Goal: Information Seeking & Learning: Learn about a topic

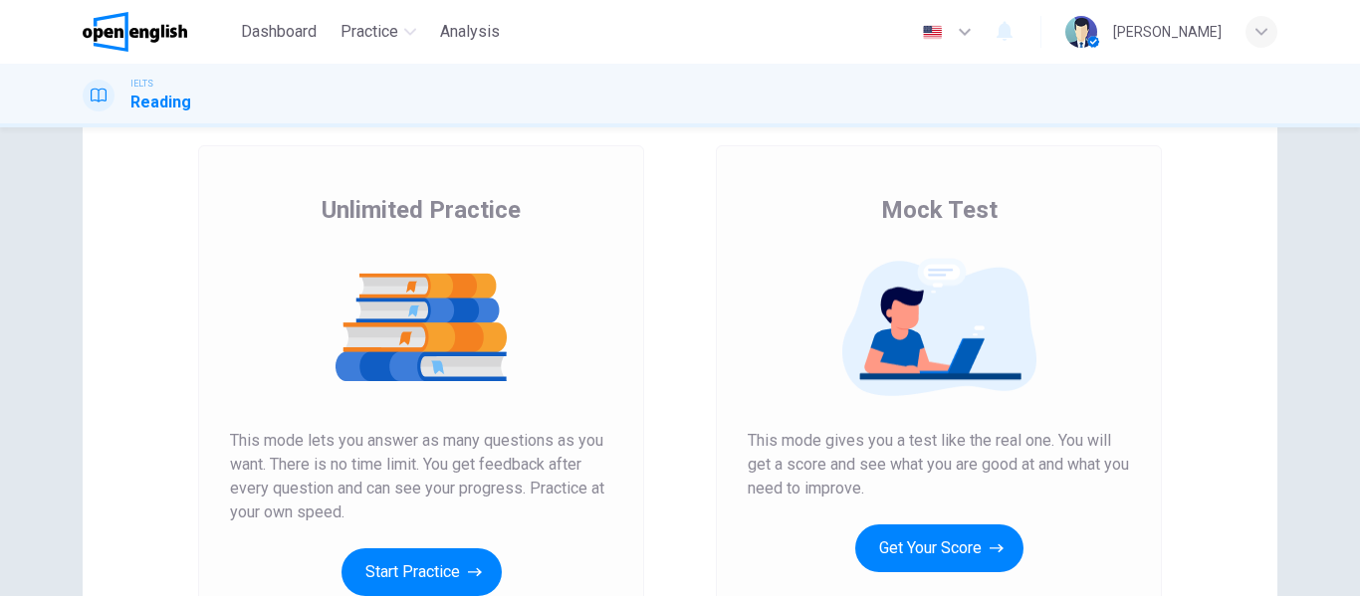
scroll to position [100, 0]
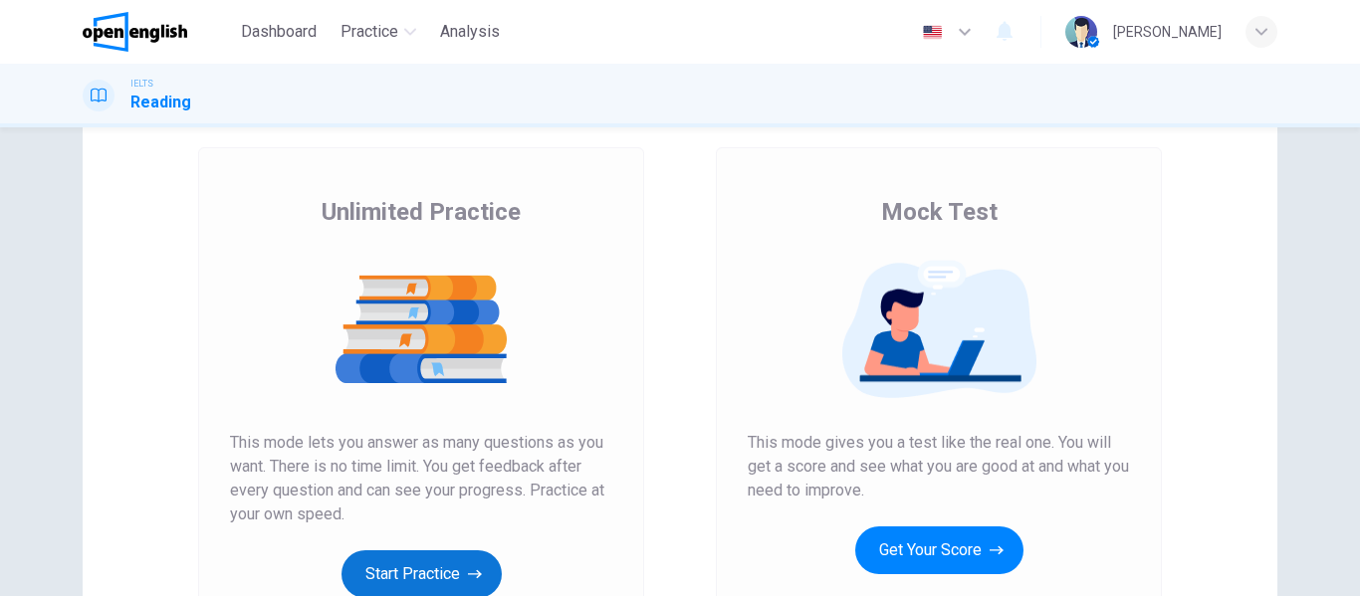
click at [437, 570] on button "Start Practice" at bounding box center [421, 574] width 160 height 48
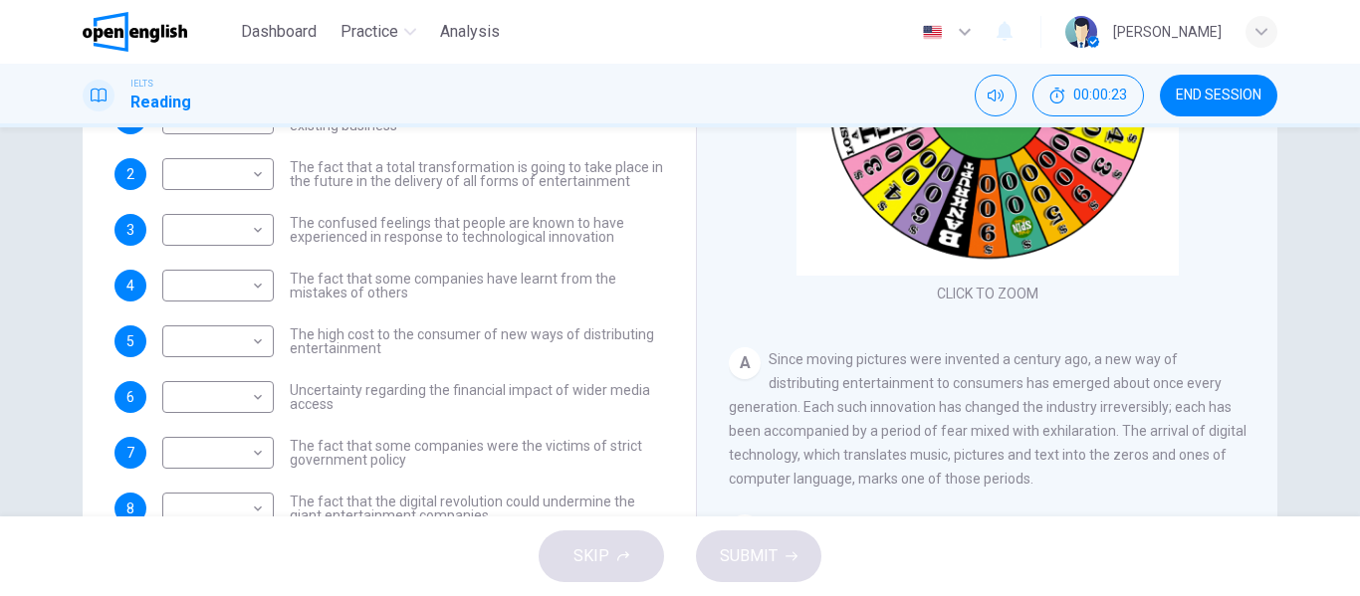
scroll to position [84, 0]
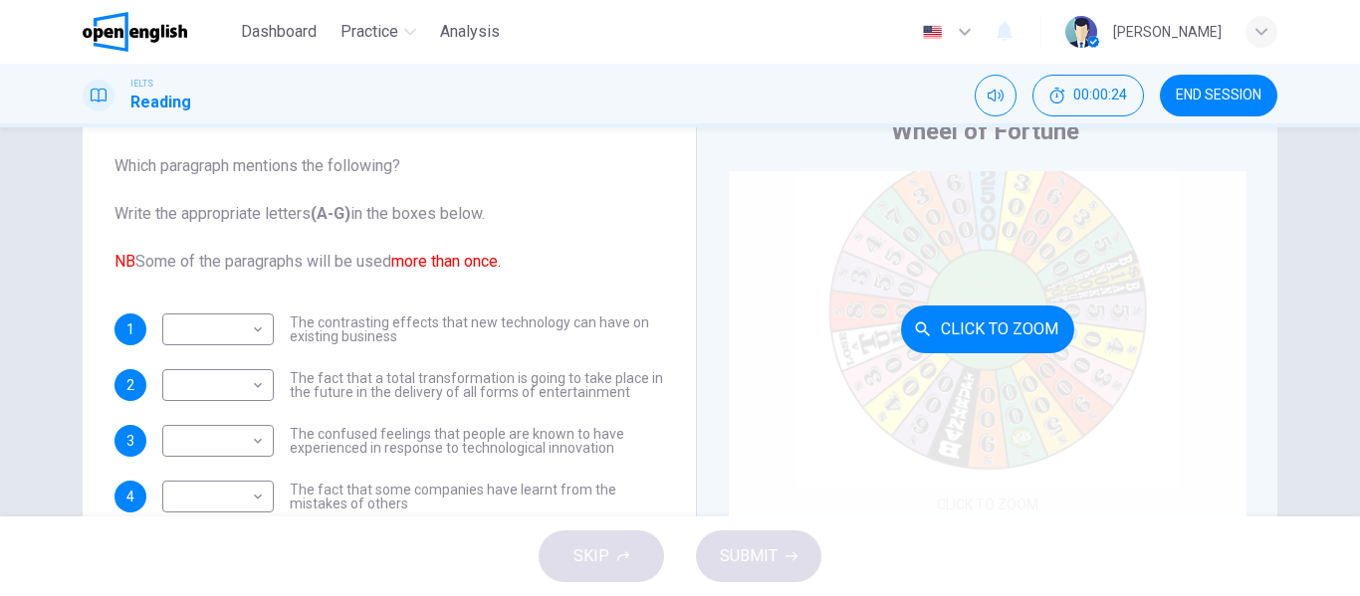
click at [957, 331] on button "Click to Zoom" at bounding box center [987, 330] width 173 height 48
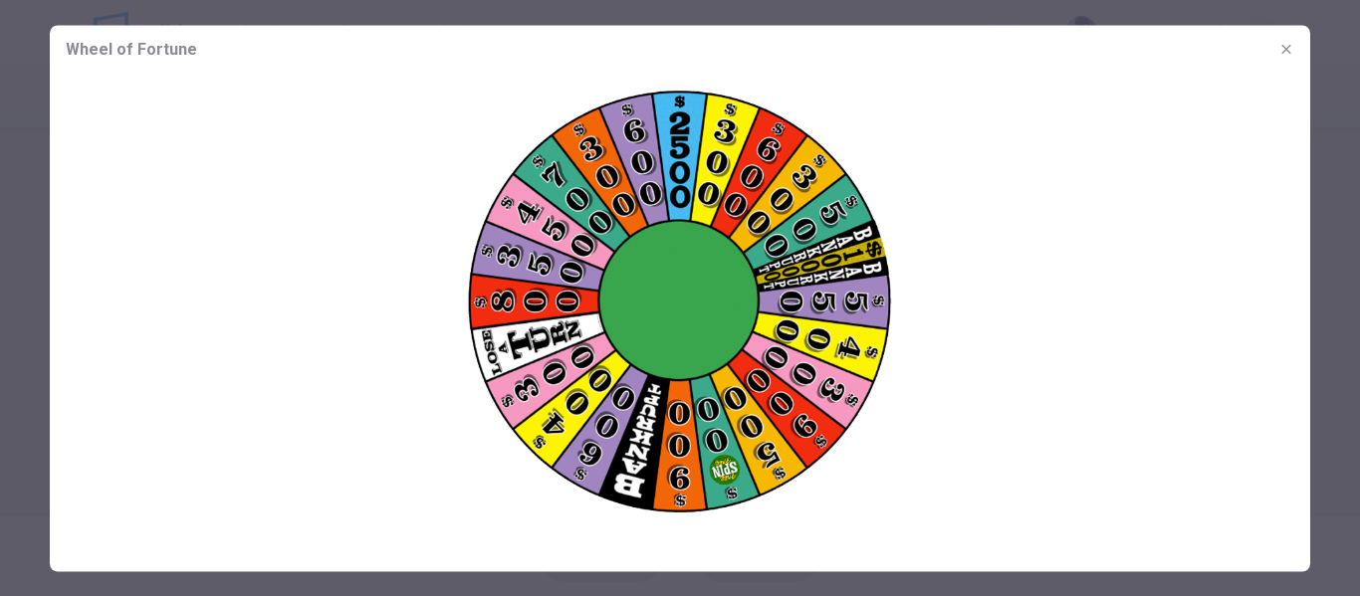
click at [735, 324] on img at bounding box center [680, 304] width 1260 height 462
click at [0, 325] on div at bounding box center [680, 298] width 1360 height 596
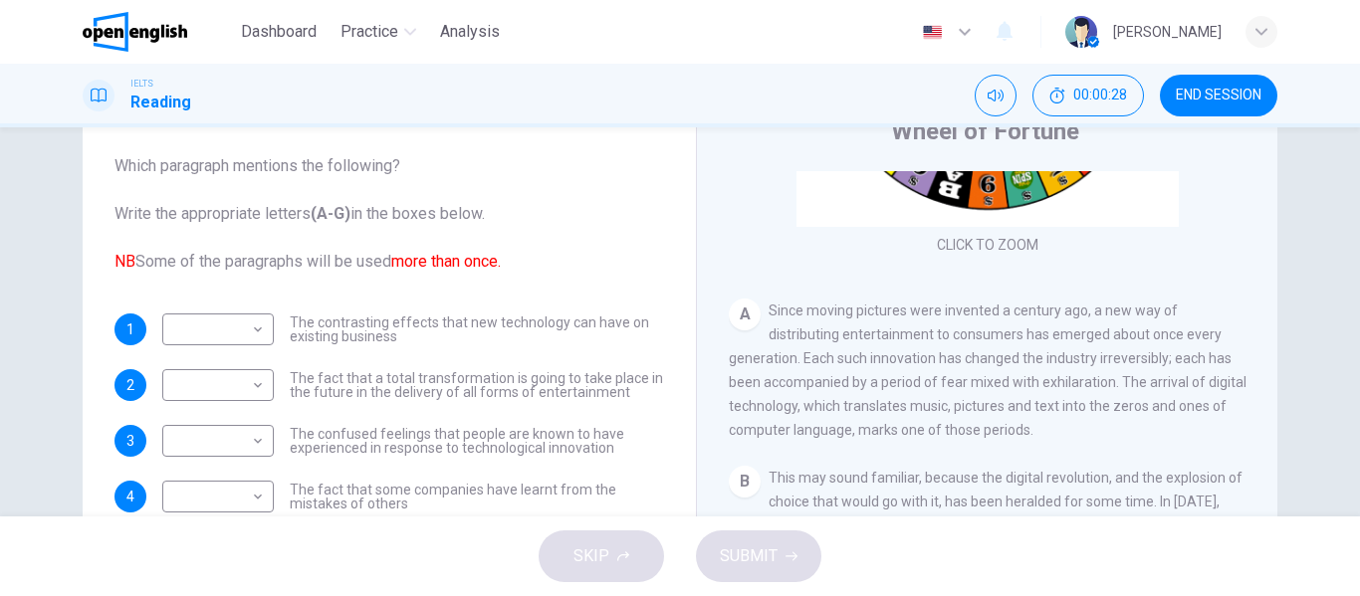
scroll to position [330, 0]
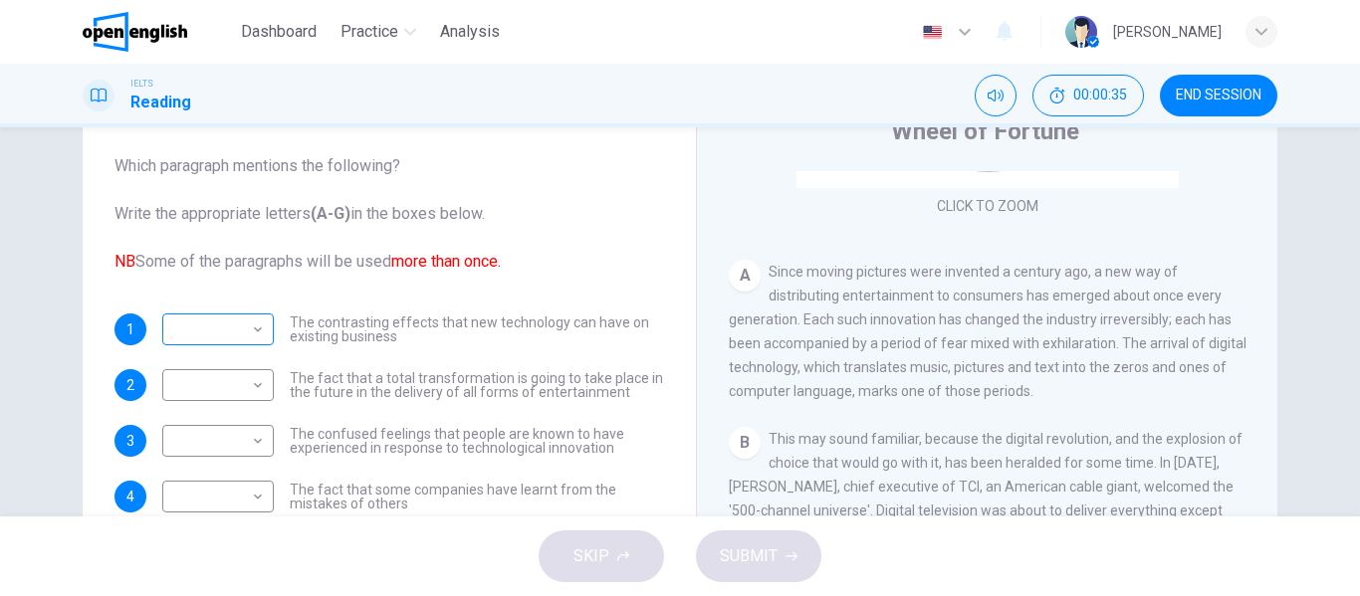
click at [239, 324] on body "This site uses cookies, as explained in our Privacy Policy . If you agree to th…" at bounding box center [680, 298] width 1360 height 596
click at [239, 324] on div at bounding box center [680, 298] width 1360 height 596
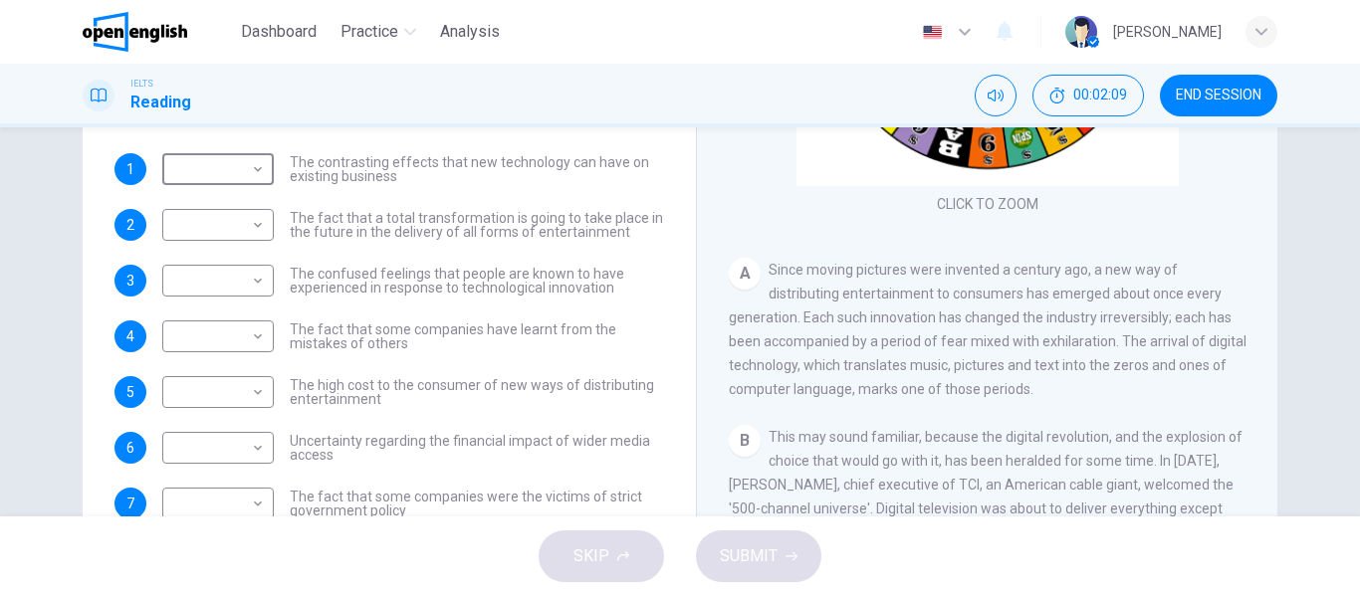
scroll to position [283, 0]
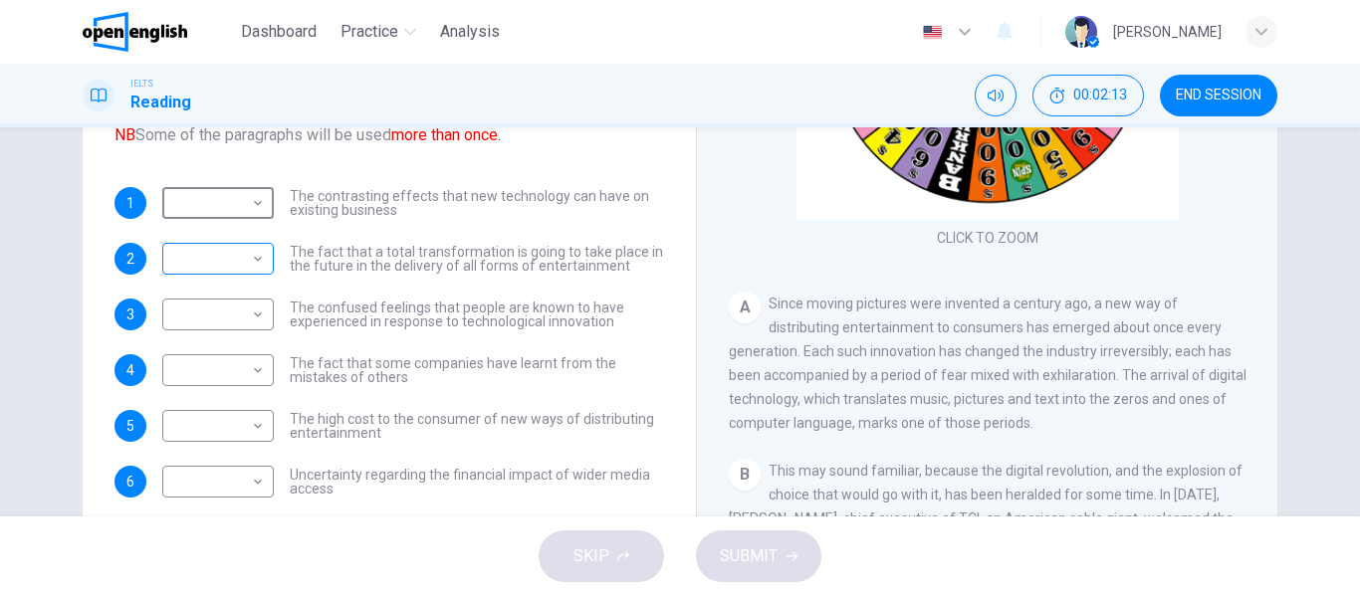
click at [191, 270] on body "This site uses cookies, as explained in our Privacy Policy . If you agree to th…" at bounding box center [680, 298] width 1360 height 596
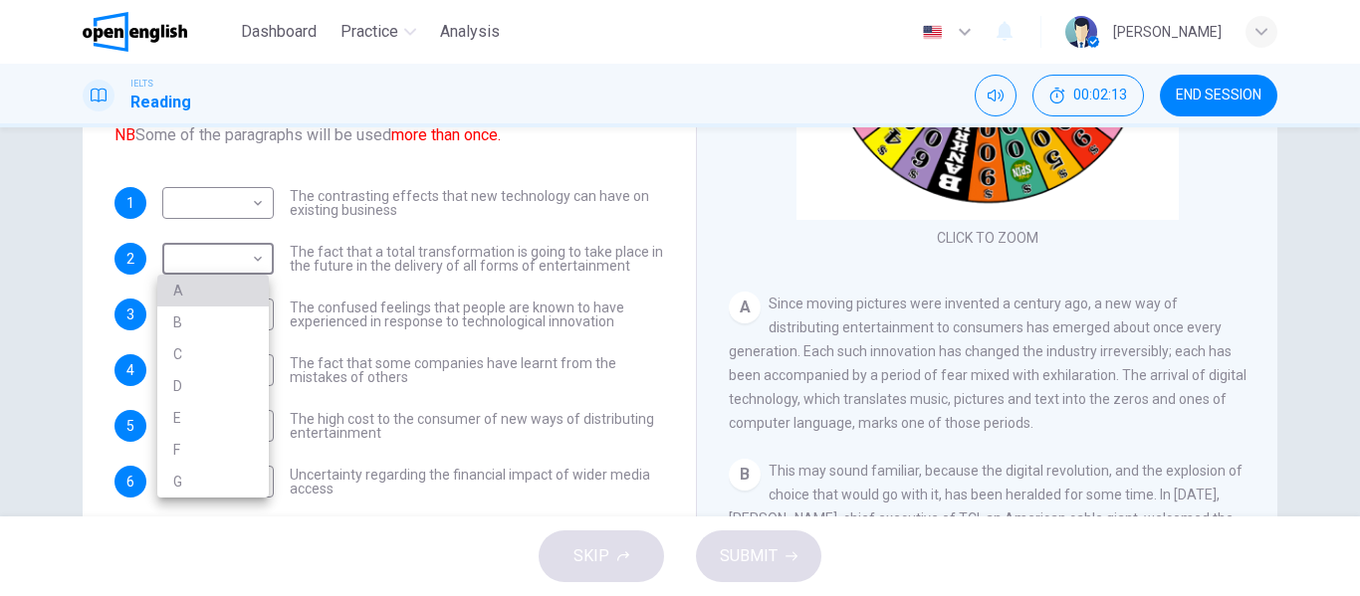
click at [203, 297] on li "A" at bounding box center [212, 291] width 111 height 32
type input "*"
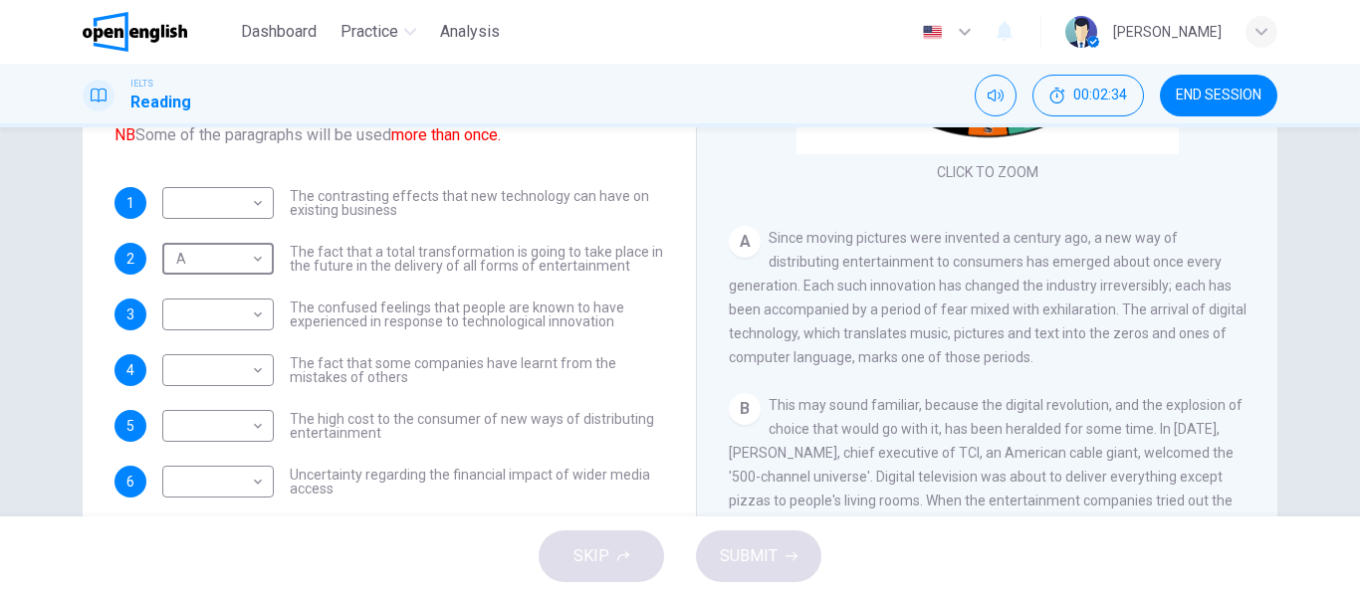
scroll to position [199, 0]
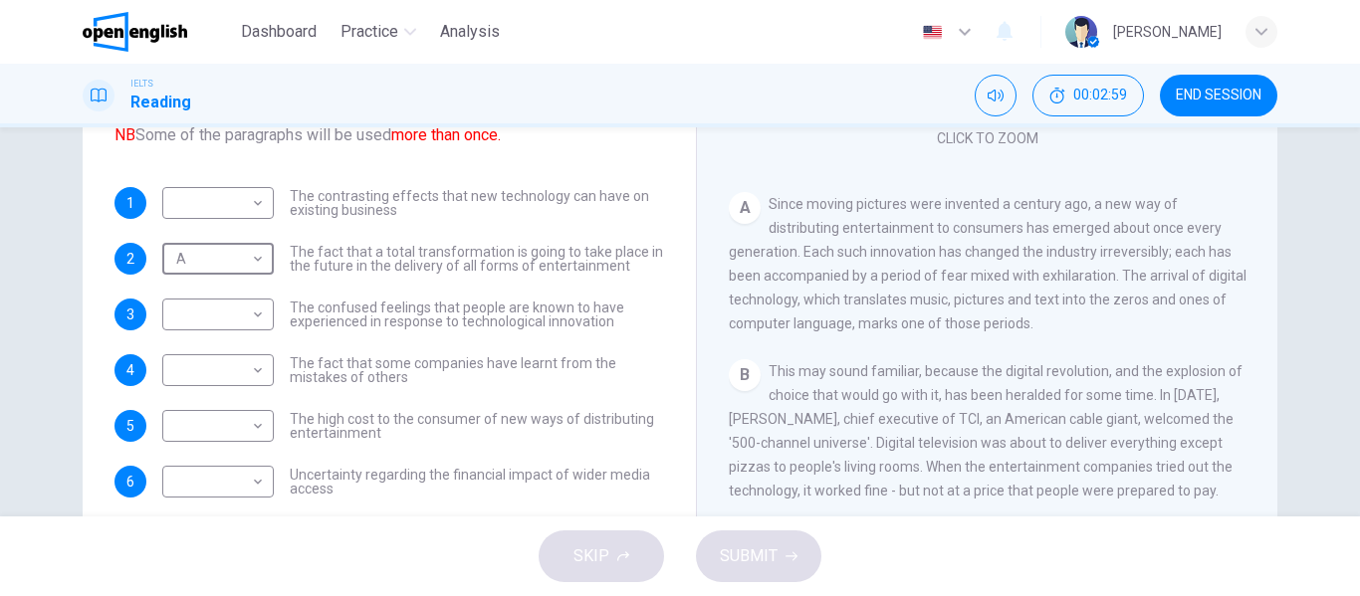
click at [1252, 374] on div "CLICK TO ZOOM Click to Zoom A Since moving pictures were invented a century ago…" at bounding box center [1000, 274] width 543 height 604
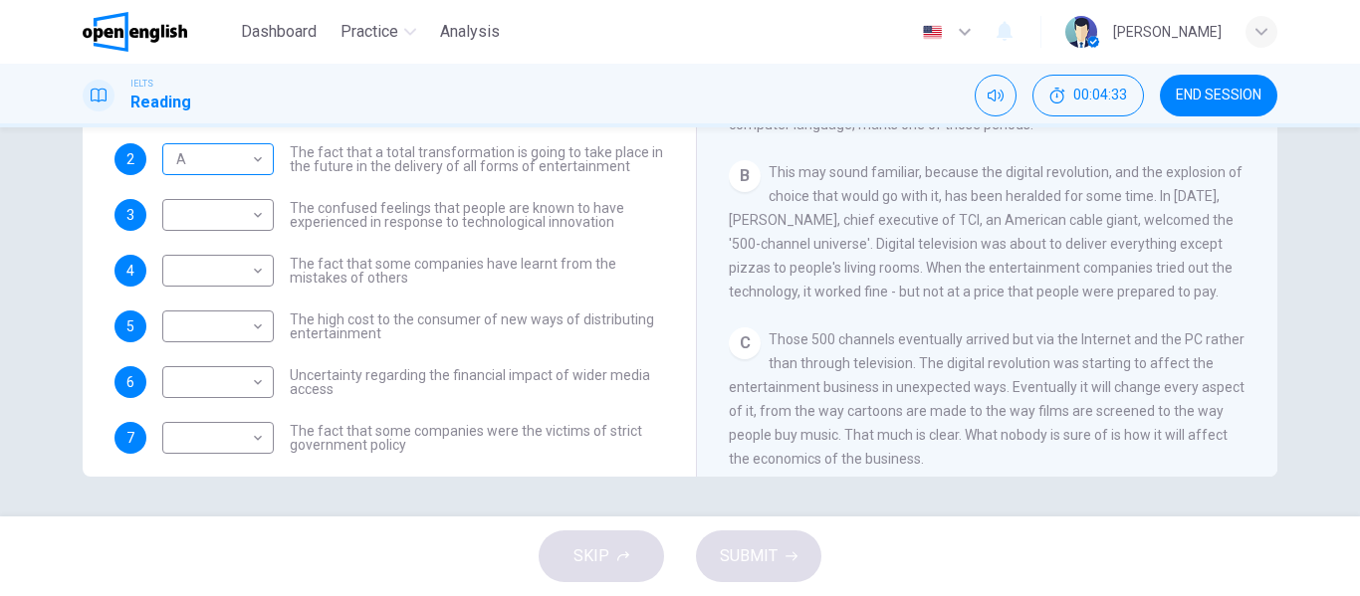
scroll to position [283, 0]
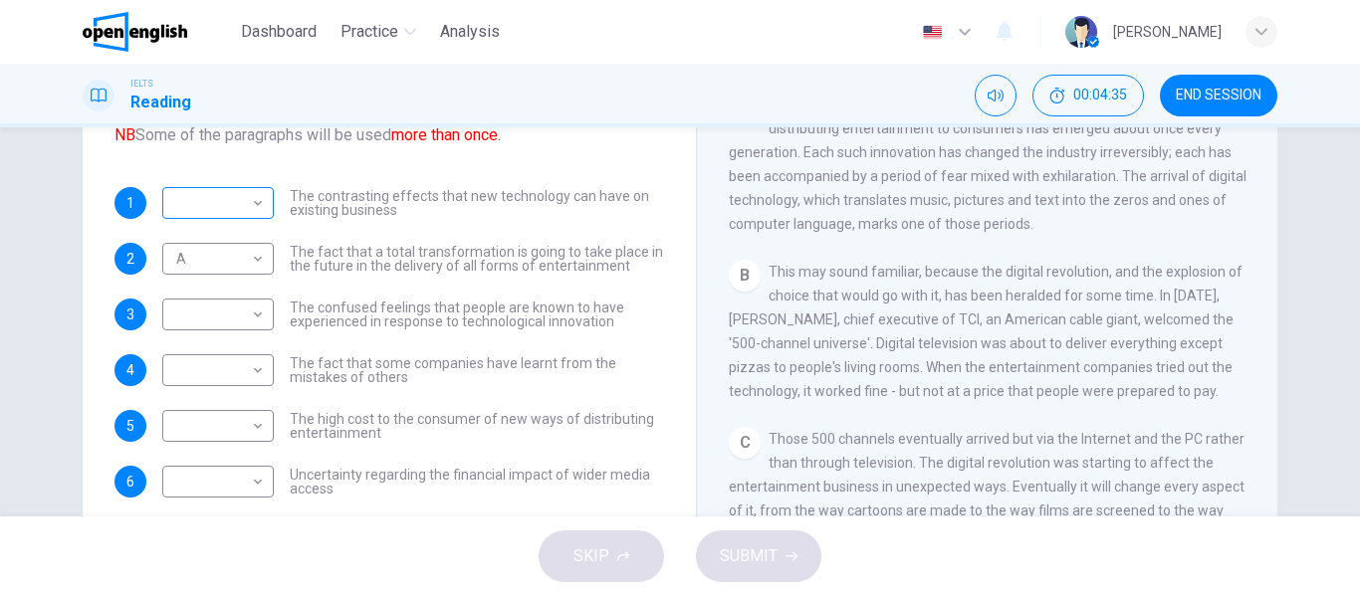
click at [255, 204] on body "This site uses cookies, as explained in our Privacy Policy . If you agree to th…" at bounding box center [680, 298] width 1360 height 596
click at [226, 288] on li "C" at bounding box center [212, 299] width 111 height 32
type input "*"
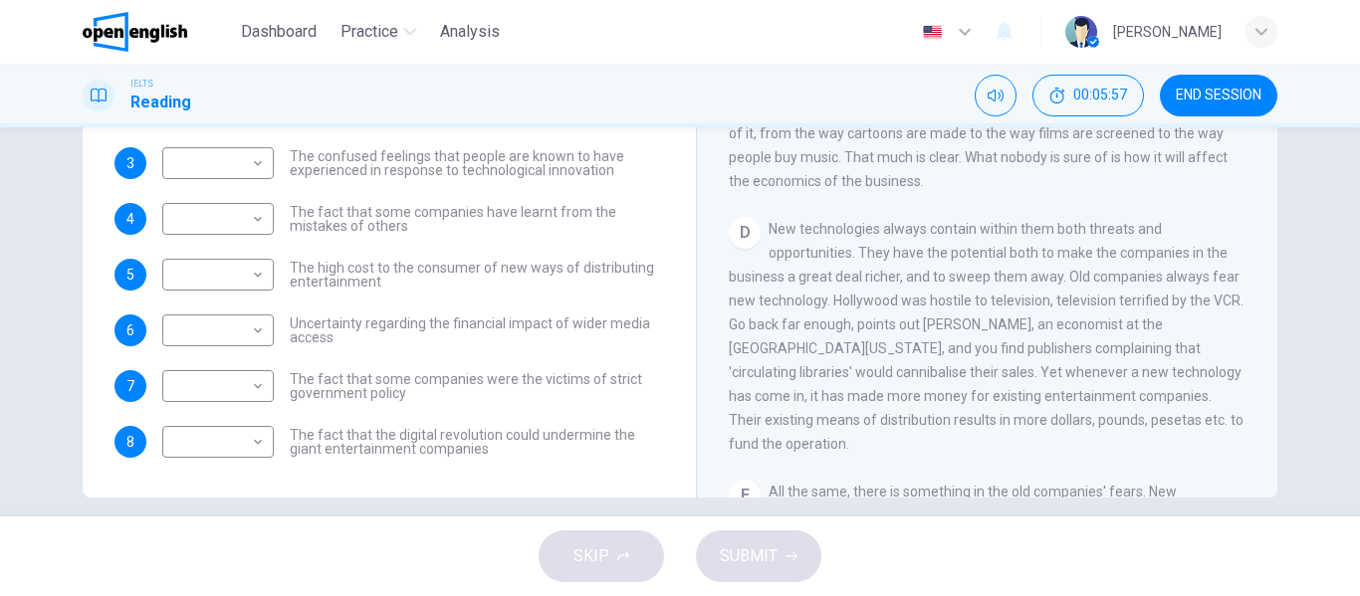
scroll to position [382, 0]
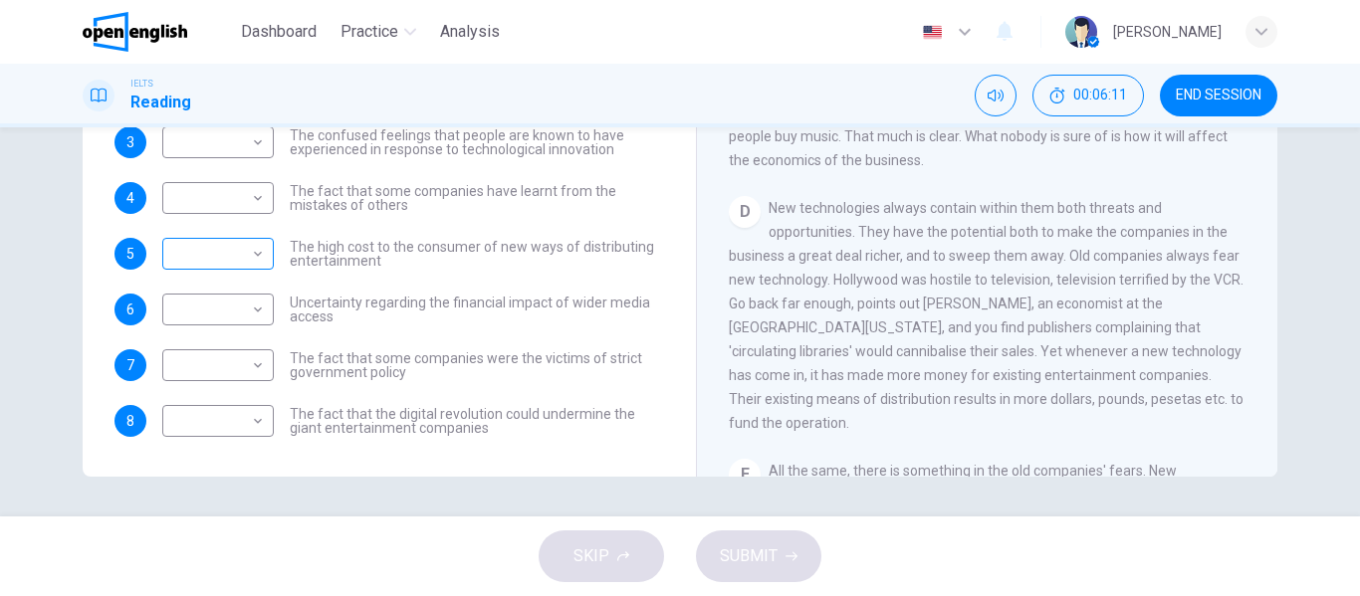
click at [242, 253] on body "This site uses cookies, as explained in our Privacy Policy . If you agree to th…" at bounding box center [680, 298] width 1360 height 596
click at [208, 368] on li "D" at bounding box center [212, 381] width 111 height 32
type input "*"
click at [955, 270] on span "New technologies always contain within them both threats and opportunities. The…" at bounding box center [986, 315] width 515 height 231
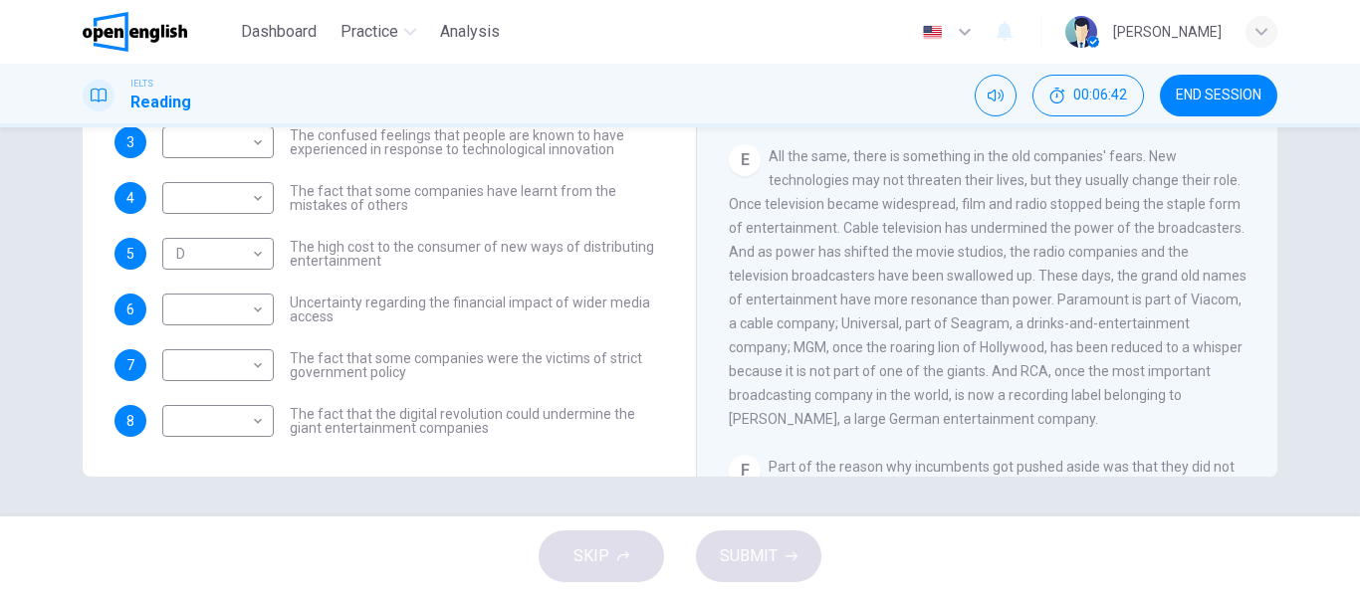
scroll to position [995, 0]
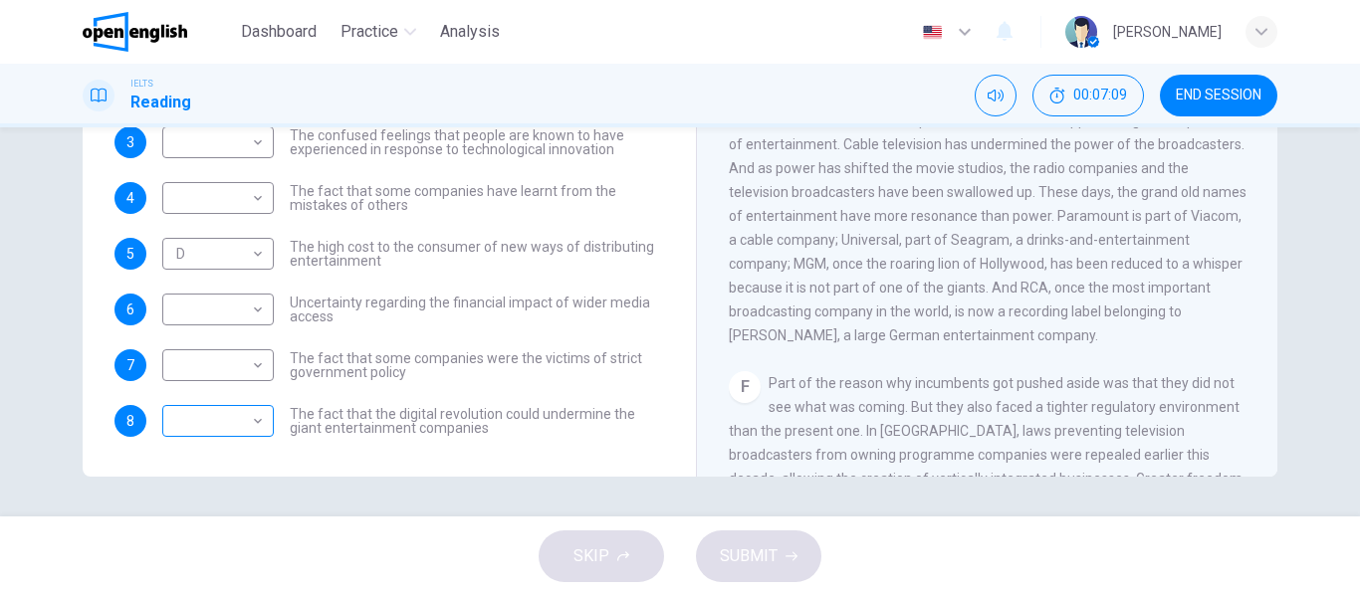
click at [235, 428] on body "This site uses cookies, as explained in our Privacy Policy . If you agree to th…" at bounding box center [680, 298] width 1360 height 596
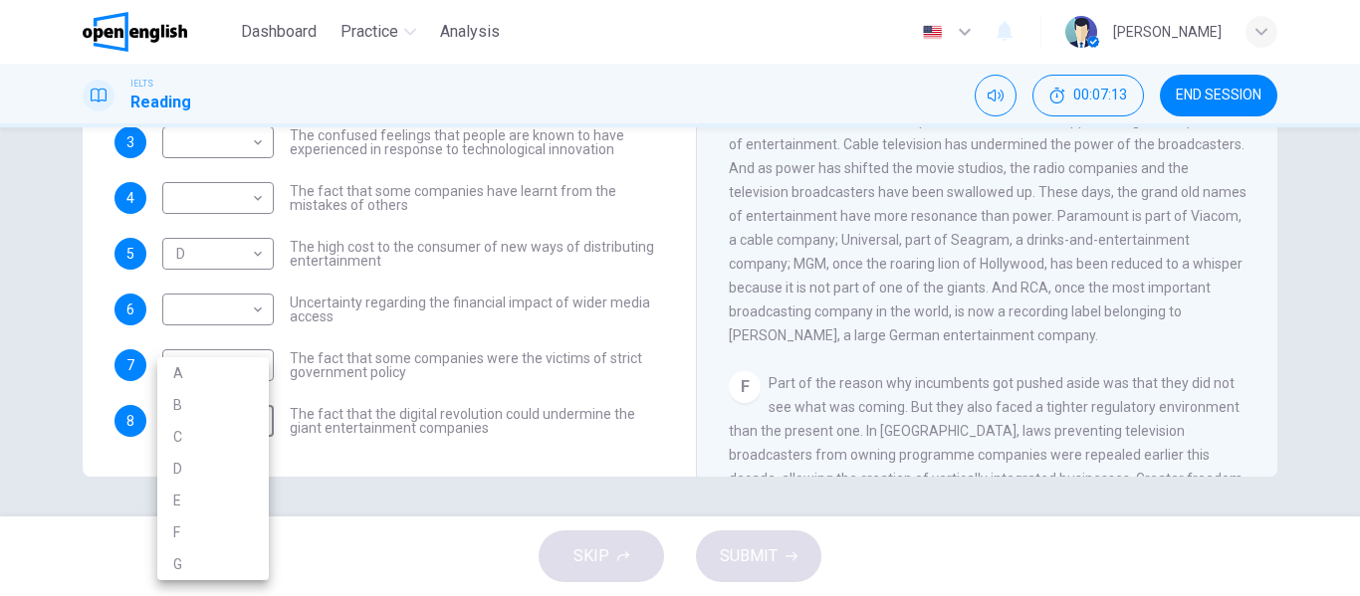
click at [877, 377] on div at bounding box center [680, 298] width 1360 height 596
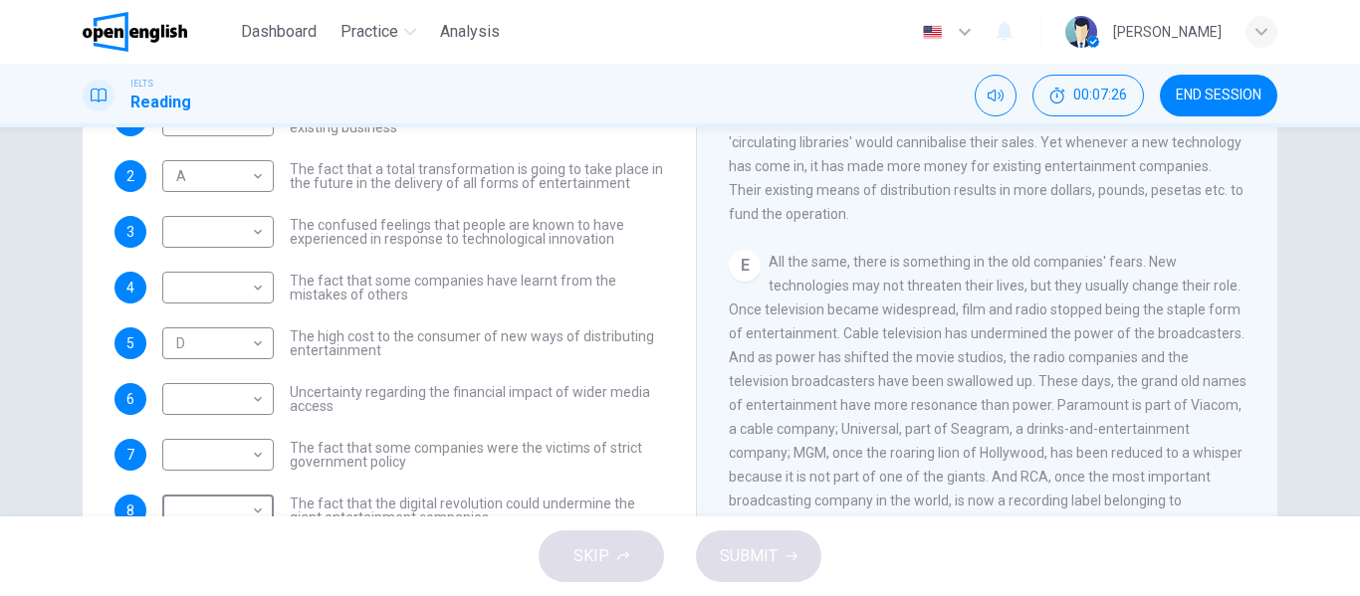
scroll to position [382, 0]
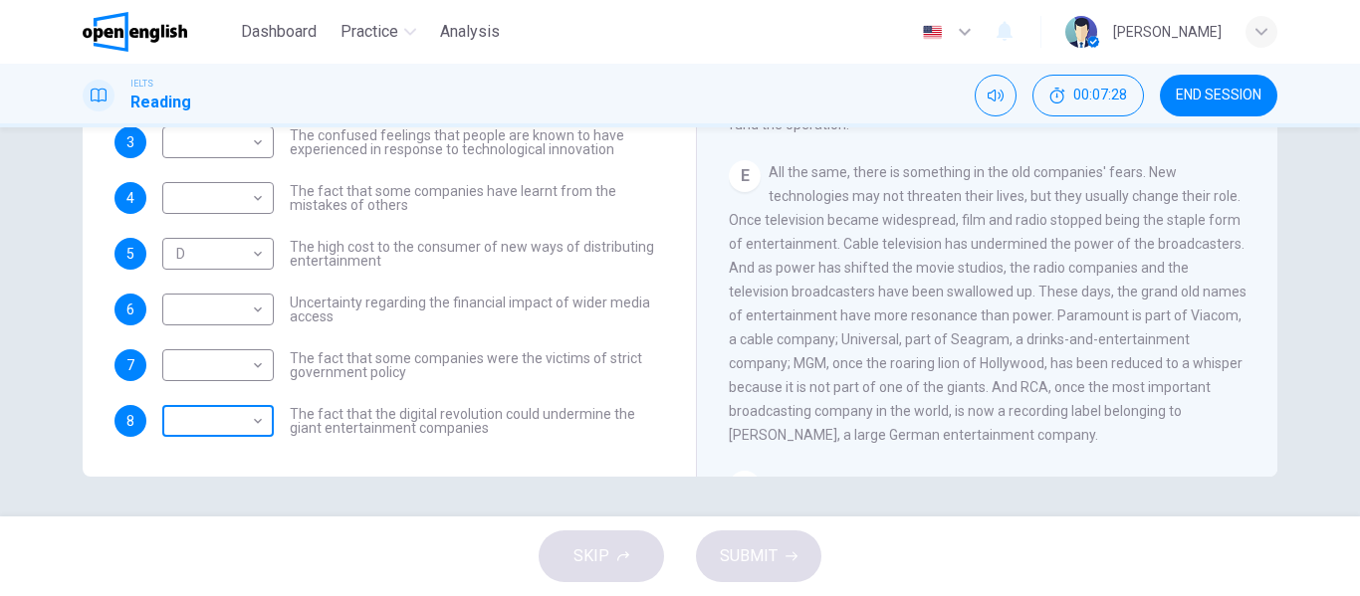
click at [200, 410] on body "This site uses cookies, as explained in our Privacy Policy . If you agree to th…" at bounding box center [680, 298] width 1360 height 596
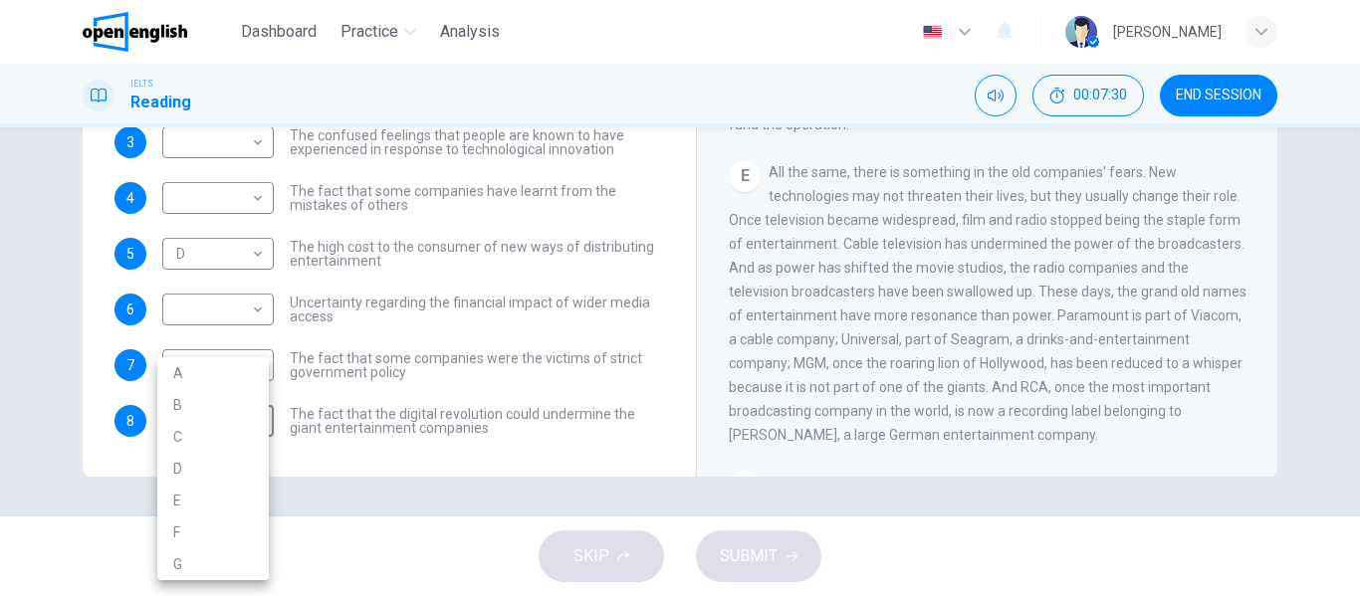
click at [203, 498] on li "E" at bounding box center [212, 501] width 111 height 32
type input "*"
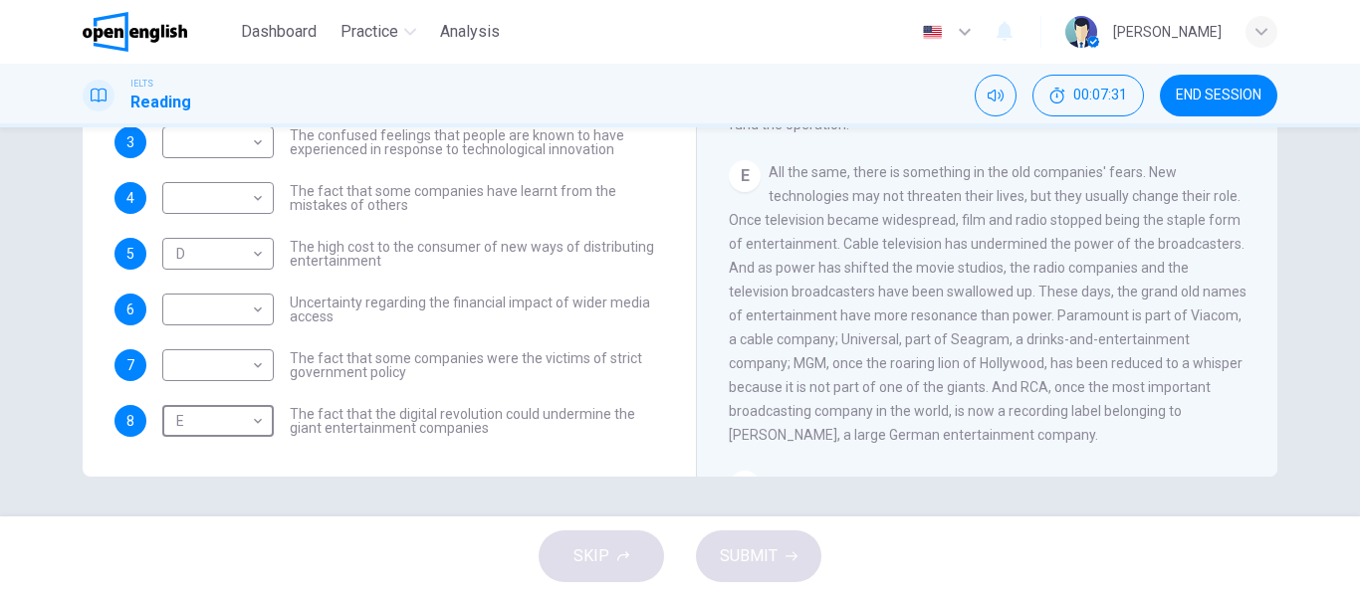
click at [1000, 308] on span "All the same, there is something in the old companies' fears. New technologies …" at bounding box center [988, 303] width 518 height 279
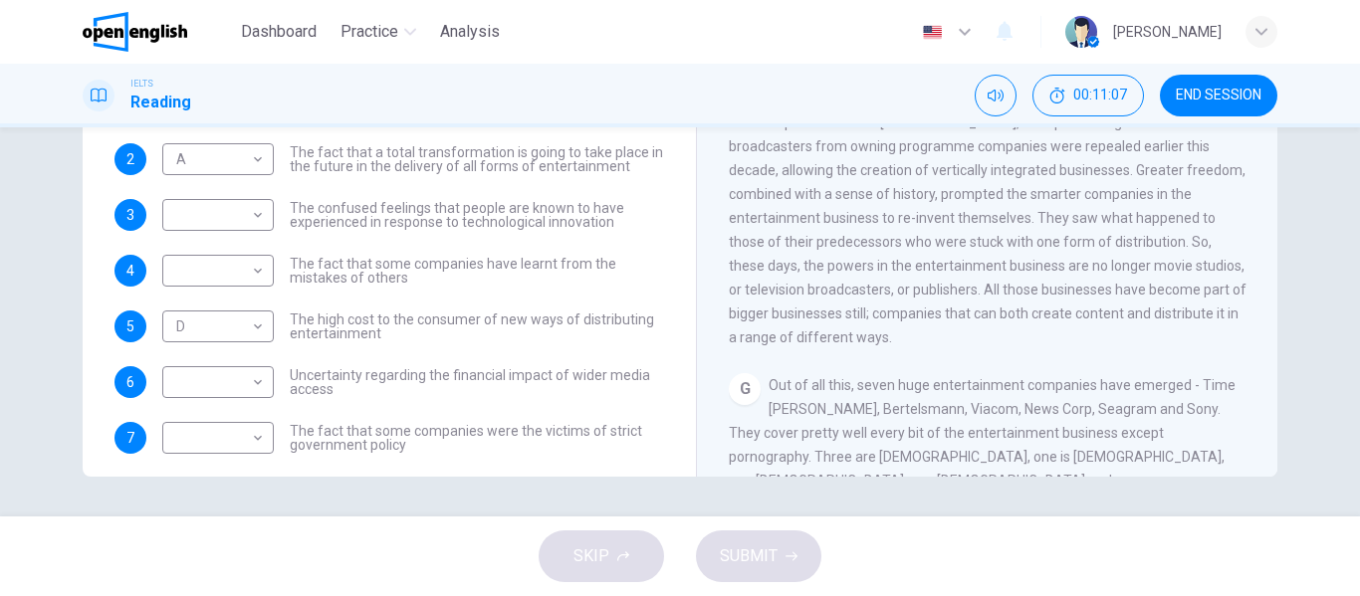
scroll to position [1525, 0]
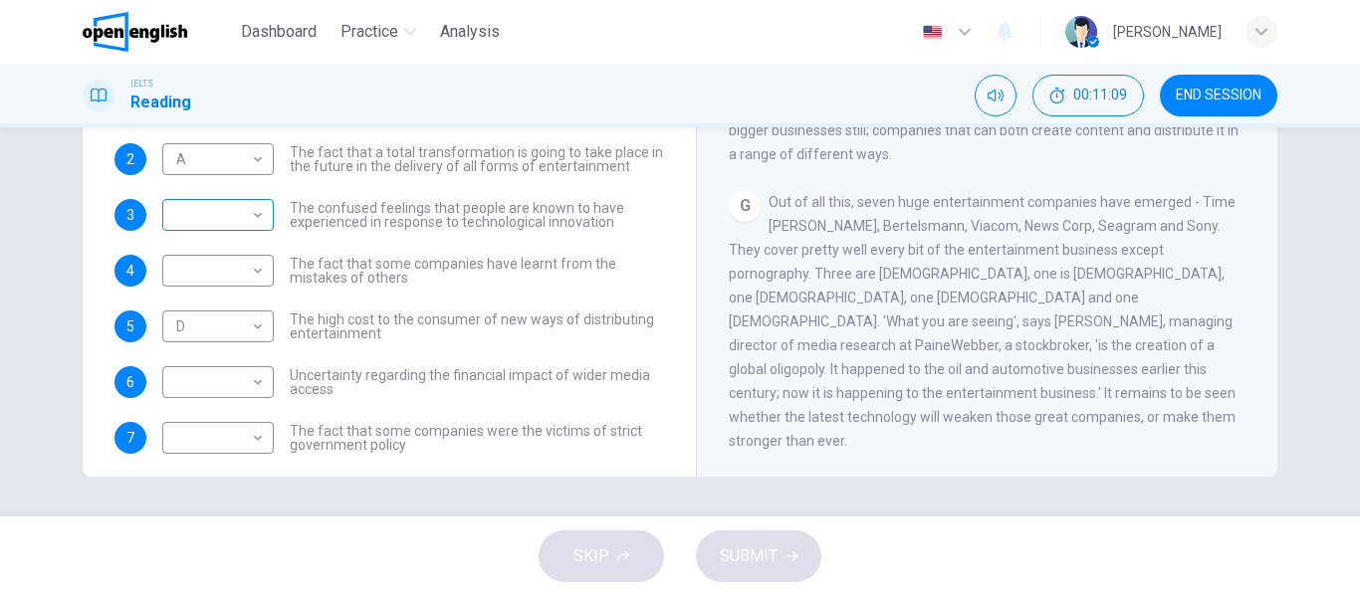
click at [240, 209] on body "This site uses cookies, as explained in our Privacy Policy . If you agree to th…" at bounding box center [680, 298] width 1360 height 596
click at [191, 423] on li "G" at bounding box center [212, 438] width 111 height 32
type input "*"
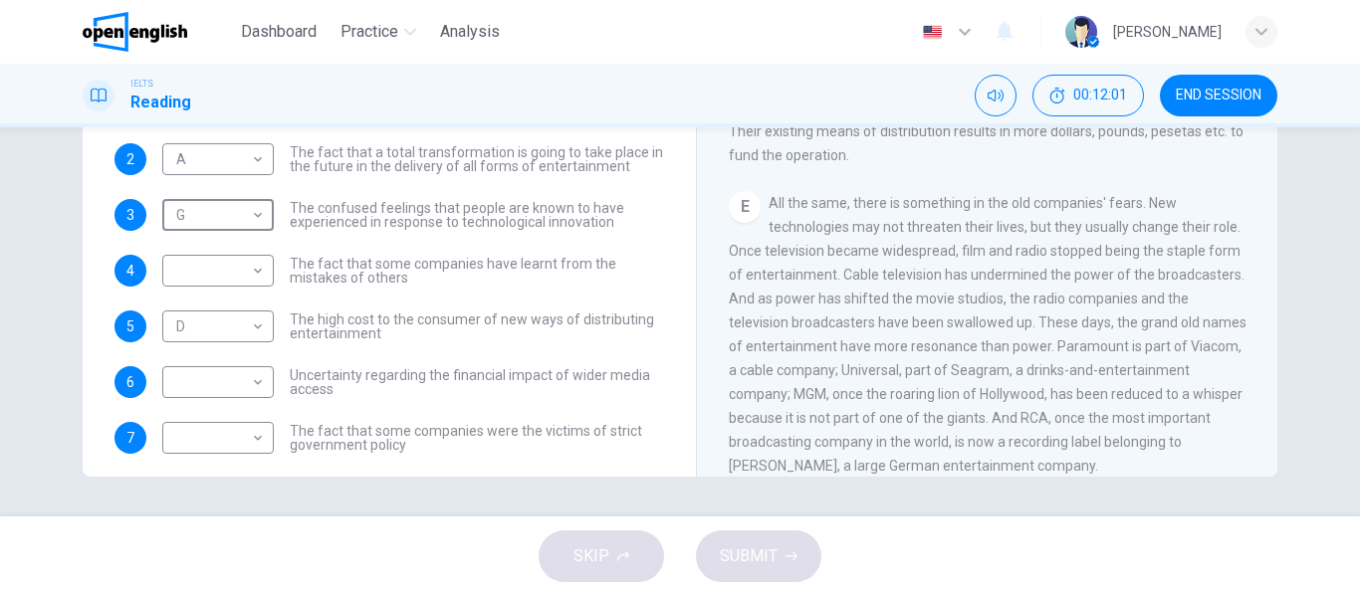
scroll to position [896, 0]
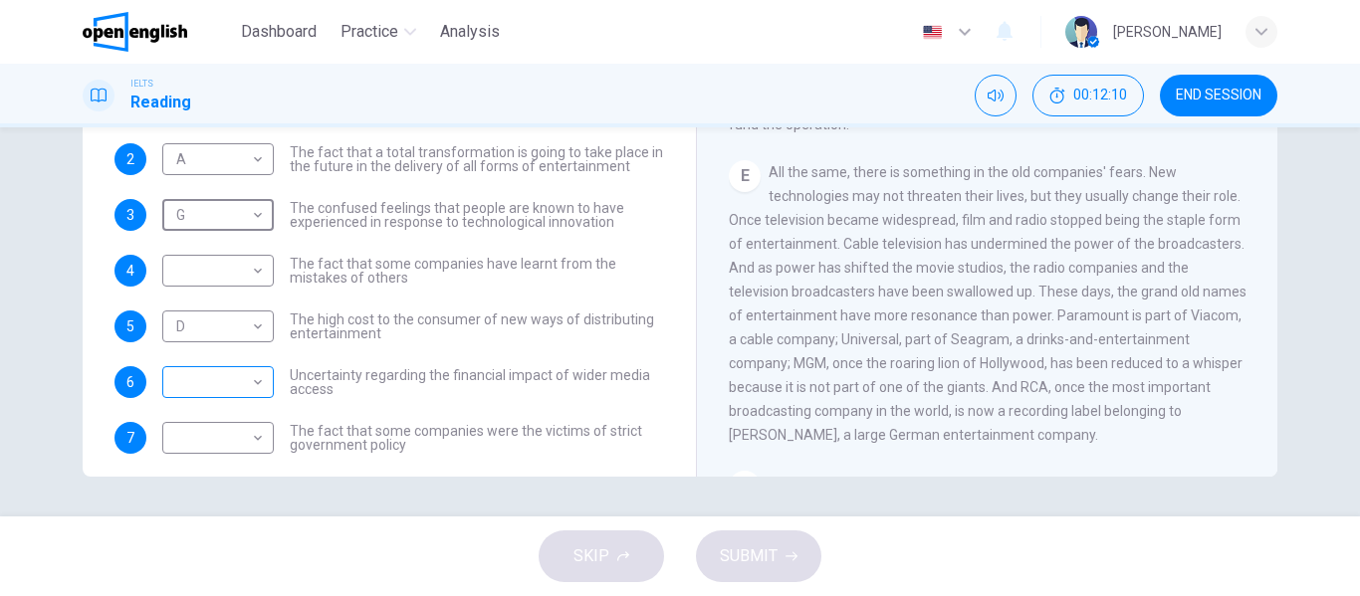
click at [195, 381] on body "This site uses cookies, as explained in our Privacy Policy . If you agree to th…" at bounding box center [680, 298] width 1360 height 596
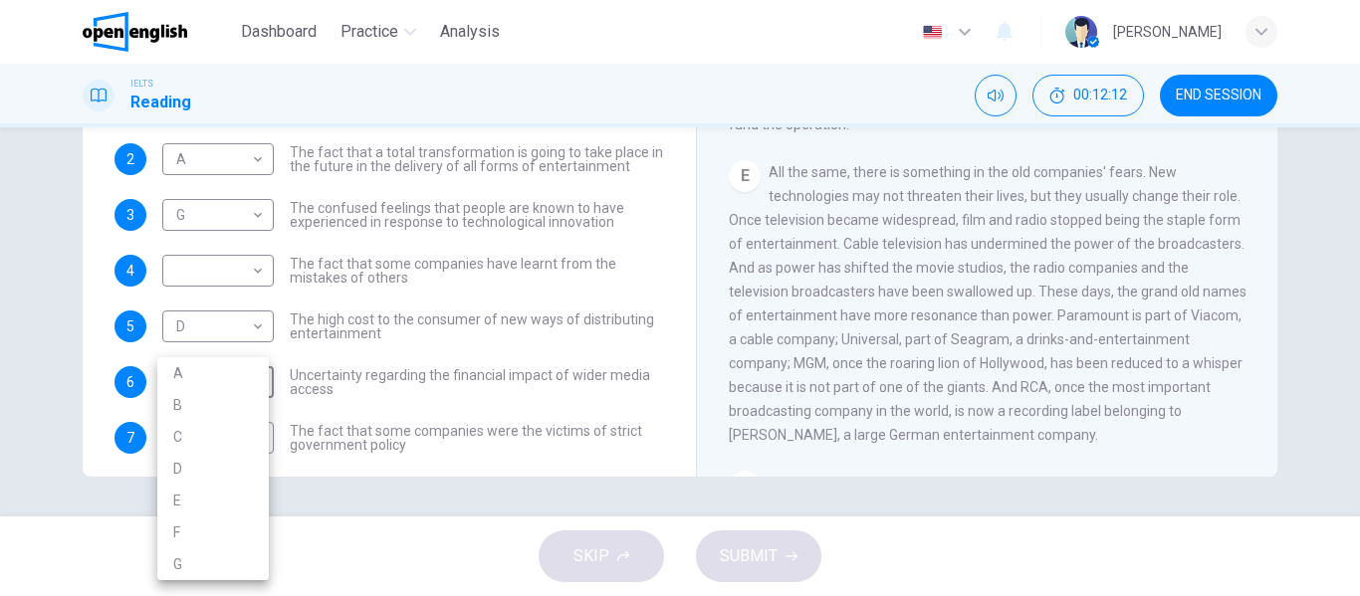
click at [212, 499] on li "E" at bounding box center [212, 501] width 111 height 32
type input "*"
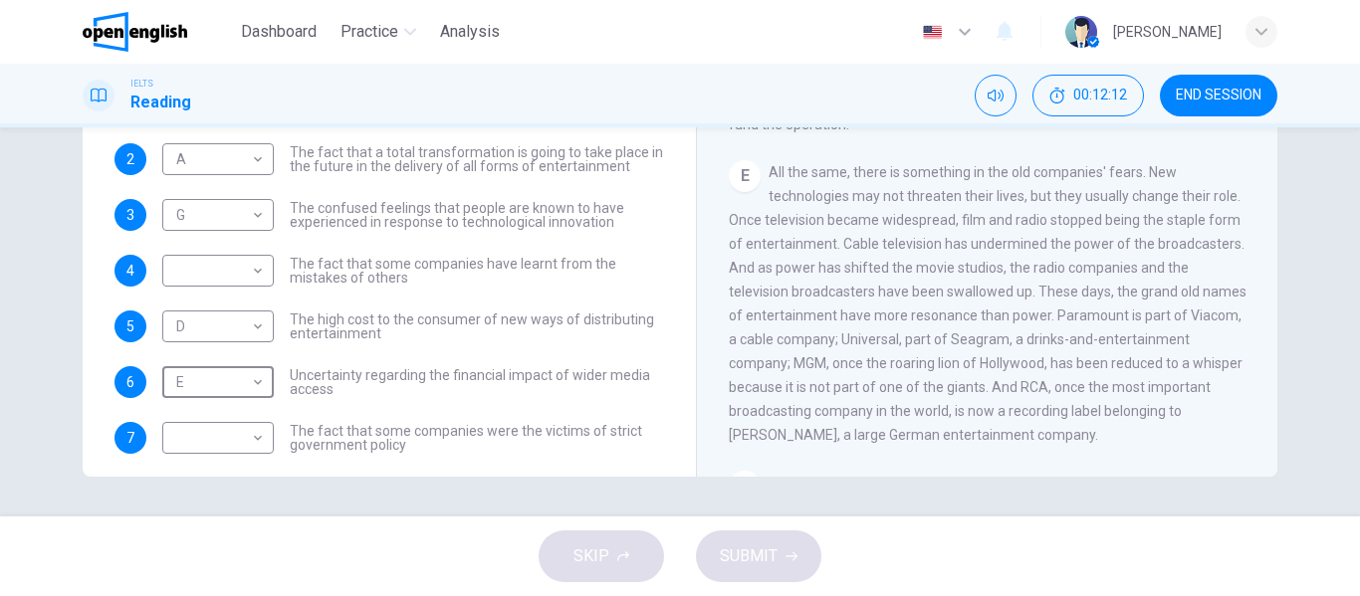
click at [722, 379] on div "Wheel of Fortune CLICK TO ZOOM Click to Zoom A Since moving pictures were inven…" at bounding box center [986, 147] width 581 height 724
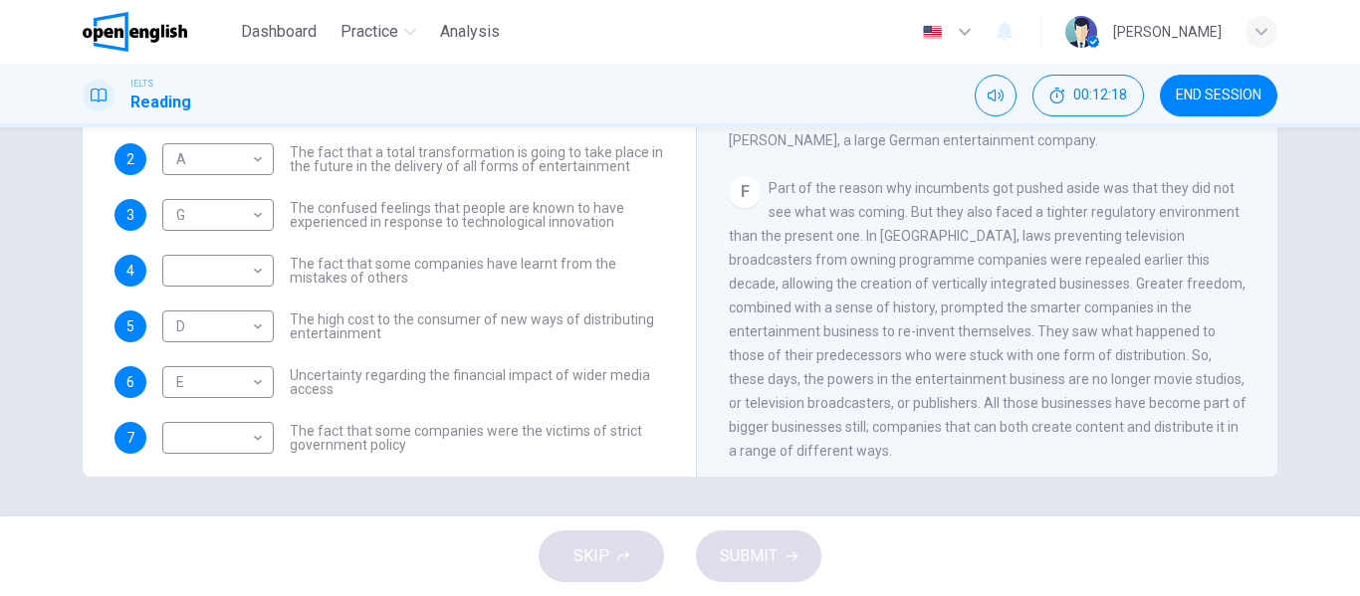
scroll to position [1226, 0]
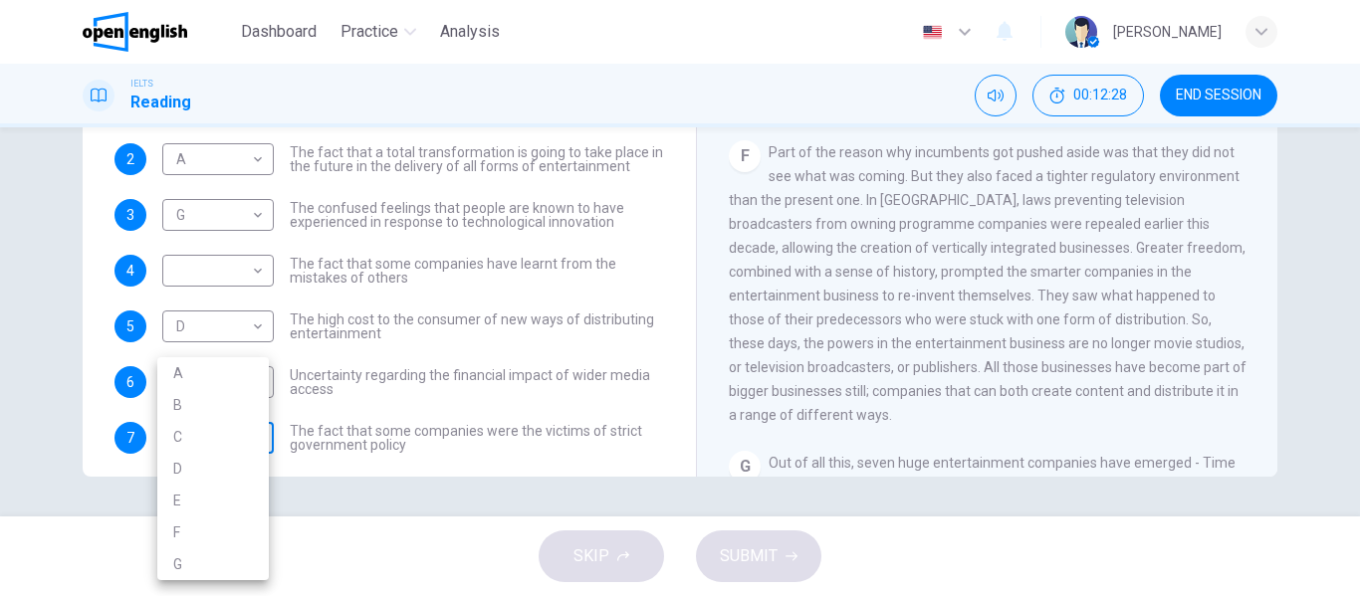
click at [228, 428] on body "This site uses cookies, as explained in our Privacy Policy . If you agree to th…" at bounding box center [680, 298] width 1360 height 596
click at [196, 524] on li "F" at bounding box center [212, 533] width 111 height 32
type input "*"
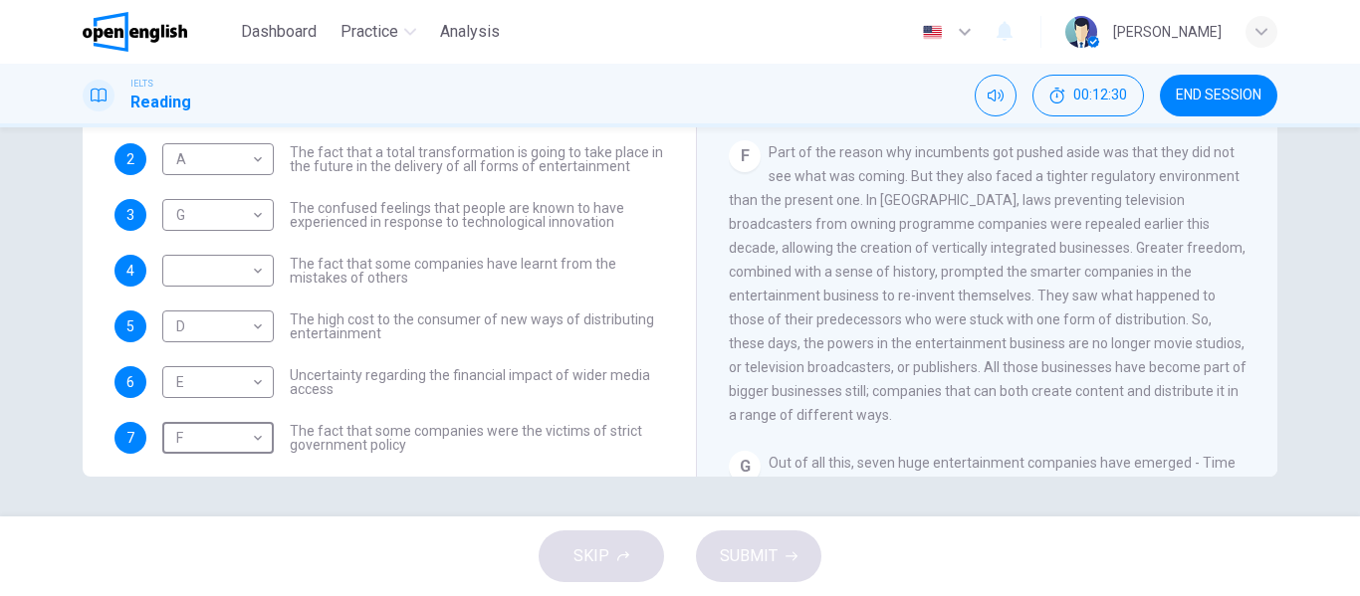
click at [637, 386] on span "Uncertainty regarding the financial impact of wider media access" at bounding box center [477, 382] width 374 height 28
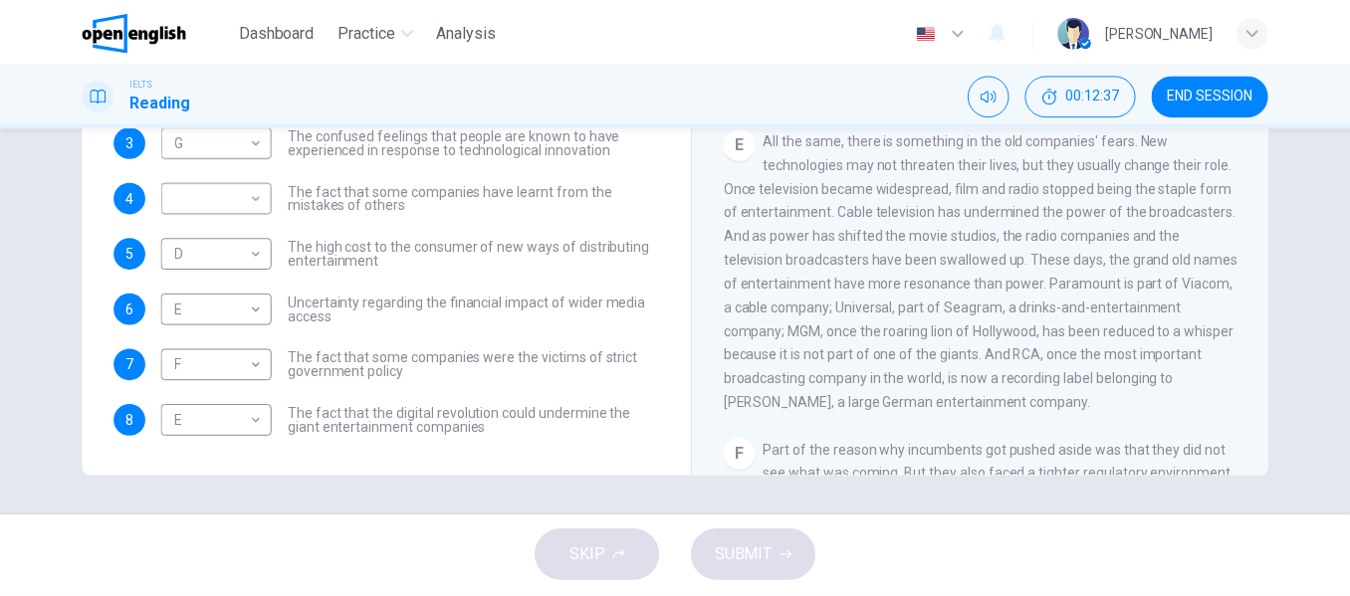
scroll to position [0, 0]
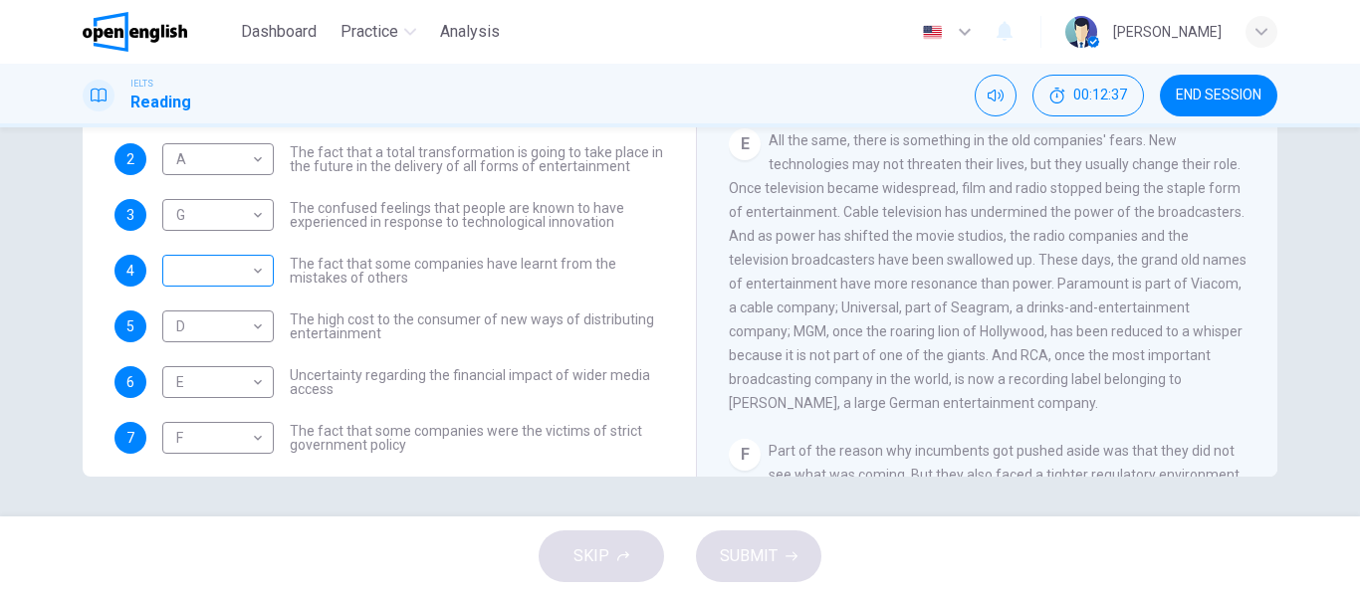
click at [204, 281] on body "This site uses cookies, as explained in our Privacy Policy . If you agree to th…" at bounding box center [680, 298] width 1360 height 596
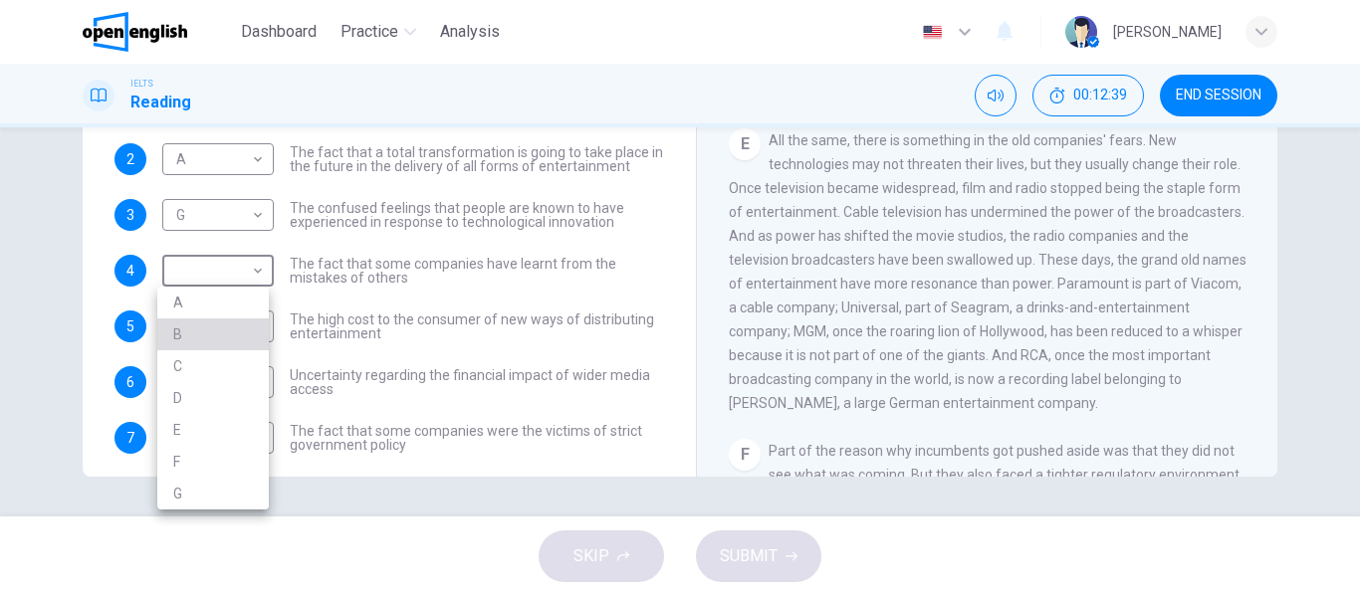
click at [222, 342] on li "B" at bounding box center [212, 335] width 111 height 32
type input "*"
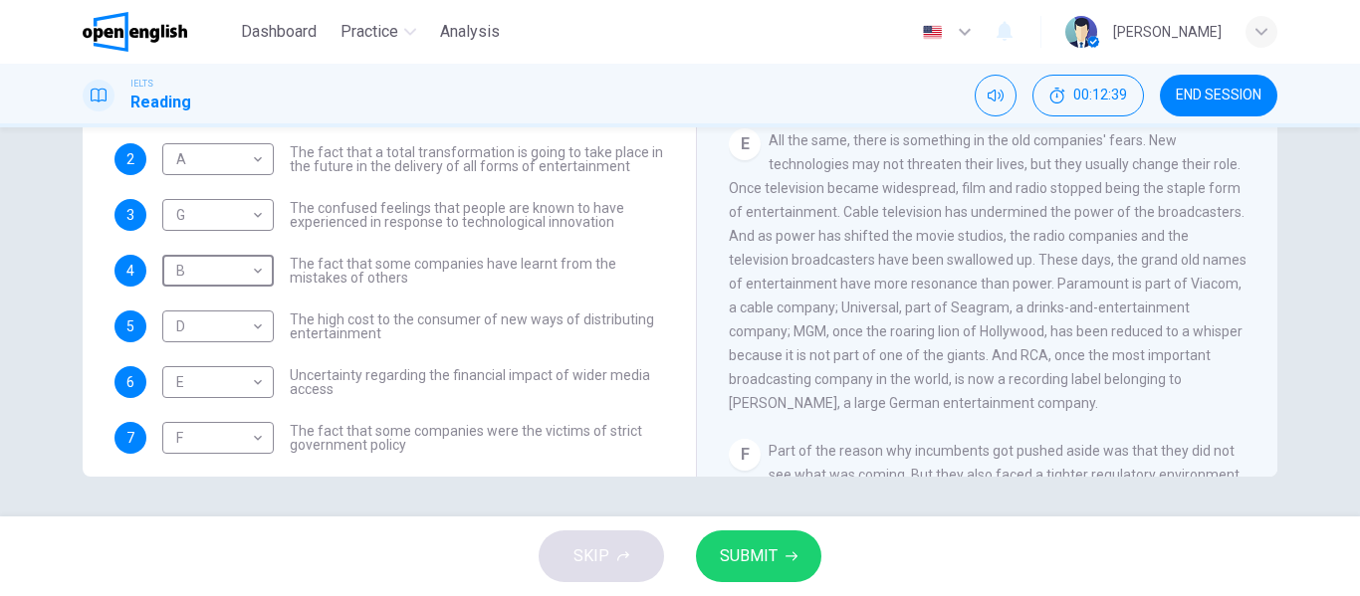
click at [743, 545] on span "SUBMIT" at bounding box center [749, 556] width 58 height 28
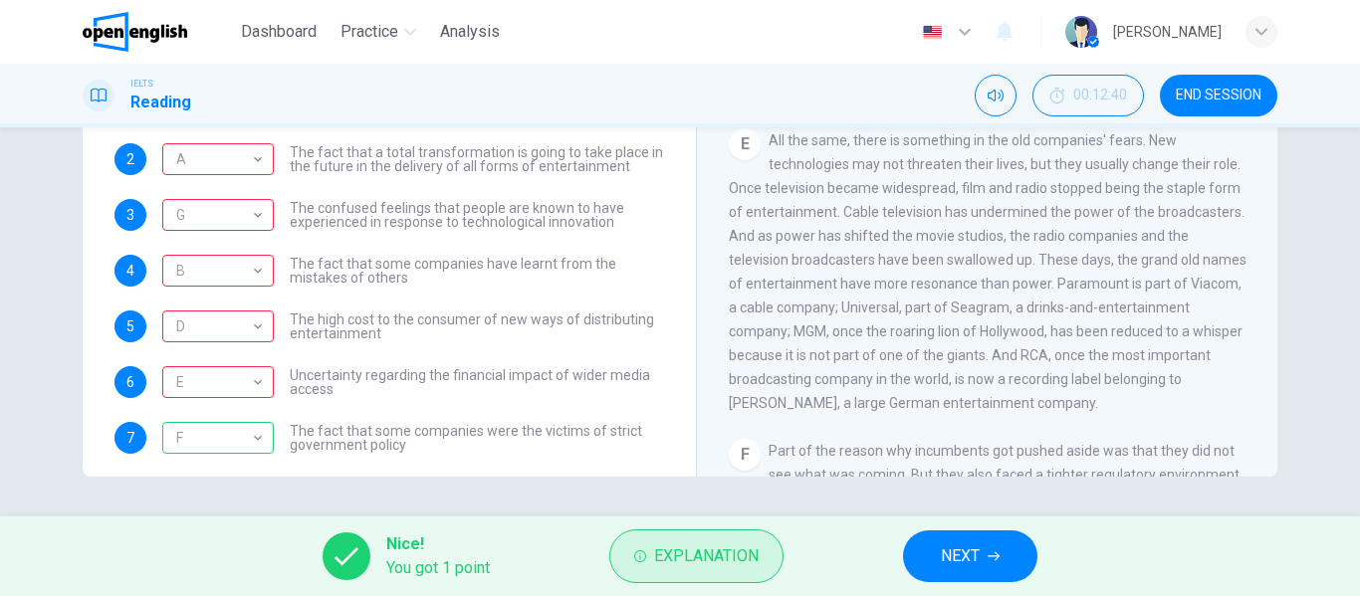
click at [676, 552] on span "Explanation" at bounding box center [706, 556] width 105 height 28
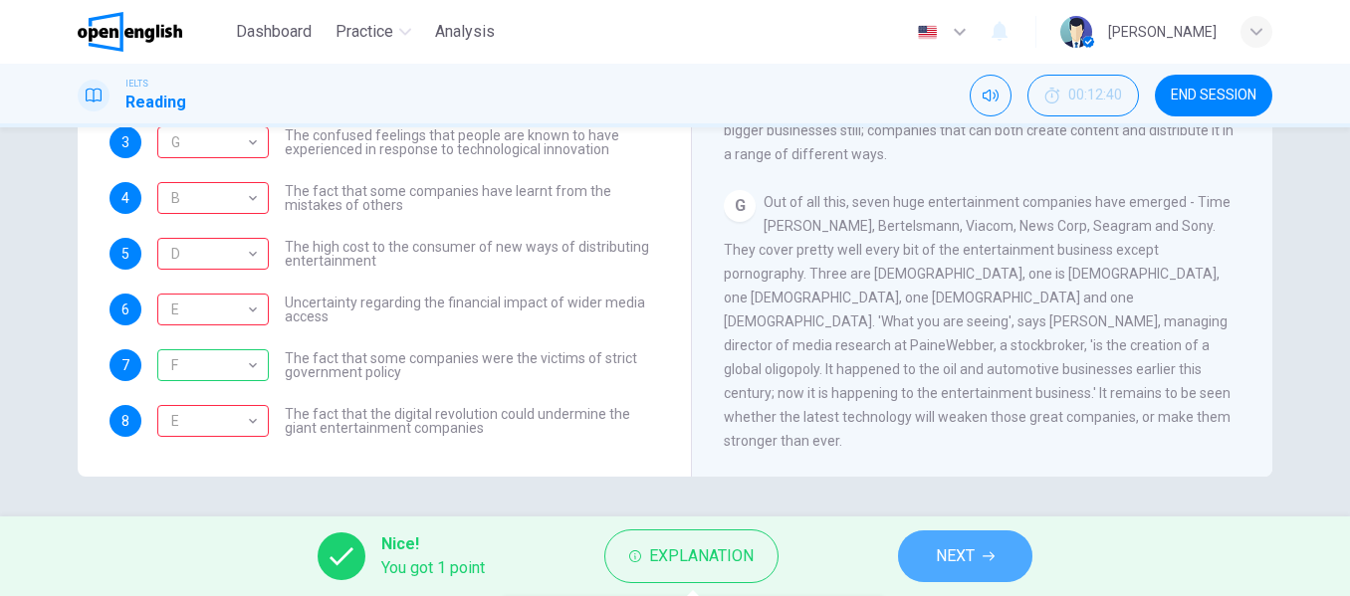
click at [1001, 559] on button "NEXT" at bounding box center [965, 557] width 134 height 52
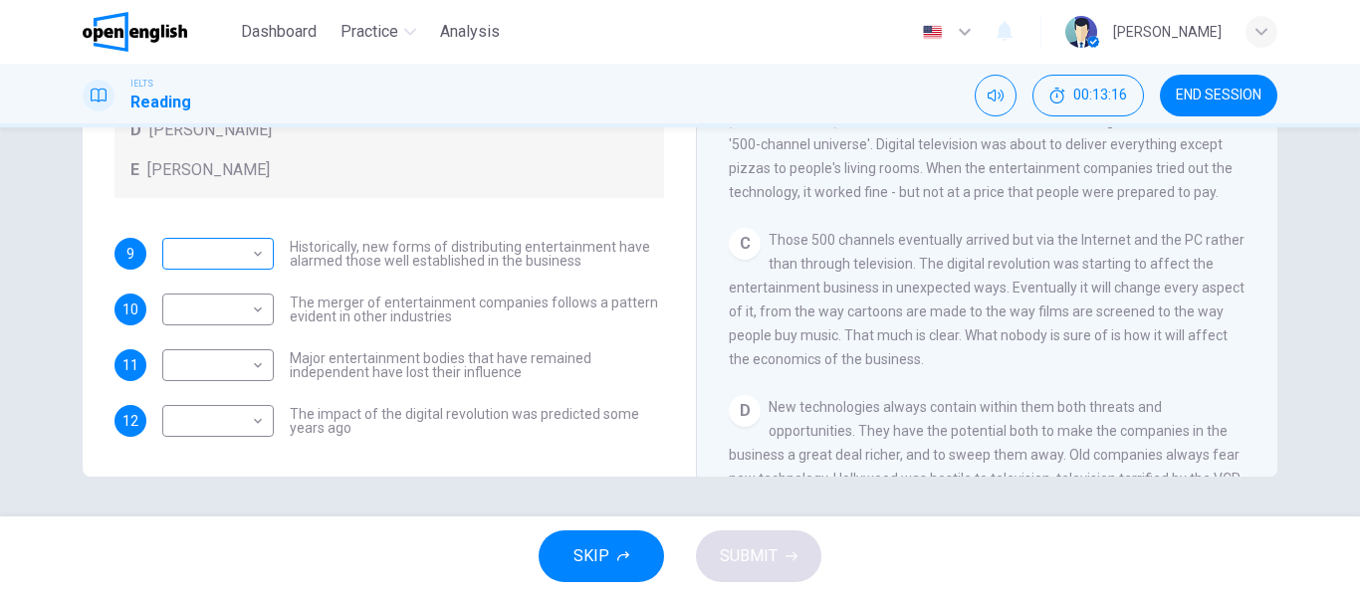
click at [232, 253] on body "This site uses cookies, as explained in our Privacy Policy . If you agree to th…" at bounding box center [680, 298] width 1360 height 596
click at [232, 253] on div at bounding box center [680, 298] width 1360 height 596
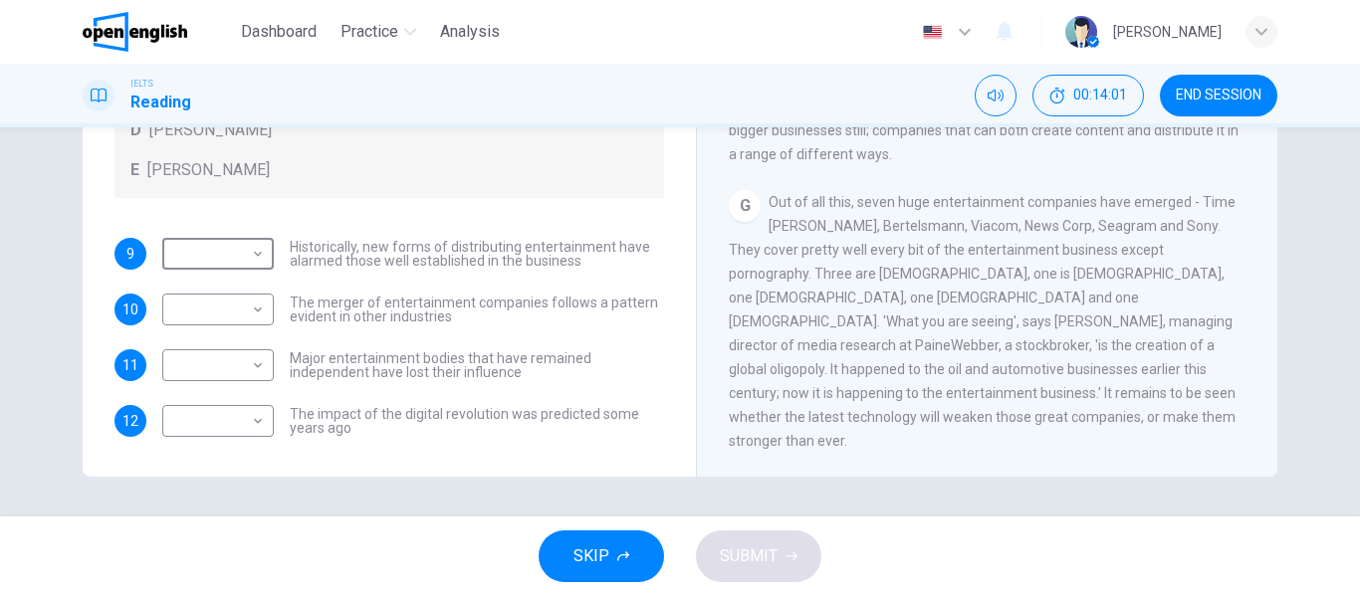
scroll to position [120, 0]
click at [242, 261] on body "This site uses cookies, as explained in our Privacy Policy . If you agree to th…" at bounding box center [680, 298] width 1360 height 596
click at [614, 332] on div at bounding box center [680, 298] width 1360 height 596
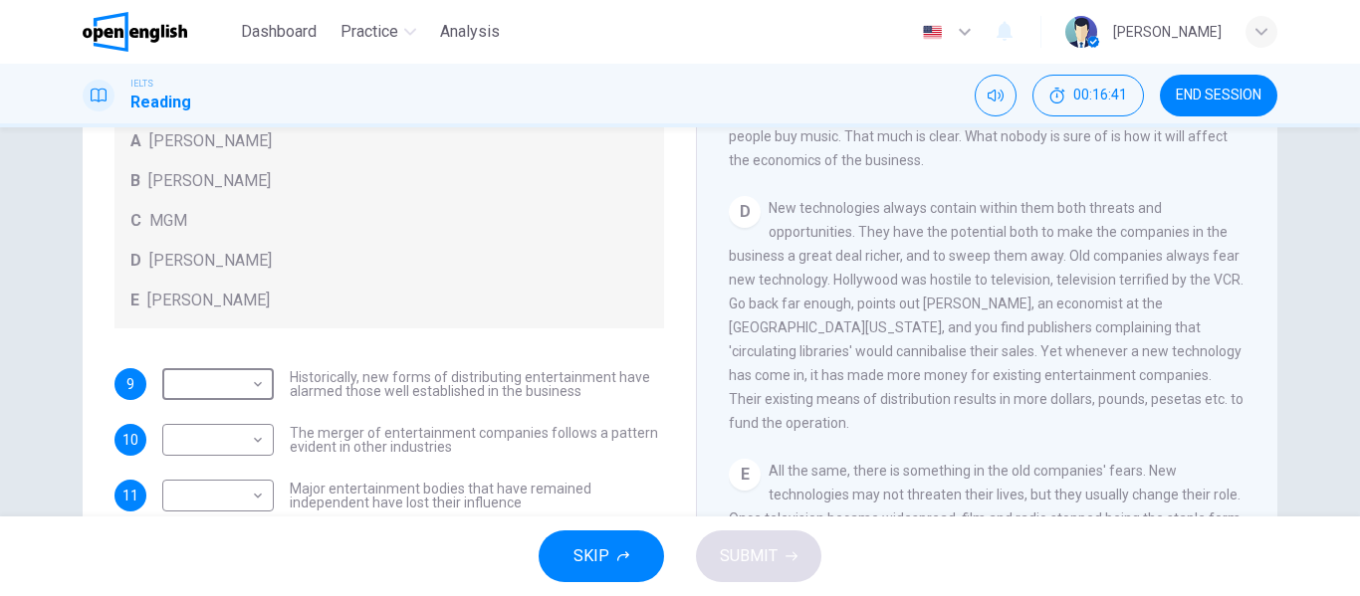
scroll to position [100, 0]
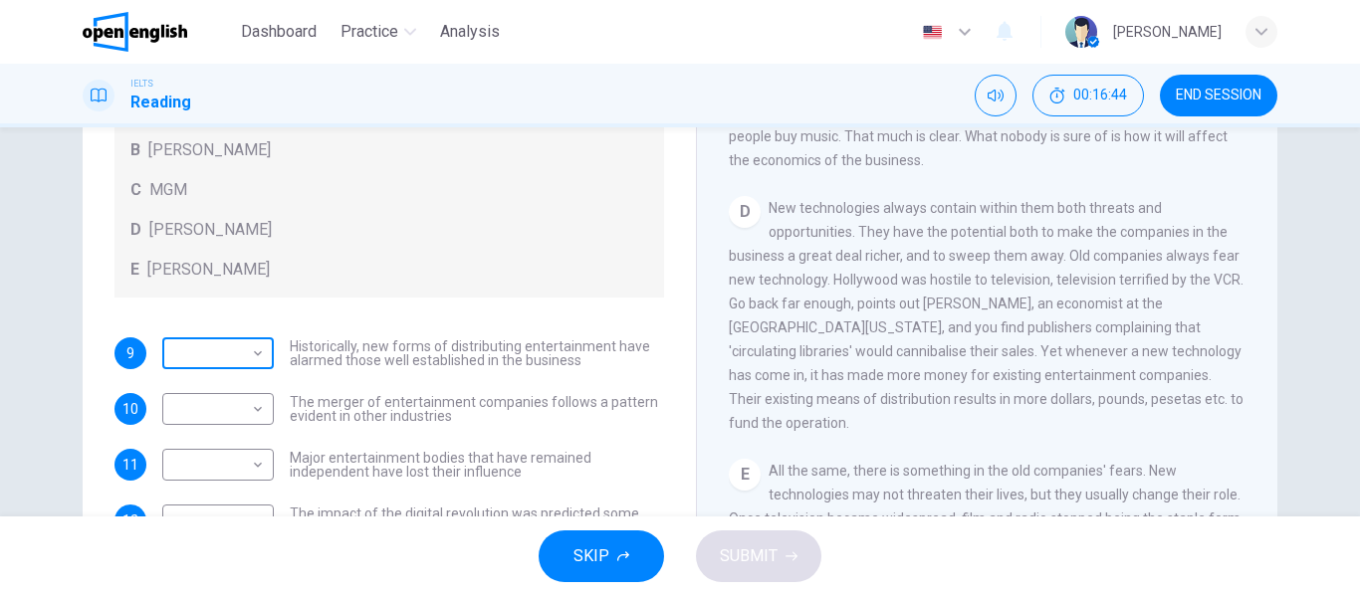
click at [237, 384] on body "This site uses cookies, as explained in our Privacy Policy . If you agree to th…" at bounding box center [680, 298] width 1360 height 596
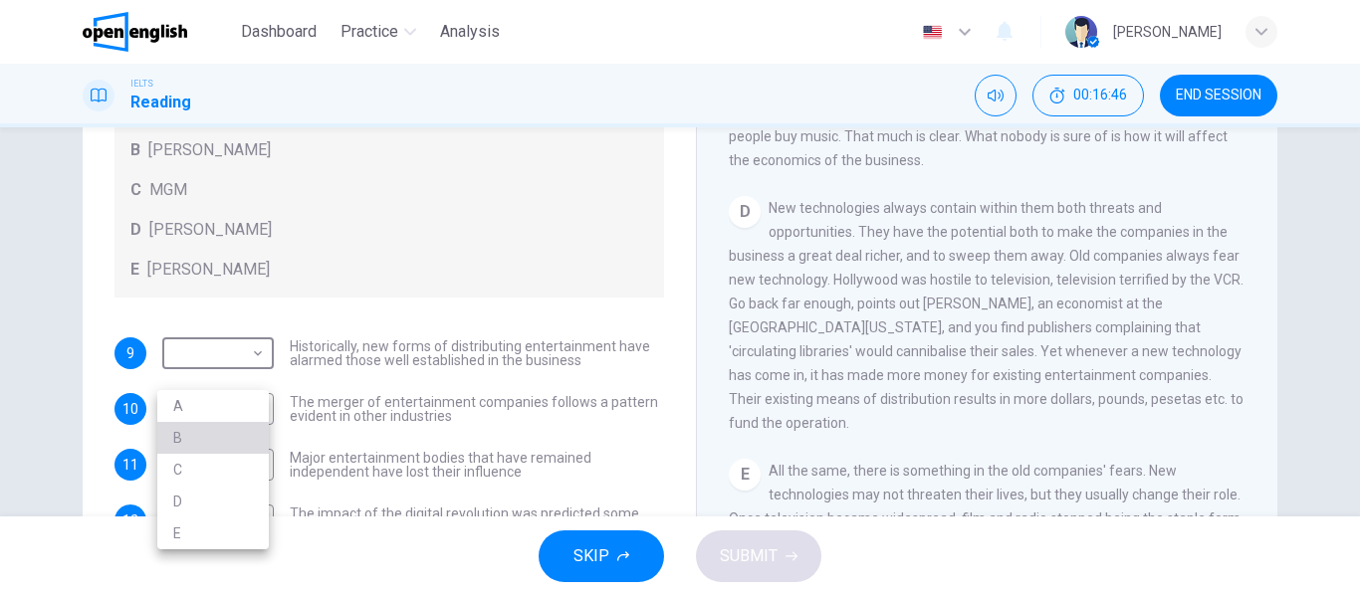
click at [213, 437] on li "B" at bounding box center [212, 438] width 111 height 32
type input "*"
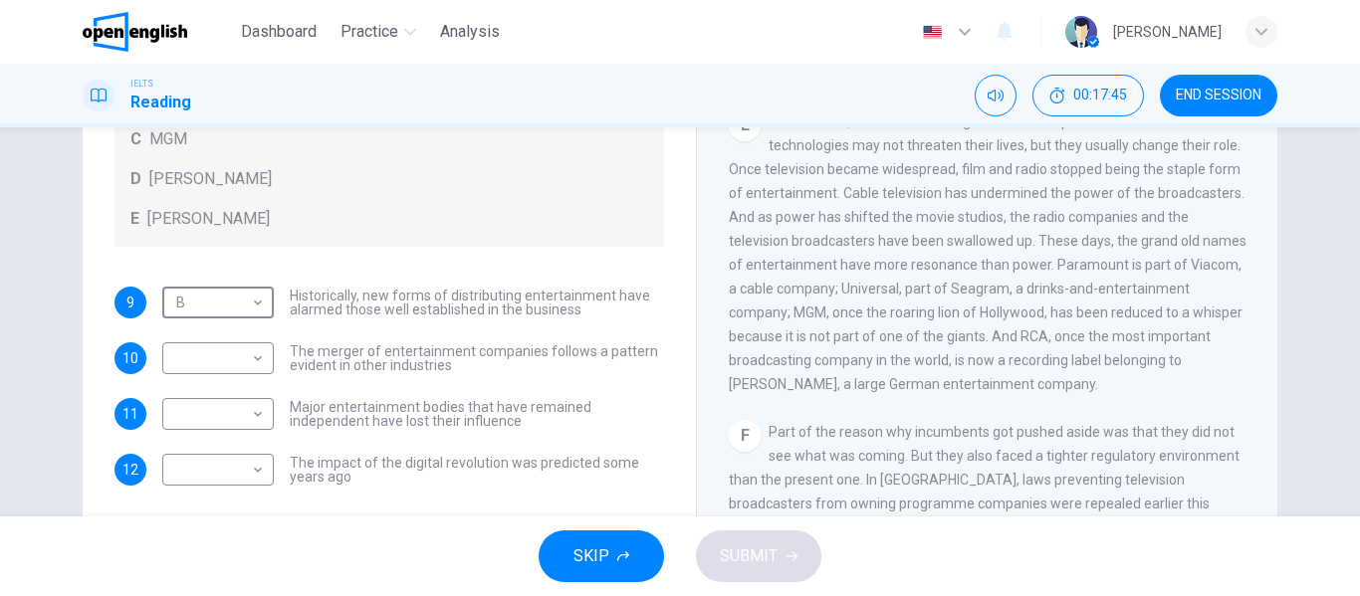
scroll to position [382, 0]
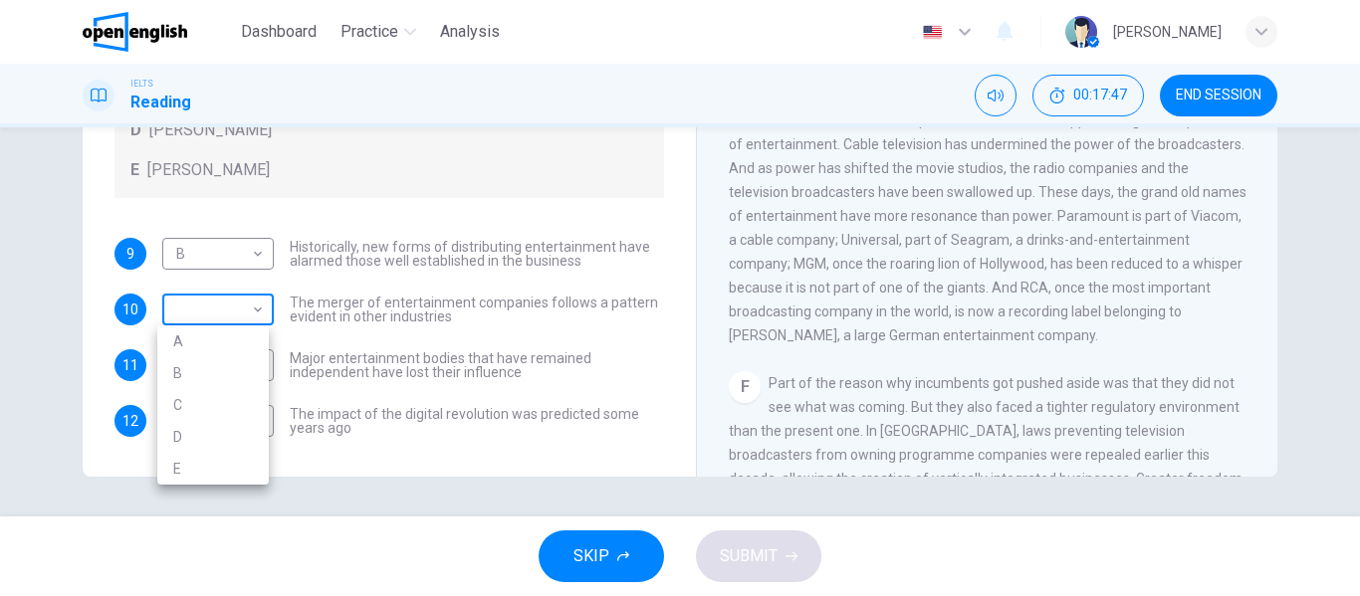
click at [232, 318] on body "This site uses cookies, as explained in our Privacy Policy . If you agree to th…" at bounding box center [680, 298] width 1360 height 596
click at [501, 328] on div at bounding box center [680, 298] width 1360 height 596
click at [525, 219] on div "Questions 9 - 12 The writer refers to various individuals and companies in the …" at bounding box center [389, 82] width 581 height 749
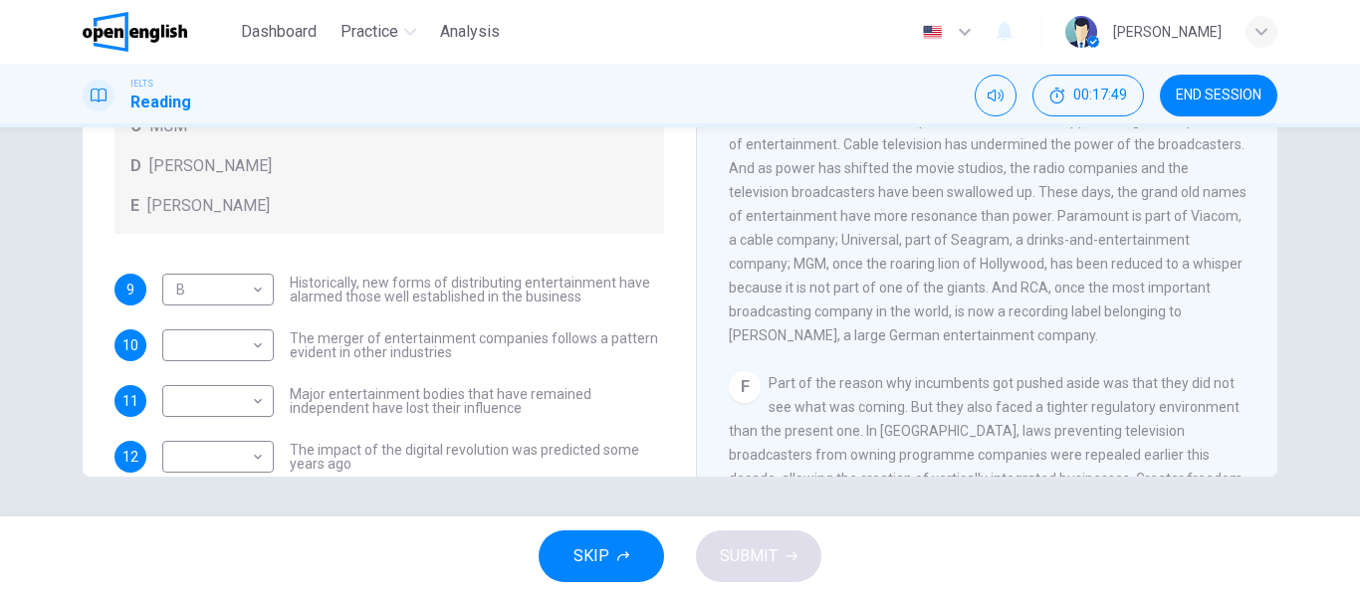
scroll to position [0, 0]
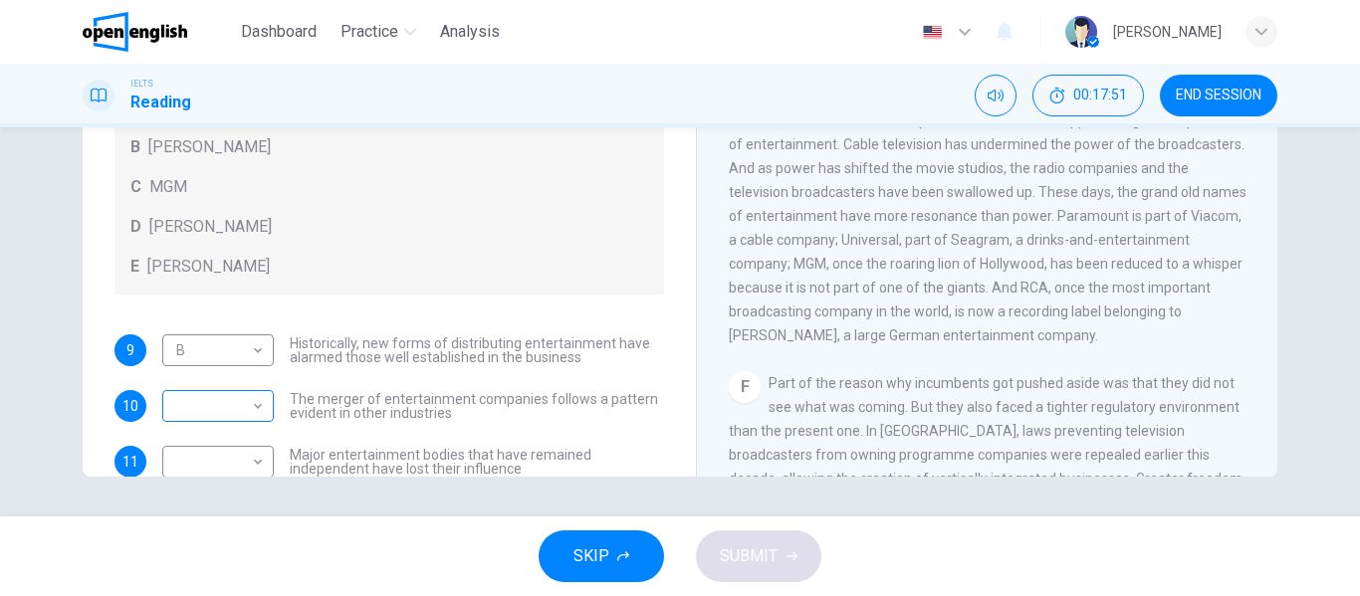
click at [223, 430] on body "This site uses cookies, as explained in our Privacy Policy . If you agree to th…" at bounding box center [680, 298] width 1360 height 596
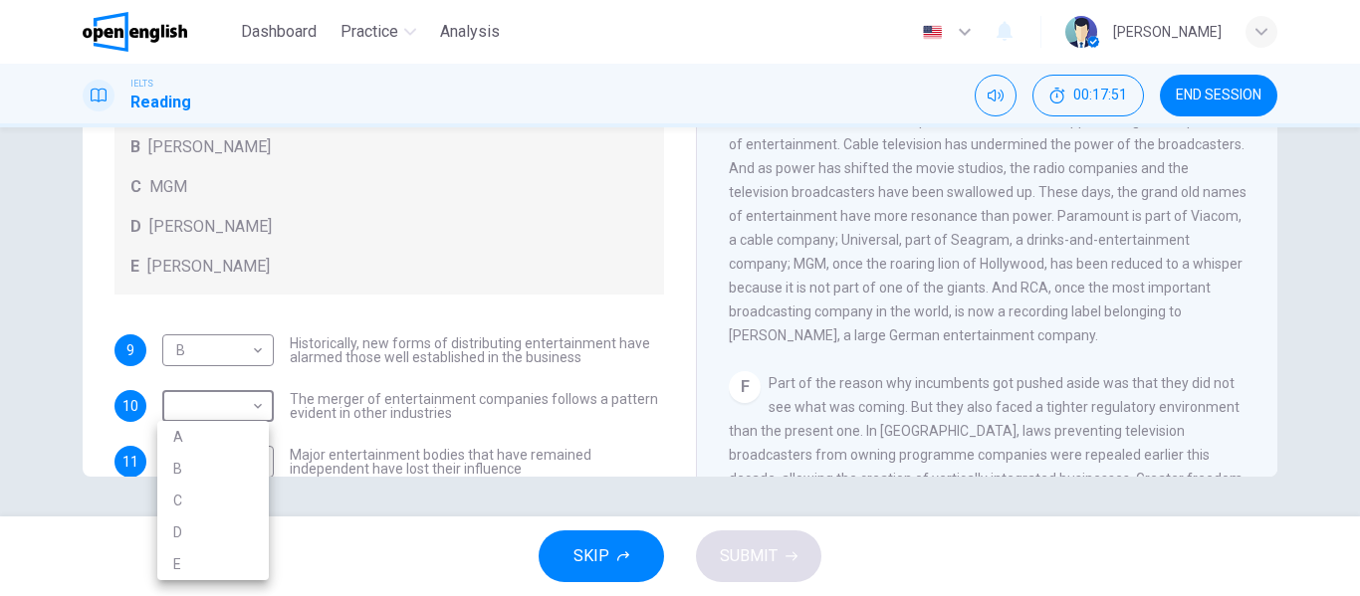
click at [182, 511] on li "C" at bounding box center [212, 501] width 111 height 32
type input "*"
click at [475, 330] on div "Questions 9 - 12 The writer refers to various individuals and companies in the …" at bounding box center [389, 179] width 581 height 749
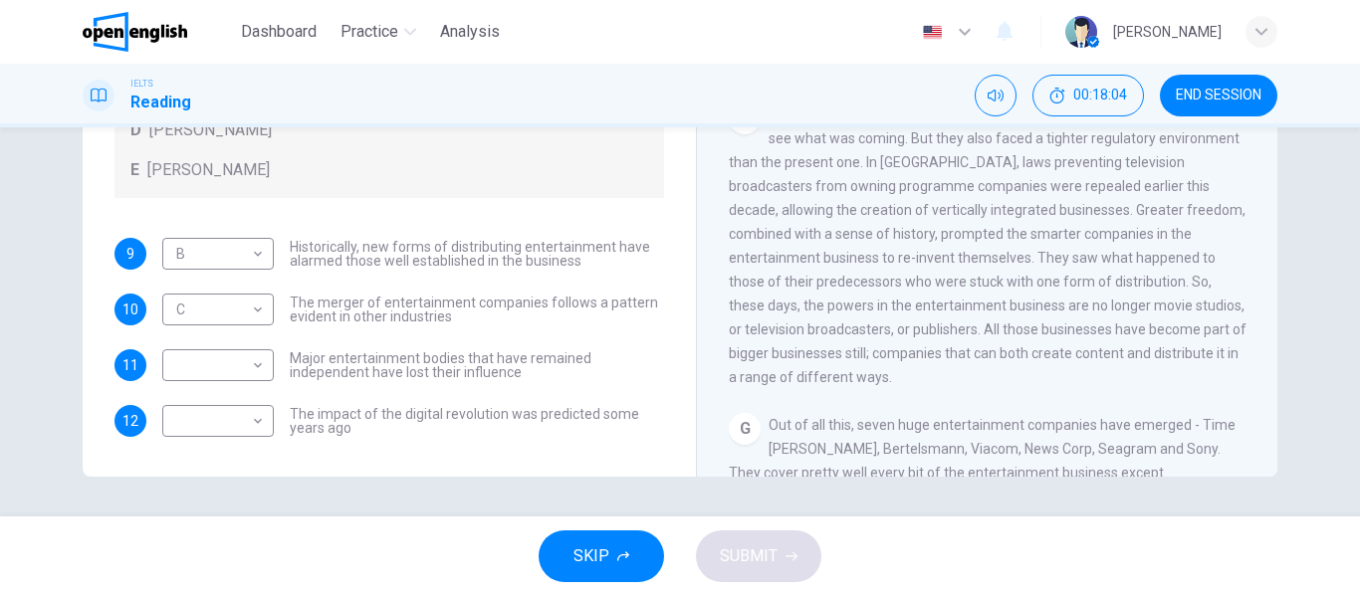
scroll to position [1294, 0]
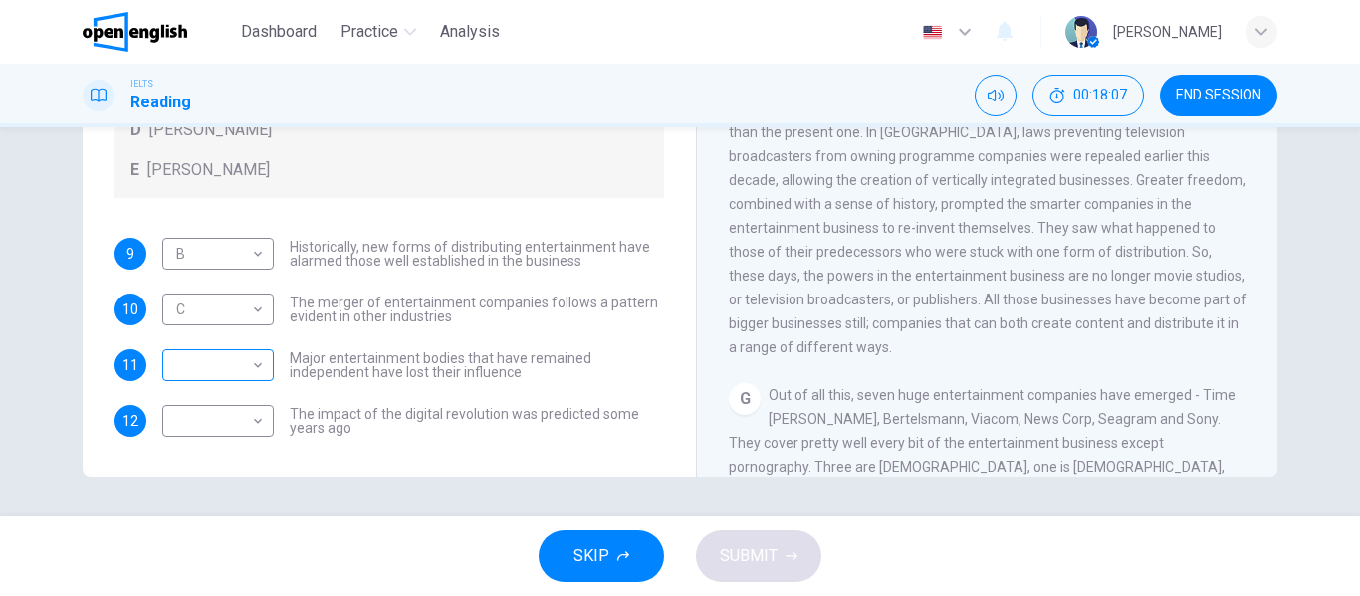
click at [170, 367] on body "This site uses cookies, as explained in our Privacy Policy . If you agree to th…" at bounding box center [680, 298] width 1360 height 596
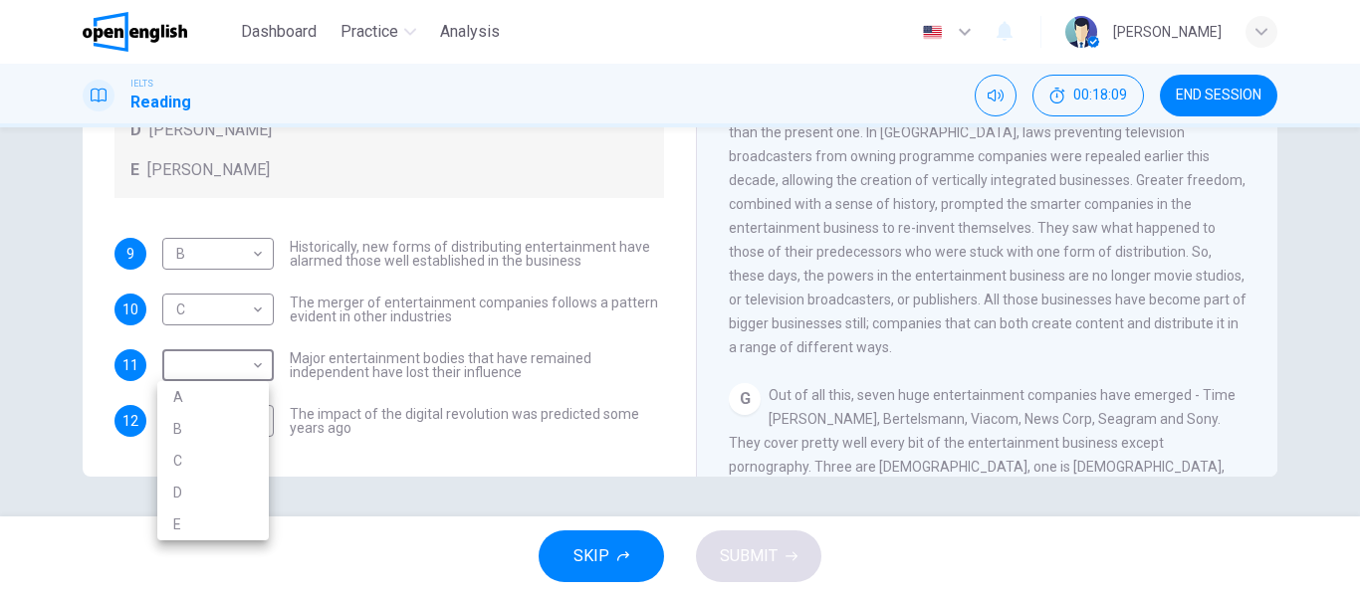
click at [207, 488] on li "D" at bounding box center [212, 493] width 111 height 32
type input "*"
click at [324, 437] on div "Questions 9 - 12 The writer refers to various individuals and companies in the …" at bounding box center [389, 82] width 581 height 749
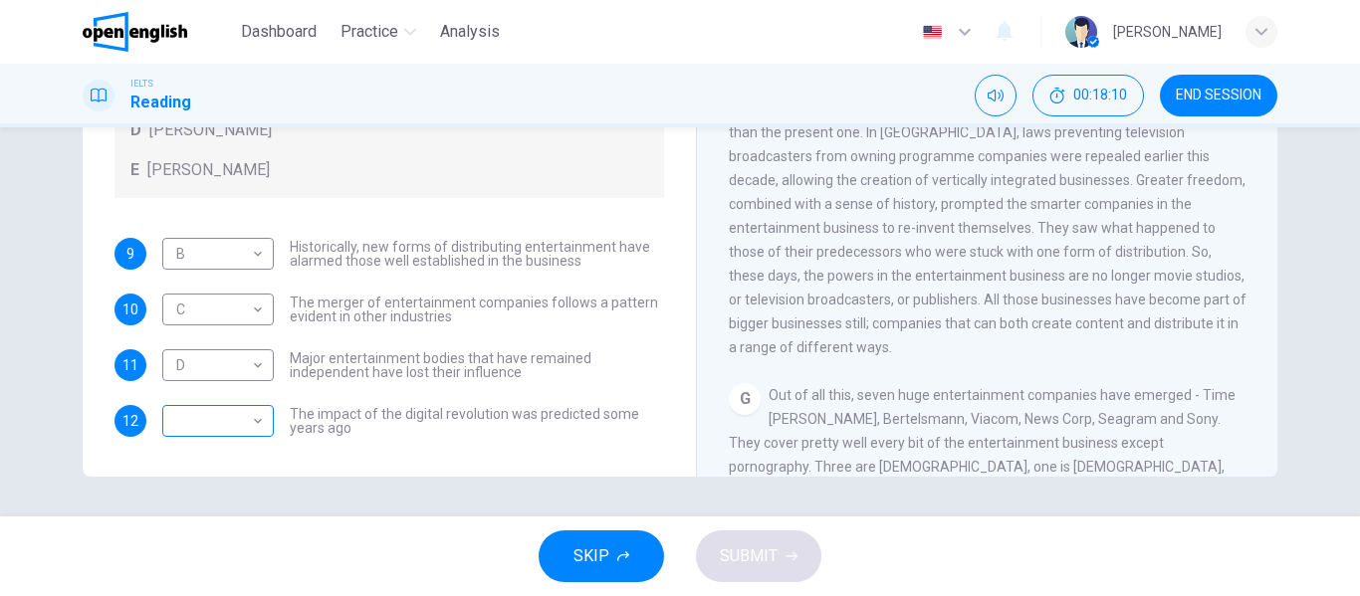
click at [229, 428] on body "This site uses cookies, as explained in our Privacy Policy . If you agree to th…" at bounding box center [680, 298] width 1360 height 596
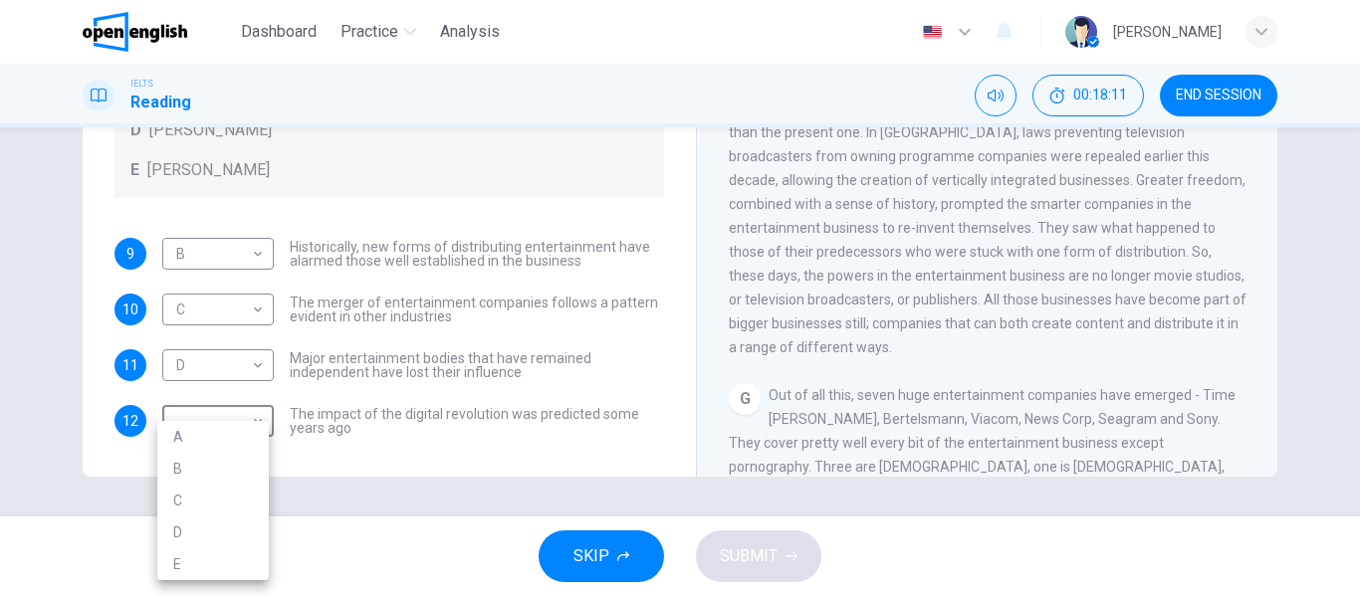
click at [219, 449] on li "A" at bounding box center [212, 437] width 111 height 32
type input "*"
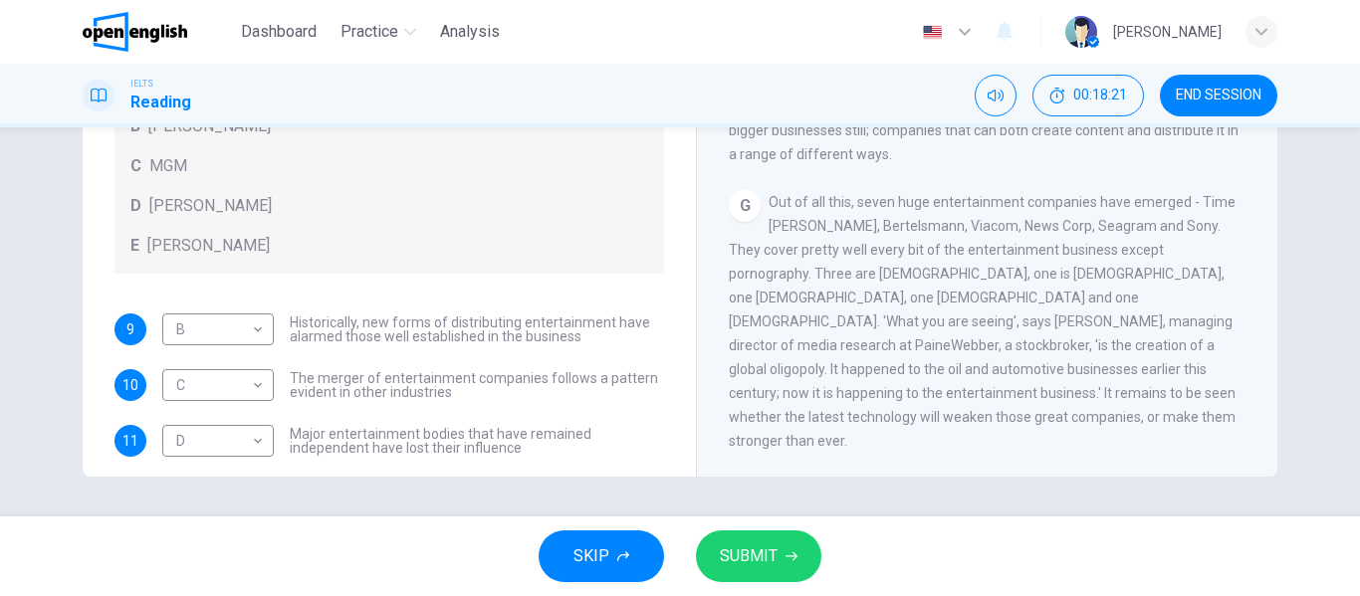
scroll to position [1525, 0]
click at [899, 356] on div "G Out of all this, seven huge entertainment companies have emerged - Time [PERS…" at bounding box center [988, 321] width 518 height 263
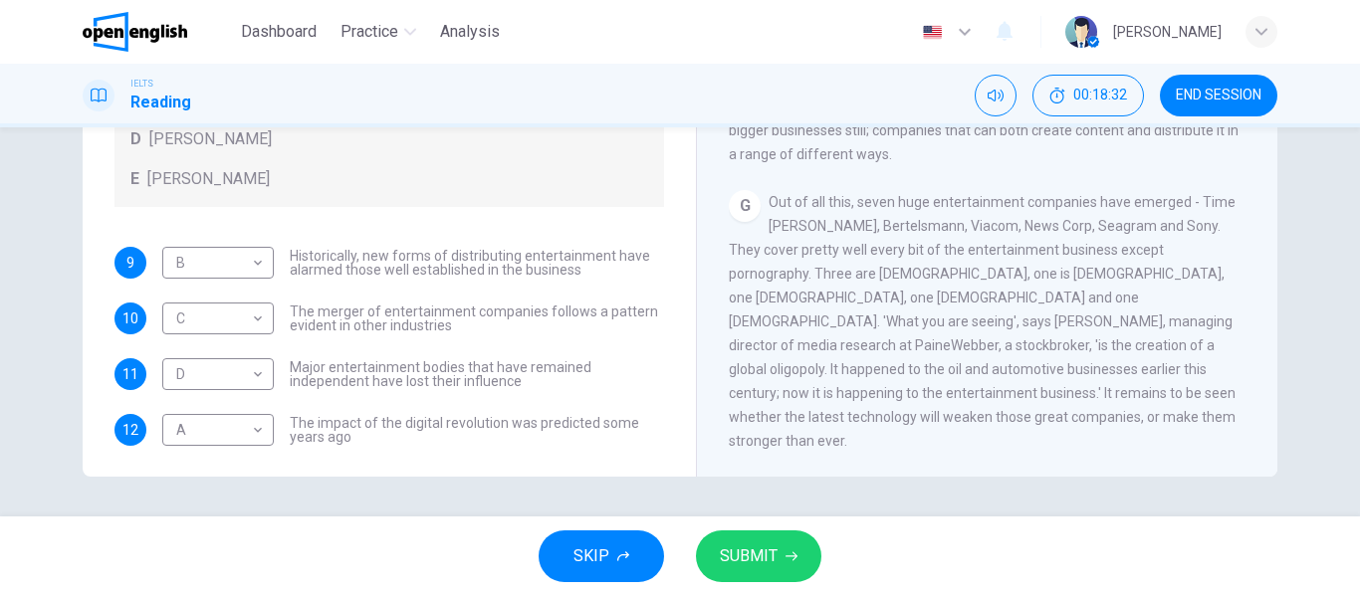
scroll to position [120, 0]
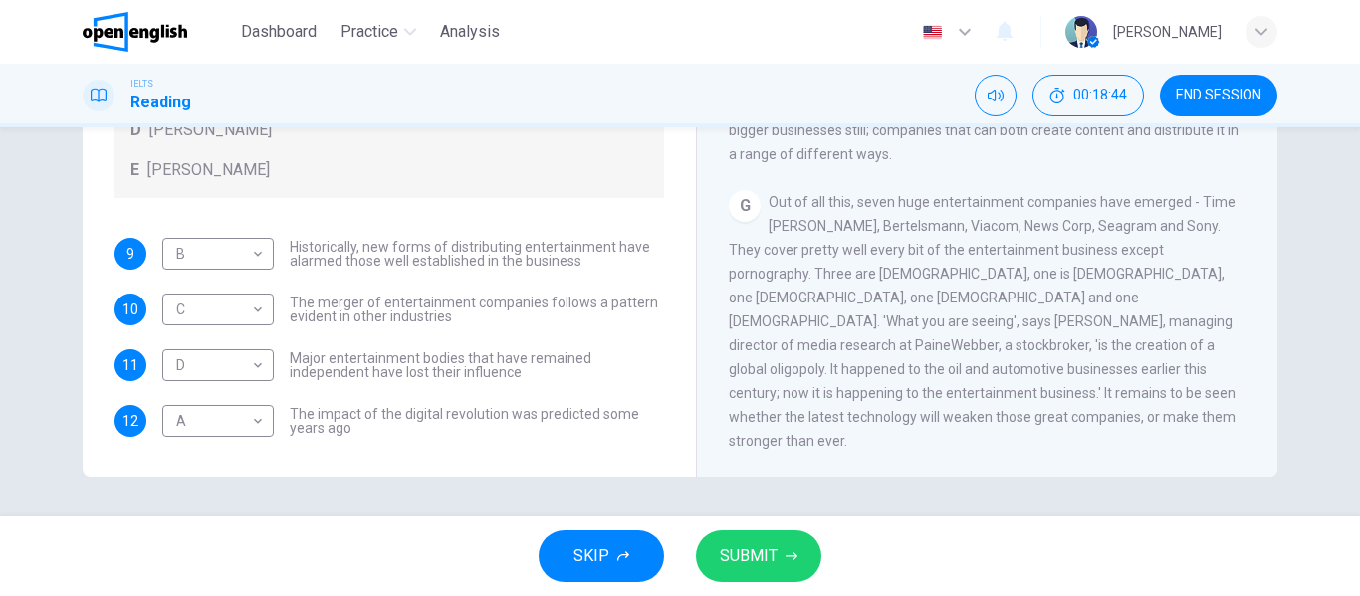
click at [748, 560] on span "SUBMIT" at bounding box center [749, 556] width 58 height 28
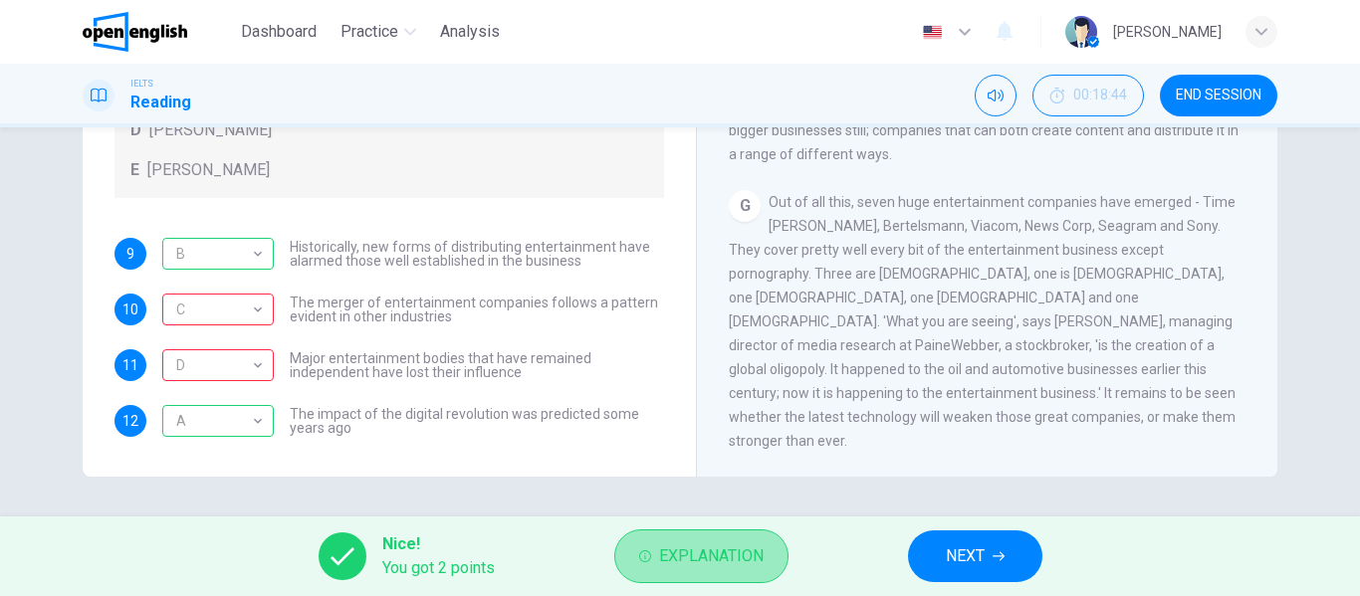
click at [717, 573] on button "Explanation" at bounding box center [701, 557] width 174 height 54
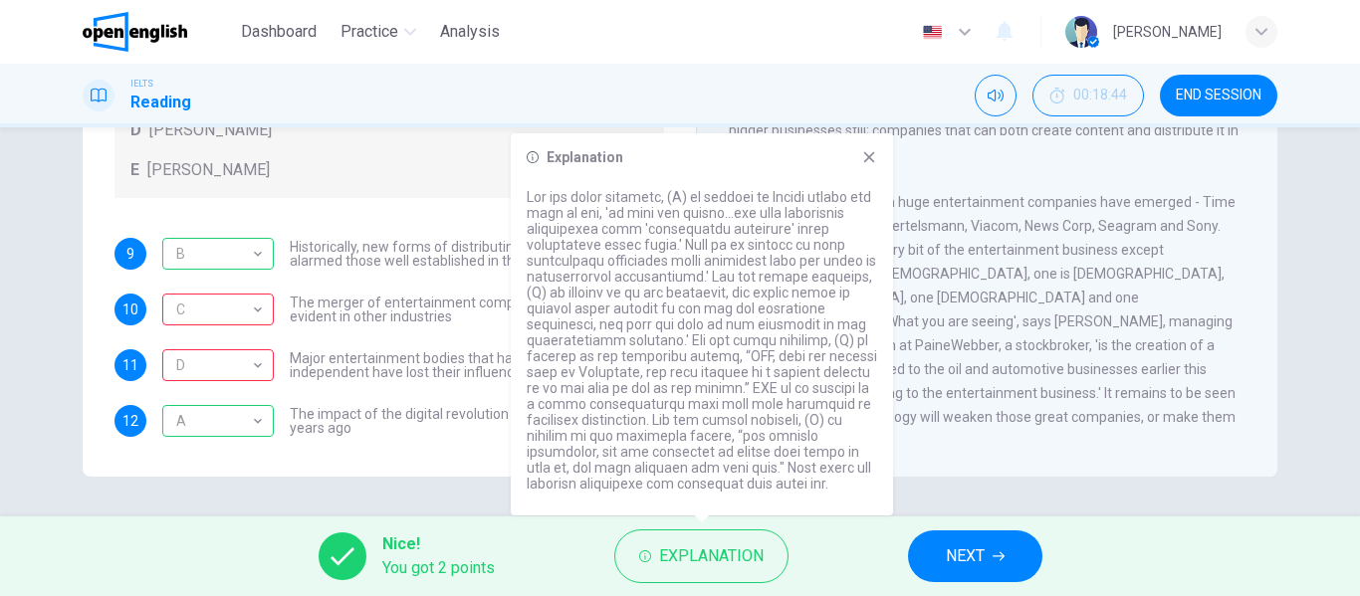
click at [870, 165] on div "Explanation" at bounding box center [702, 324] width 382 height 382
click at [875, 148] on div "Explanation" at bounding box center [702, 324] width 382 height 382
click at [876, 148] on div "Explanation" at bounding box center [702, 324] width 382 height 382
click at [866, 155] on icon at bounding box center [869, 157] width 11 height 11
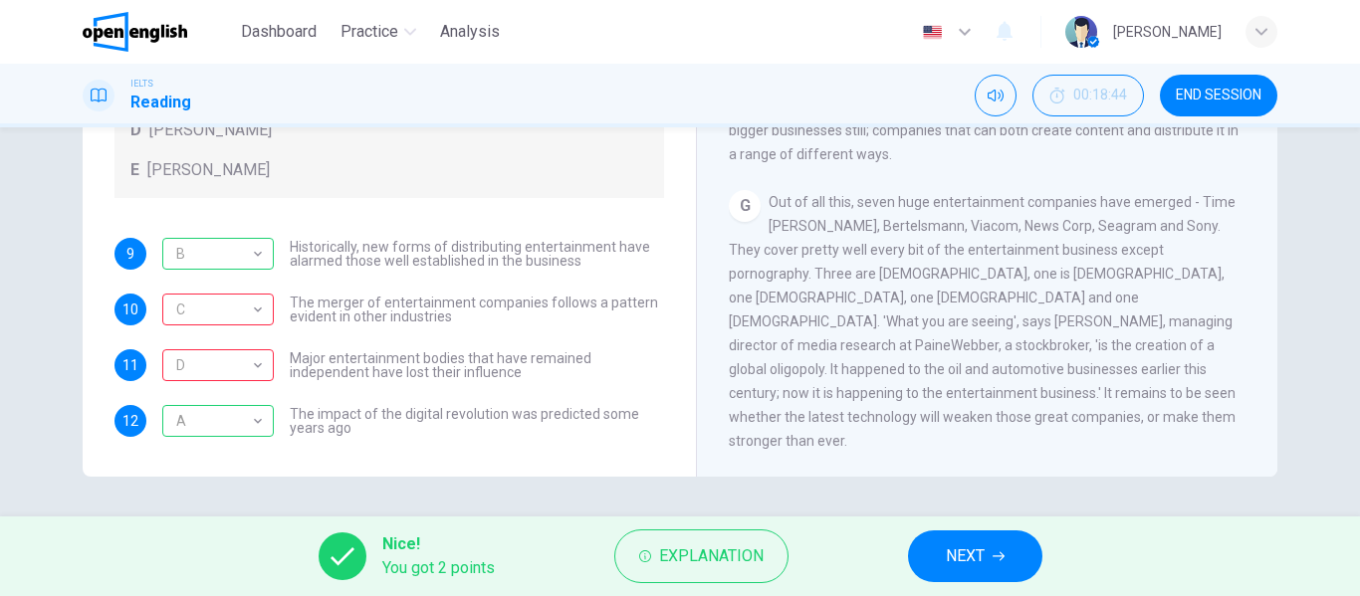
click at [1008, 549] on button "NEXT" at bounding box center [975, 557] width 134 height 52
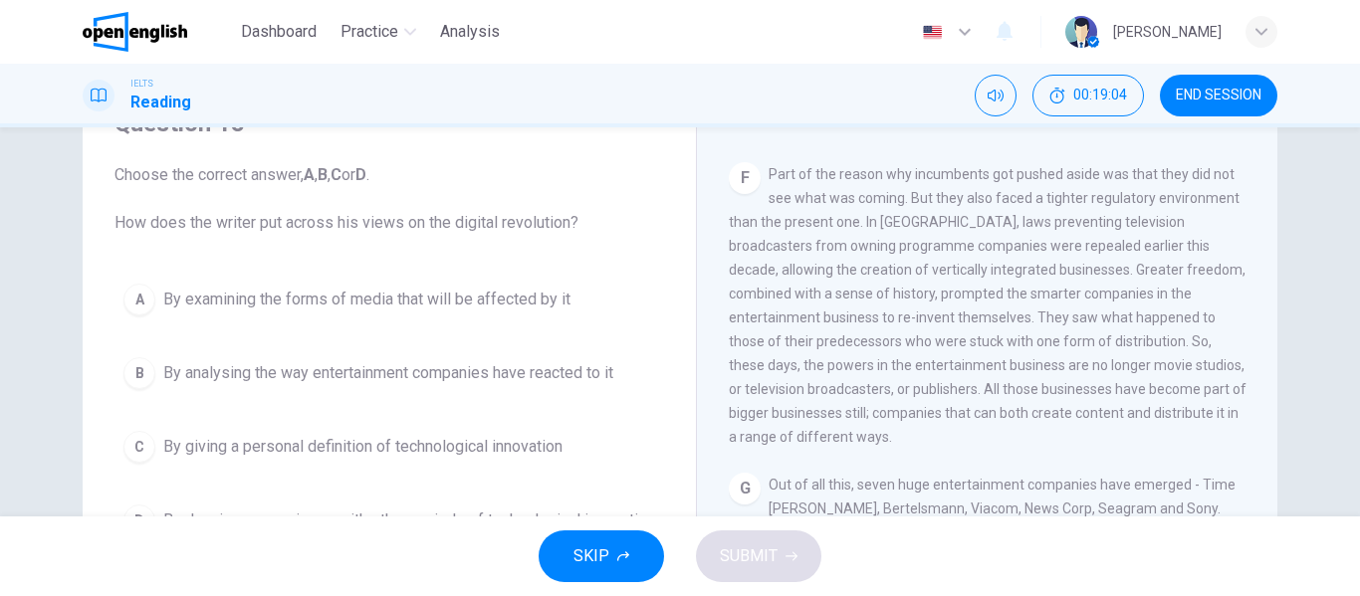
scroll to position [199, 0]
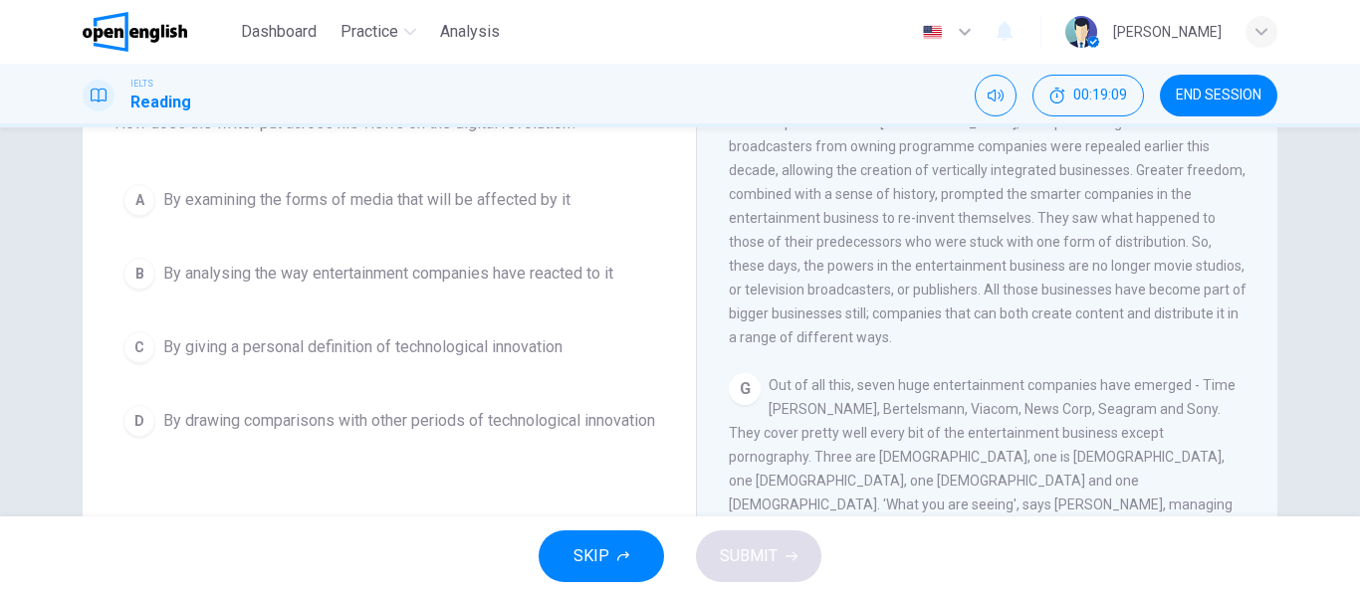
click at [326, 433] on span "By drawing comparisons with other periods of technological innovation" at bounding box center [409, 421] width 492 height 24
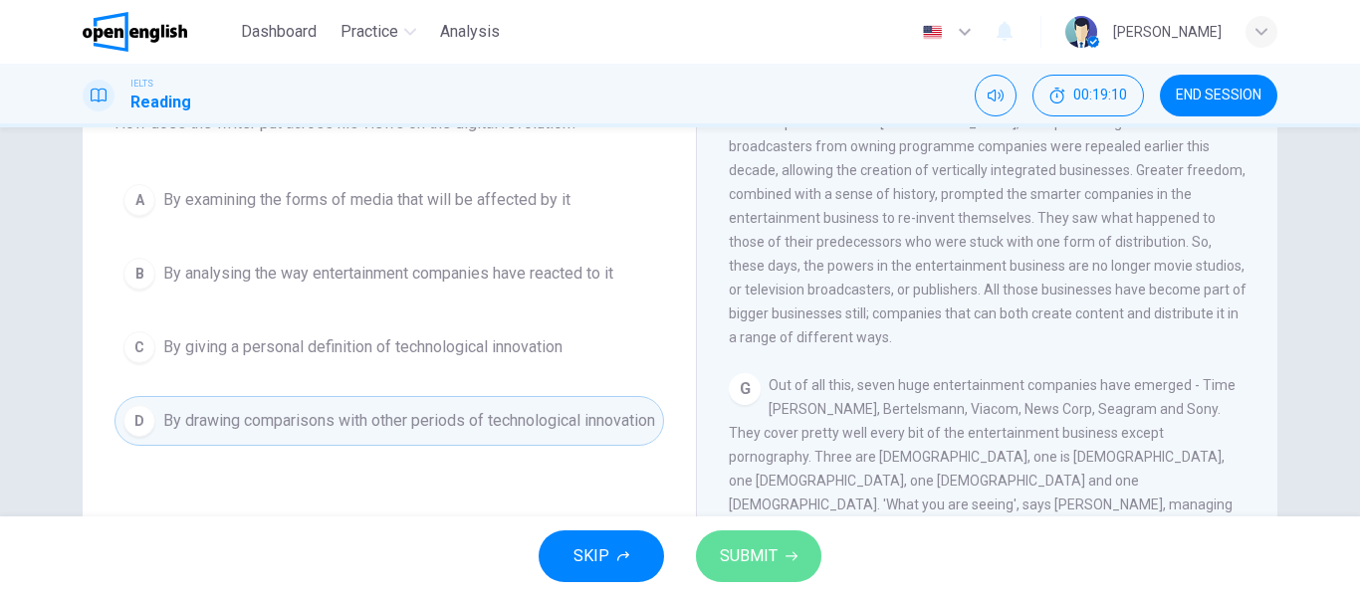
click at [770, 551] on span "SUBMIT" at bounding box center [749, 556] width 58 height 28
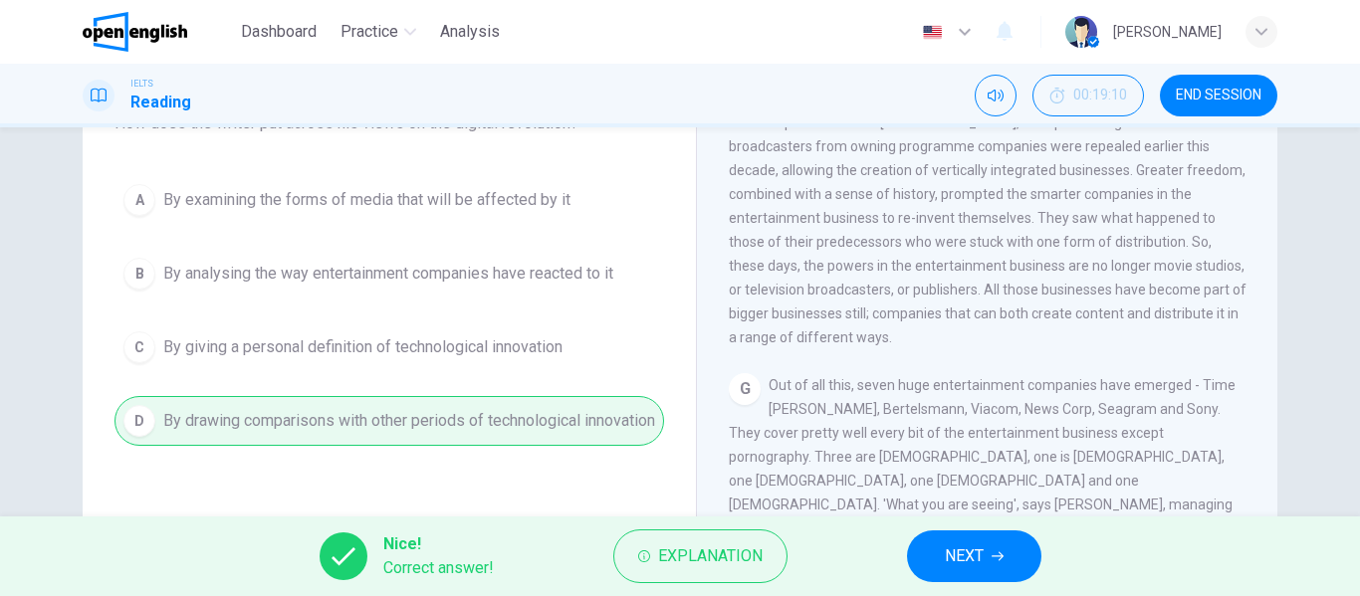
click at [972, 593] on div "Nice! Correct answer! Explanation NEXT" at bounding box center [680, 557] width 1360 height 80
click at [979, 559] on span "NEXT" at bounding box center [964, 556] width 39 height 28
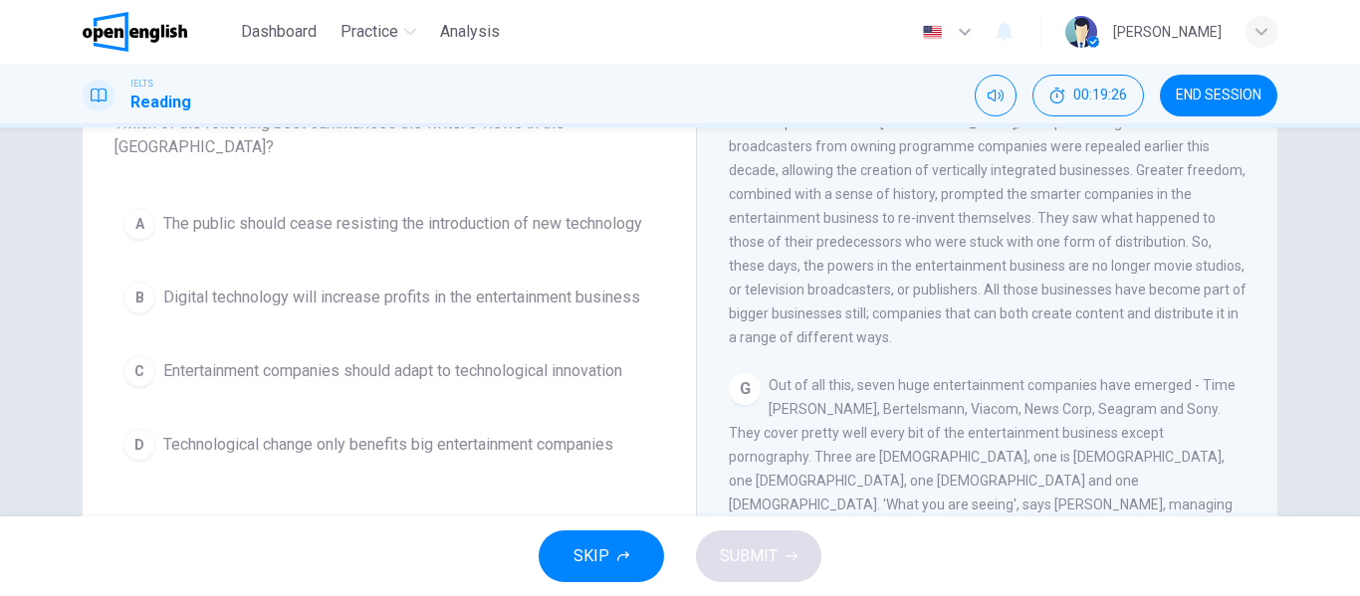
click at [607, 382] on span "Entertainment companies should adapt to technological innovation" at bounding box center [392, 371] width 459 height 24
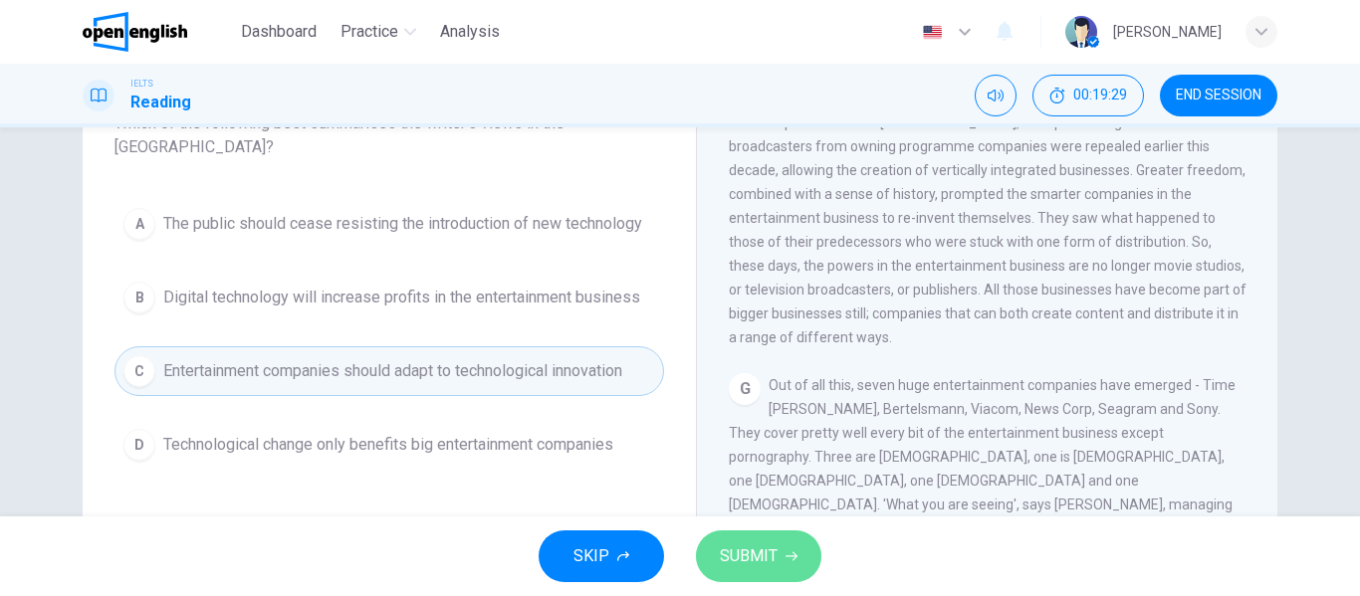
click at [766, 548] on span "SUBMIT" at bounding box center [749, 556] width 58 height 28
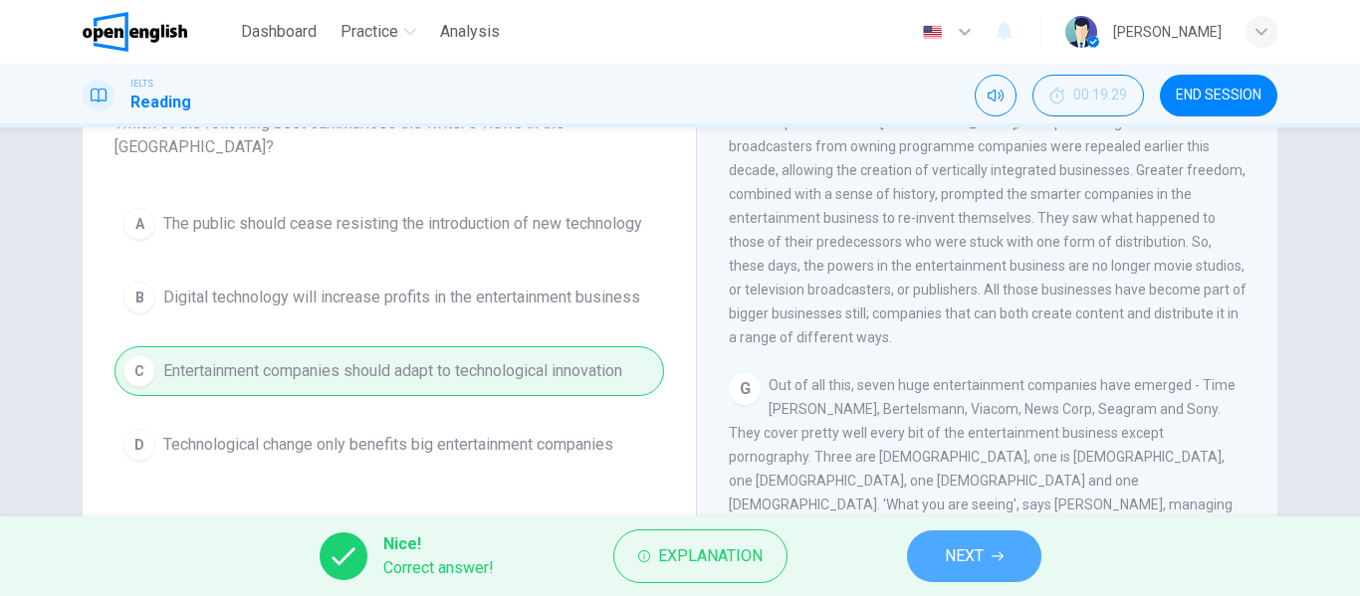
click at [946, 555] on span "NEXT" at bounding box center [964, 556] width 39 height 28
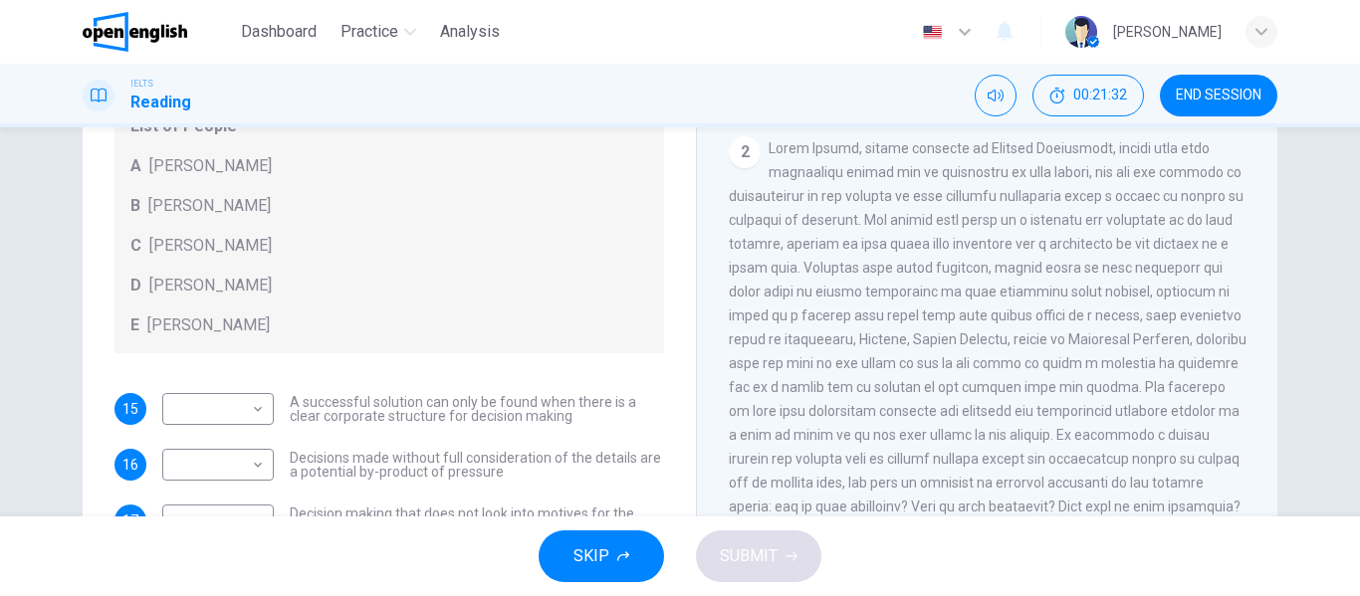
scroll to position [216, 0]
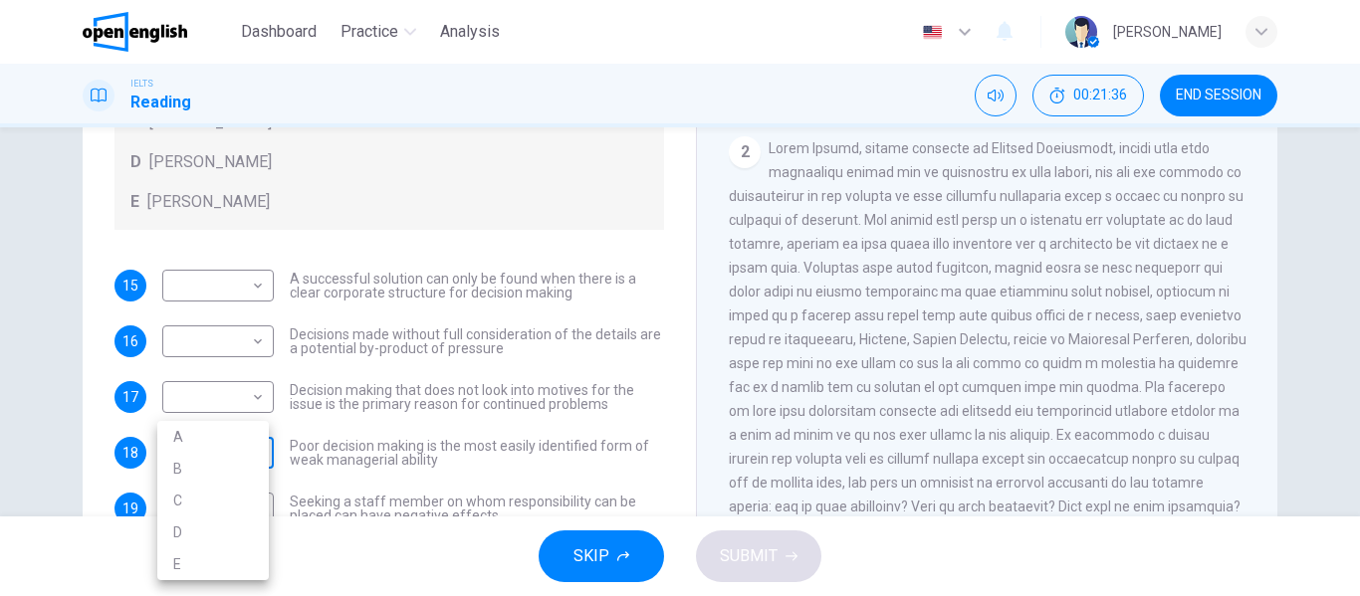
click at [239, 440] on body "This site uses cookies, as explained in our Privacy Policy . If you agree to th…" at bounding box center [680, 298] width 1360 height 596
click at [236, 455] on li "B" at bounding box center [212, 469] width 111 height 32
type input "*"
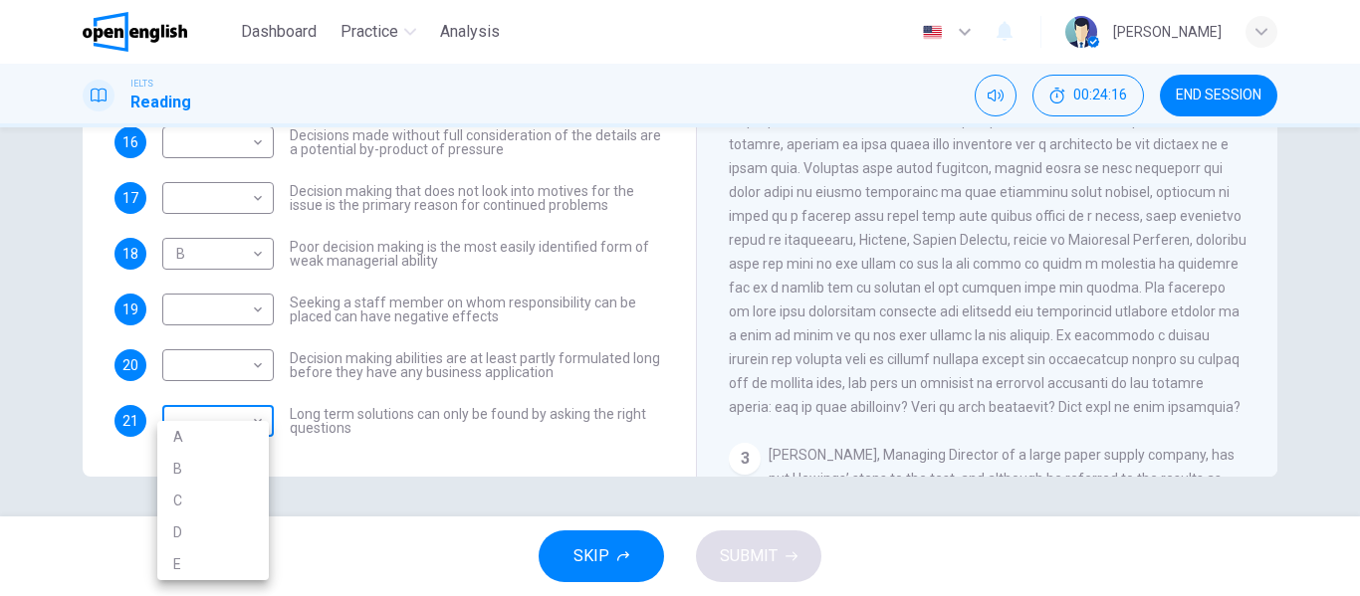
click at [227, 416] on body "This site uses cookies, as explained in our Privacy Policy . If you agree to th…" at bounding box center [680, 298] width 1360 height 596
click at [216, 467] on li "B" at bounding box center [212, 469] width 111 height 32
type input "*"
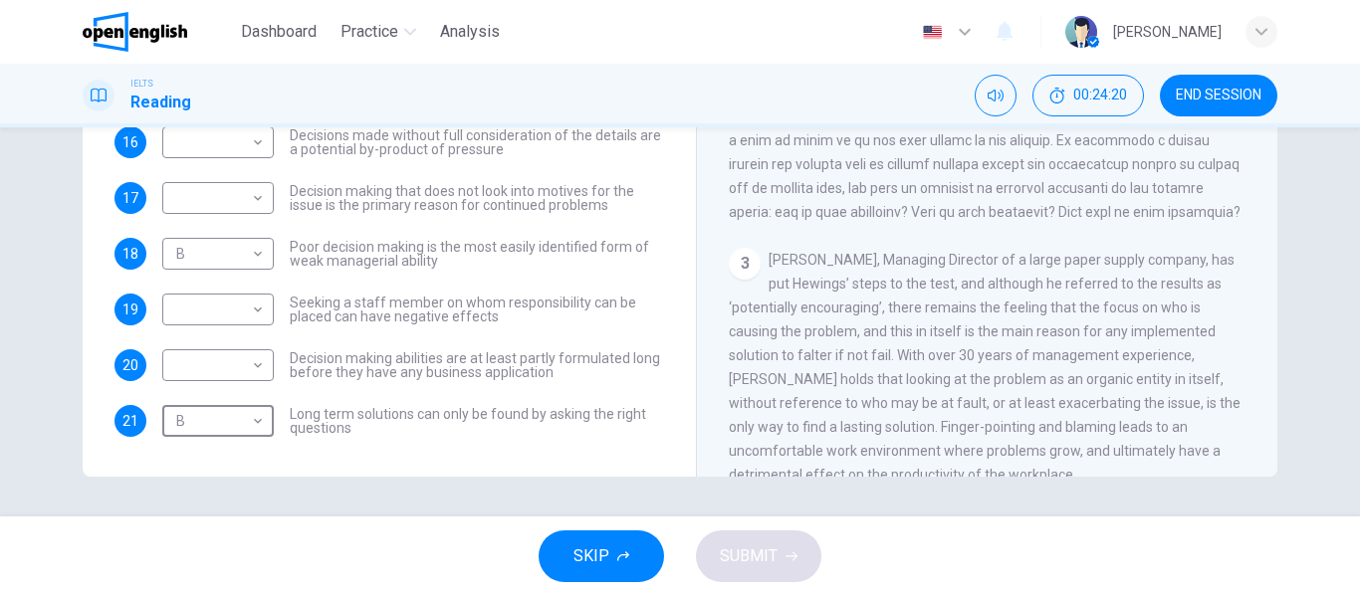
scroll to position [697, 0]
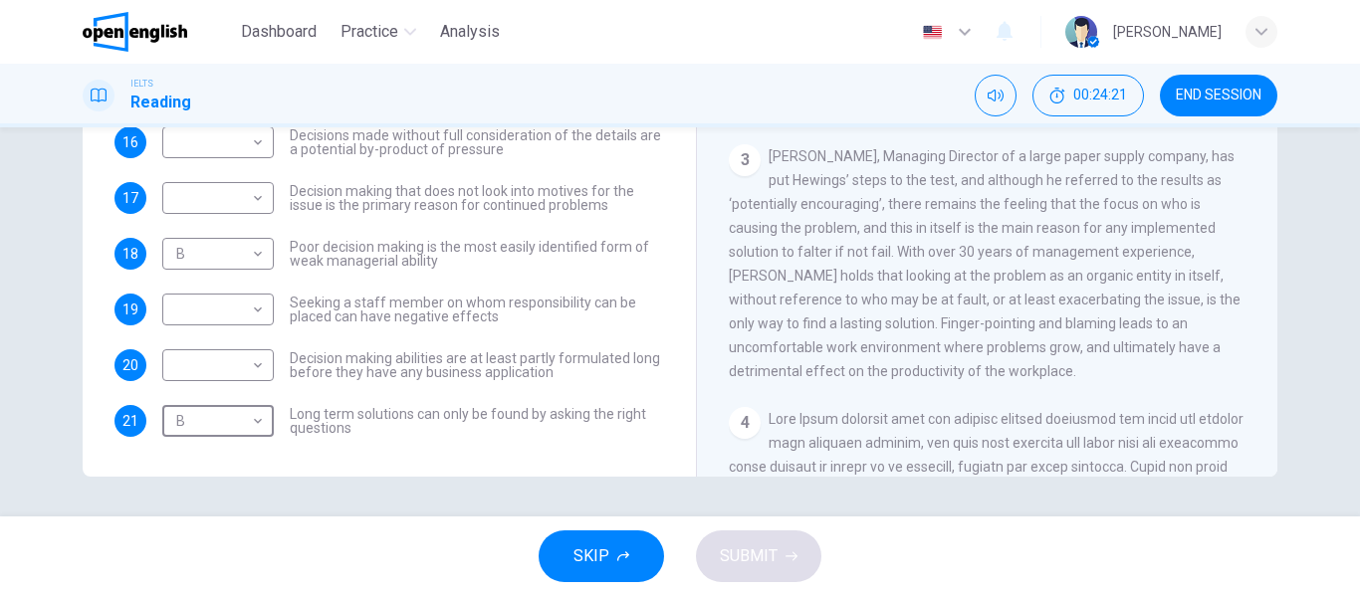
click at [992, 350] on span "[PERSON_NAME], Managing Director of a large paper supply company, has put Hewin…" at bounding box center [985, 263] width 512 height 231
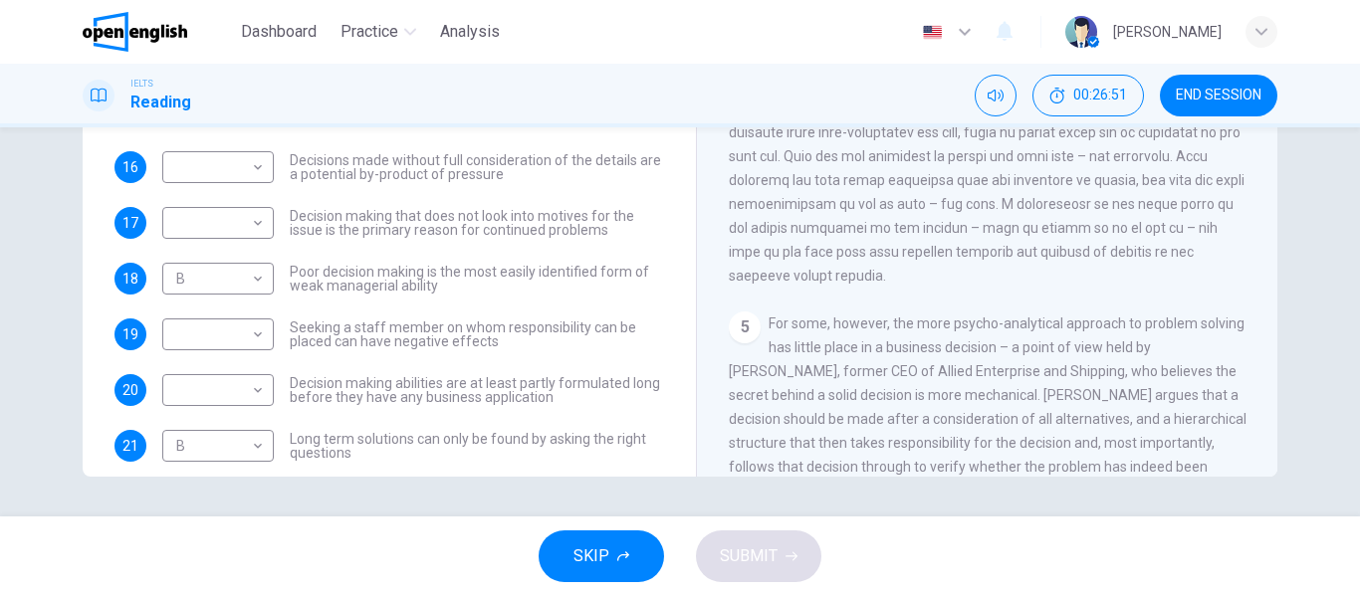
scroll to position [116, 0]
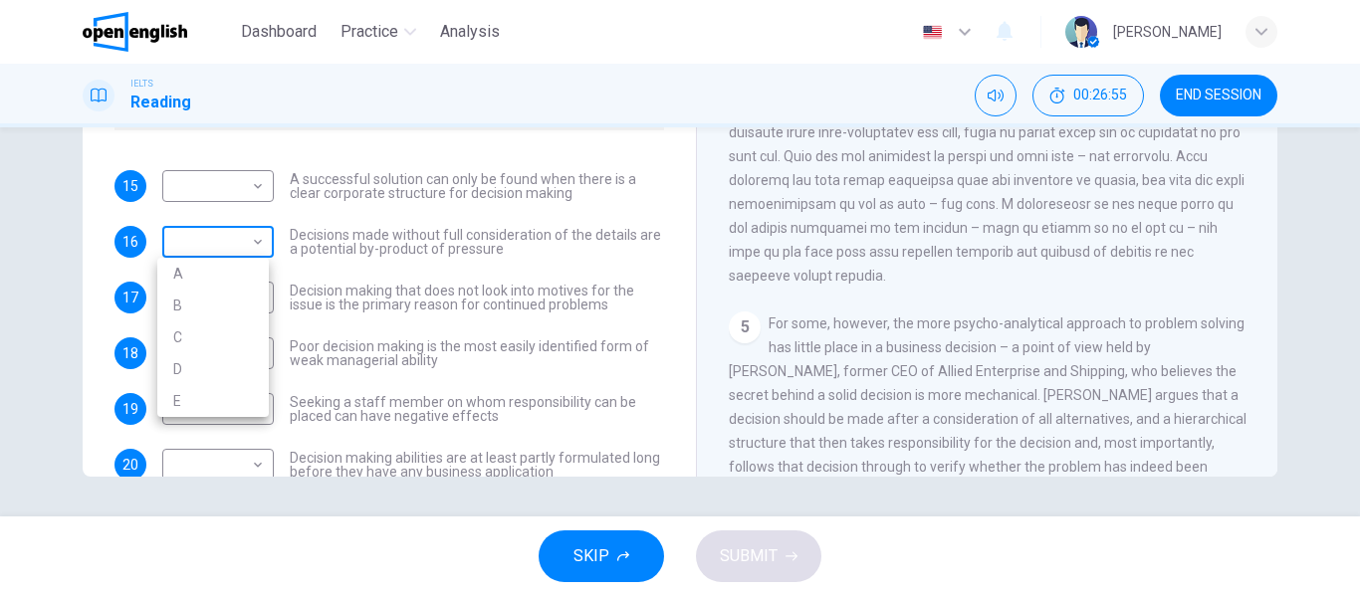
click at [254, 236] on body "This site uses cookies, as explained in our Privacy Policy . If you agree to th…" at bounding box center [680, 298] width 1360 height 596
click at [948, 267] on div at bounding box center [680, 298] width 1360 height 596
click at [963, 284] on span at bounding box center [987, 49] width 517 height 470
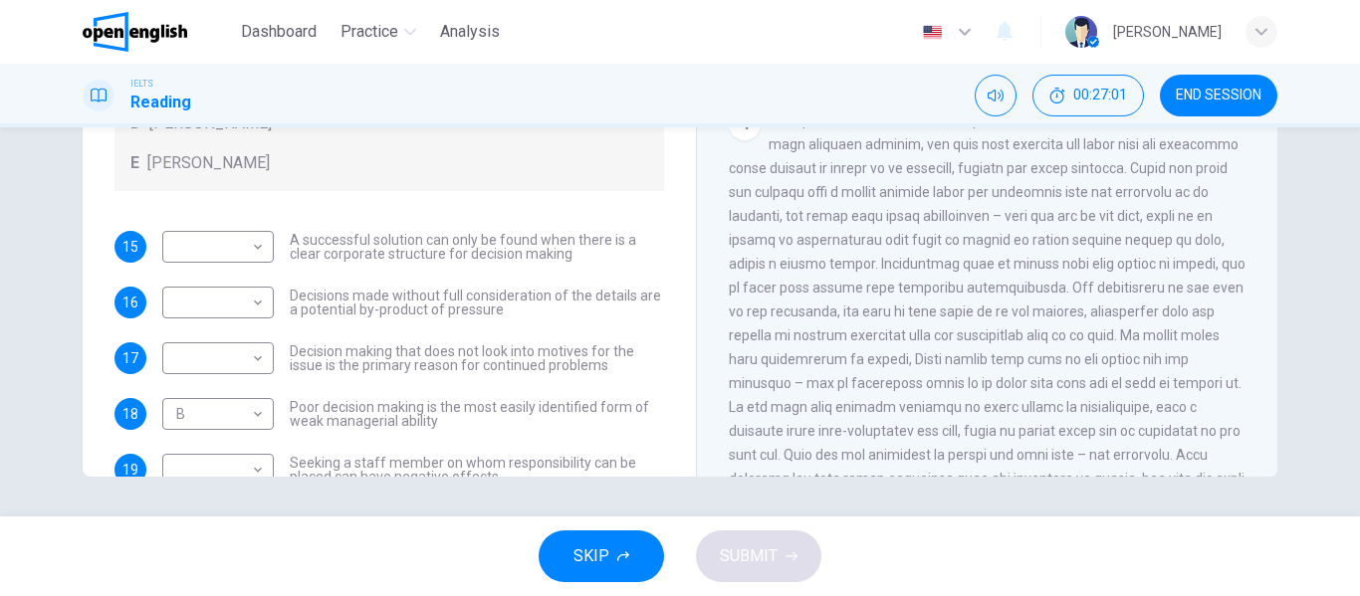
scroll to position [0, 0]
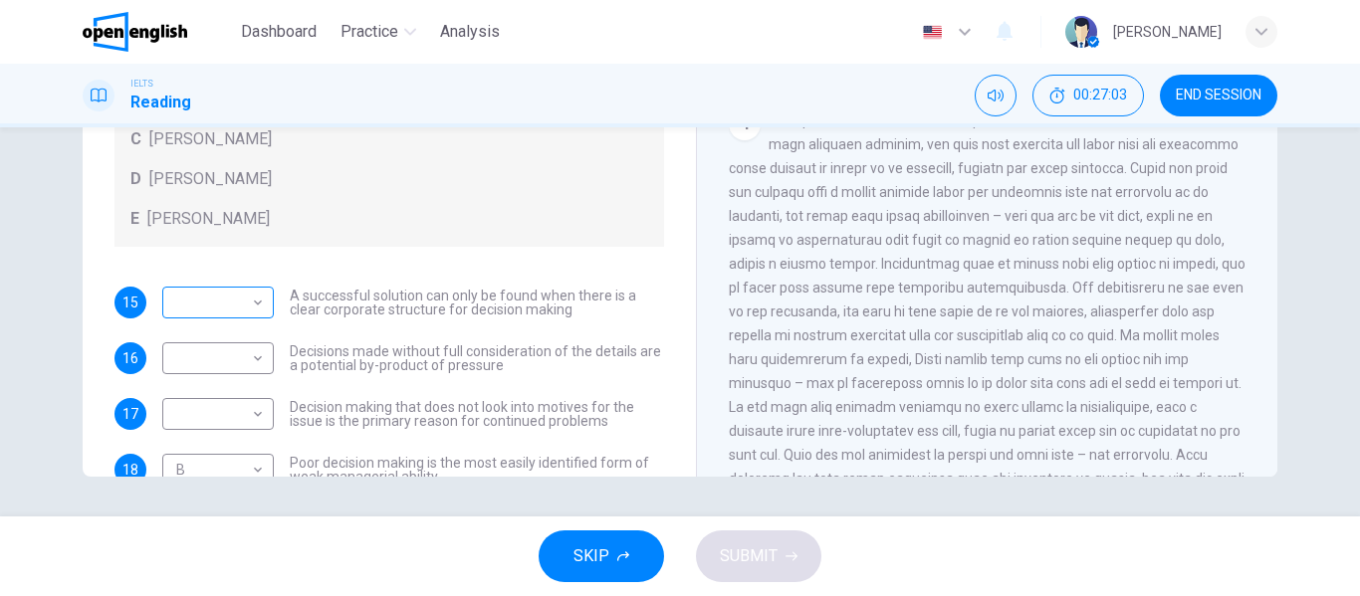
click at [235, 300] on body "This site uses cookies, as explained in our Privacy Policy . If you agree to th…" at bounding box center [680, 298] width 1360 height 596
click at [195, 426] on li "D" at bounding box center [212, 430] width 111 height 32
type input "*"
click at [684, 350] on div "Questions 15 - 21 Match each statement with the correct person. Write the corre…" at bounding box center [680, 131] width 1194 height 692
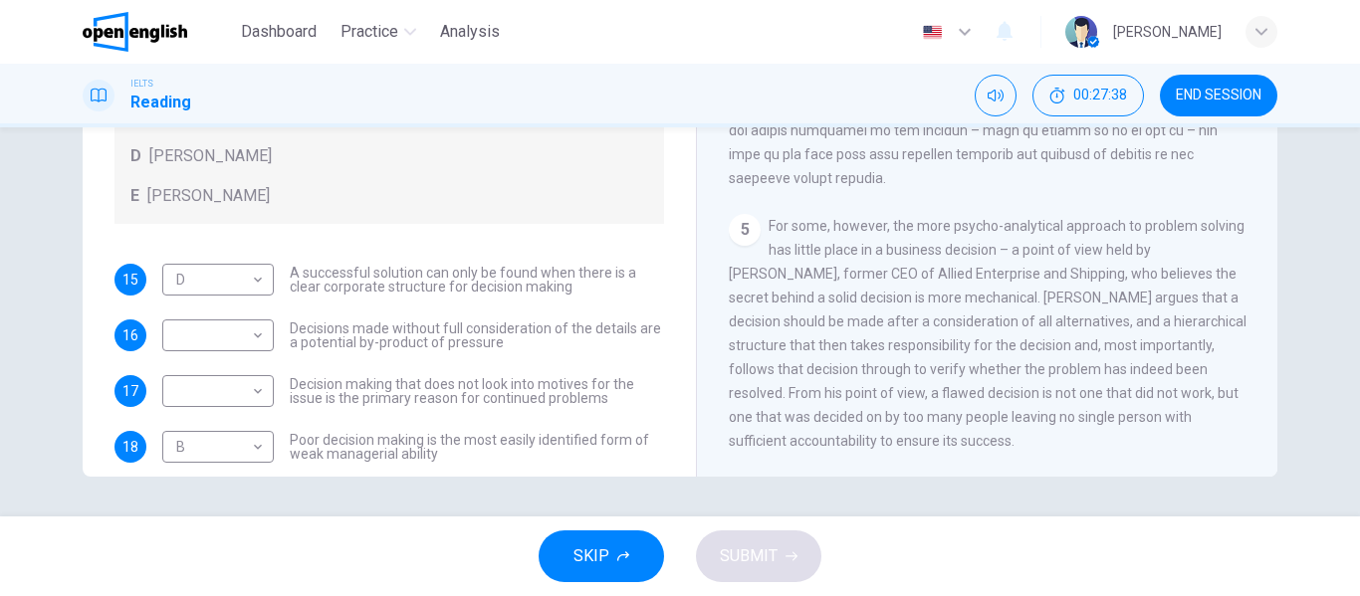
scroll to position [17, 0]
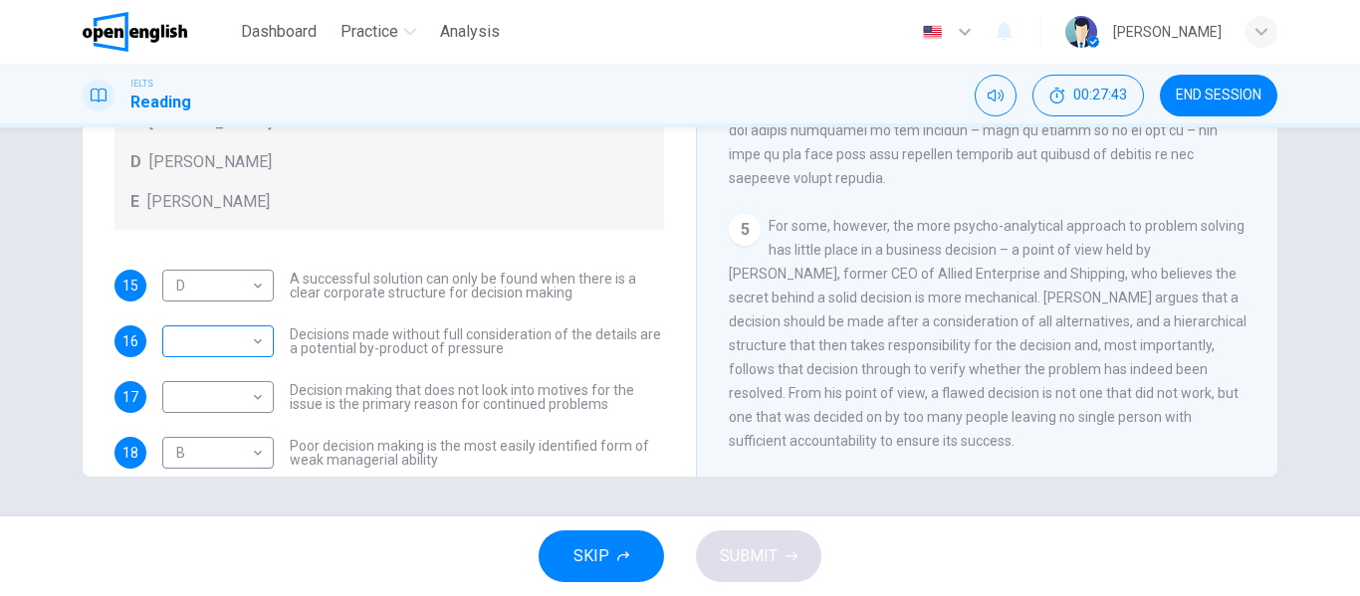
click at [207, 327] on body "This site uses cookies, as explained in our Privacy Policy . If you agree to th…" at bounding box center [680, 298] width 1360 height 596
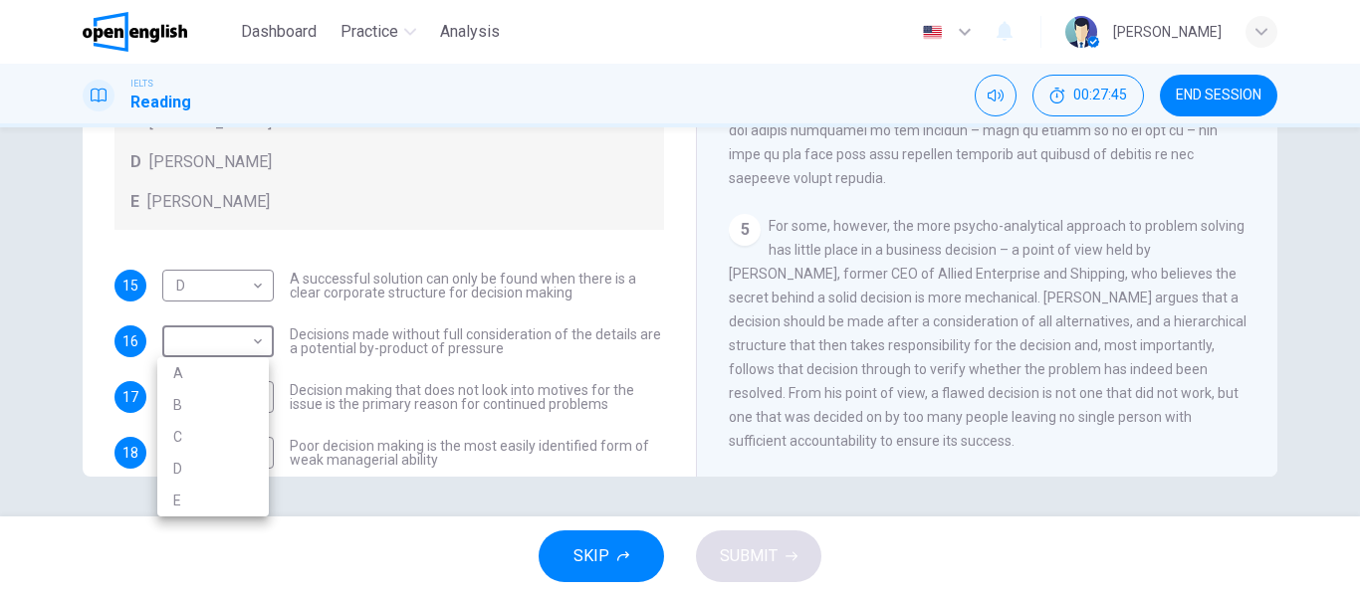
click at [179, 500] on li "E" at bounding box center [212, 501] width 111 height 32
type input "*"
click at [451, 420] on div "15 D * ​ A successful solution can only be found when there is a clear corporat…" at bounding box center [388, 453] width 549 height 366
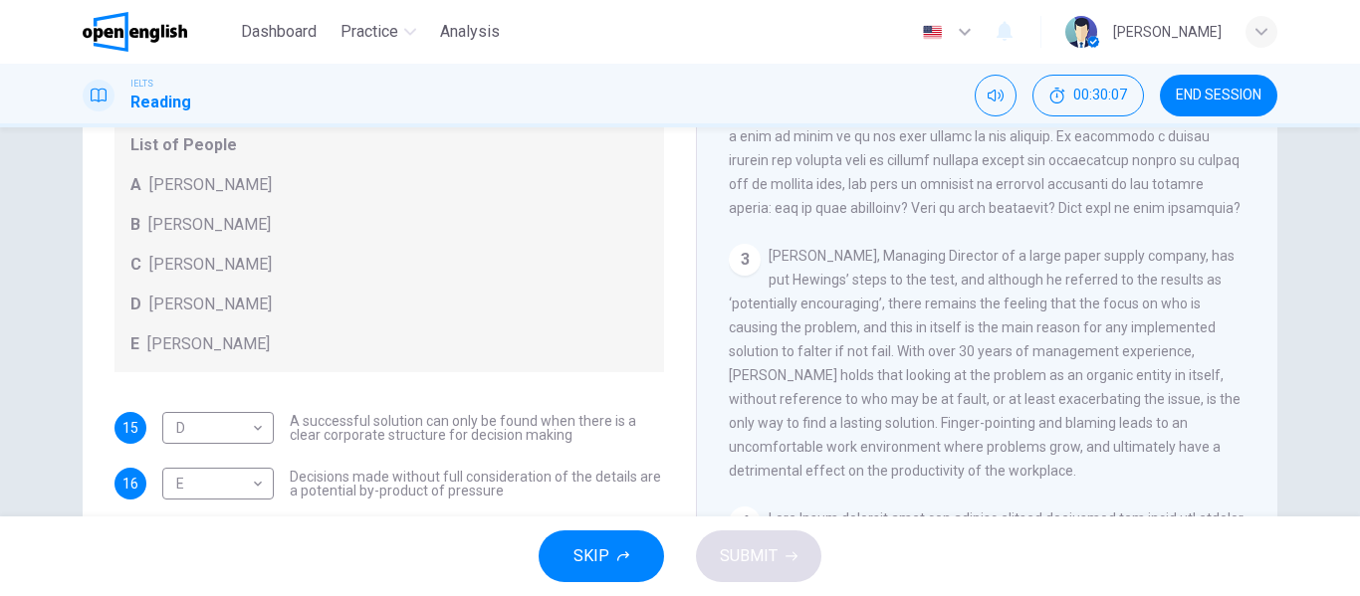
scroll to position [199, 0]
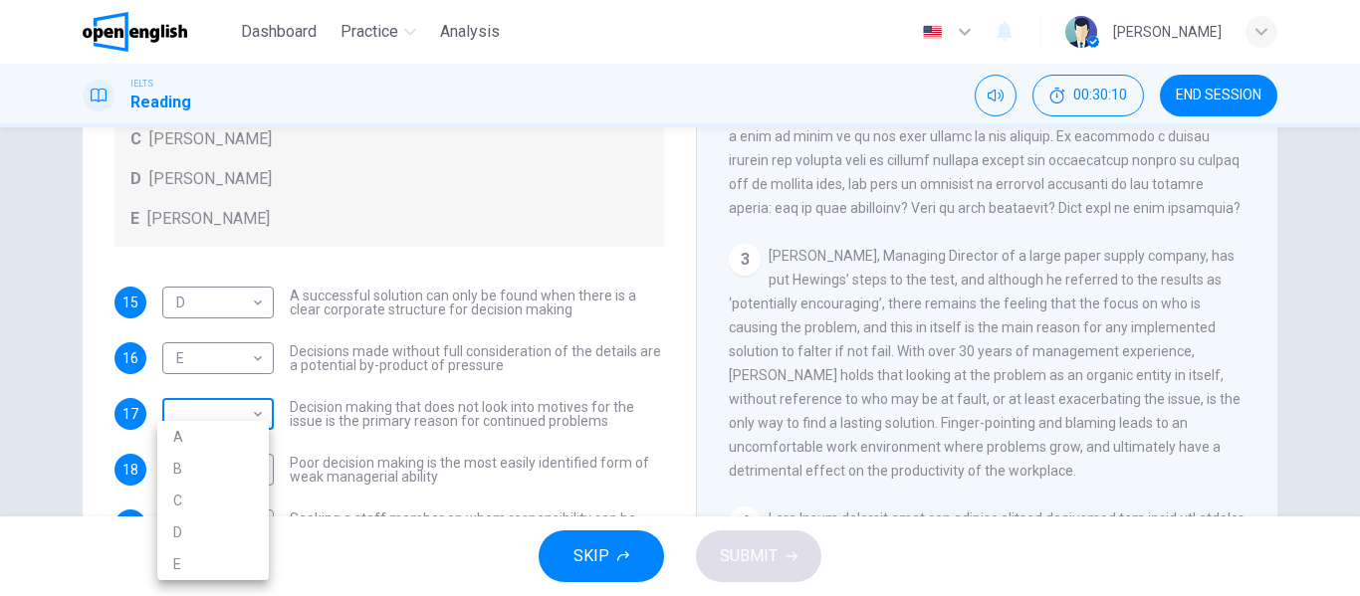
click at [234, 402] on body "This site uses cookies, as explained in our Privacy Policy . If you agree to th…" at bounding box center [680, 298] width 1360 height 596
click at [234, 441] on li "A" at bounding box center [212, 437] width 111 height 32
type input "*"
click at [594, 345] on span "Decisions made without full consideration of the details are a potential by-pro…" at bounding box center [477, 358] width 374 height 28
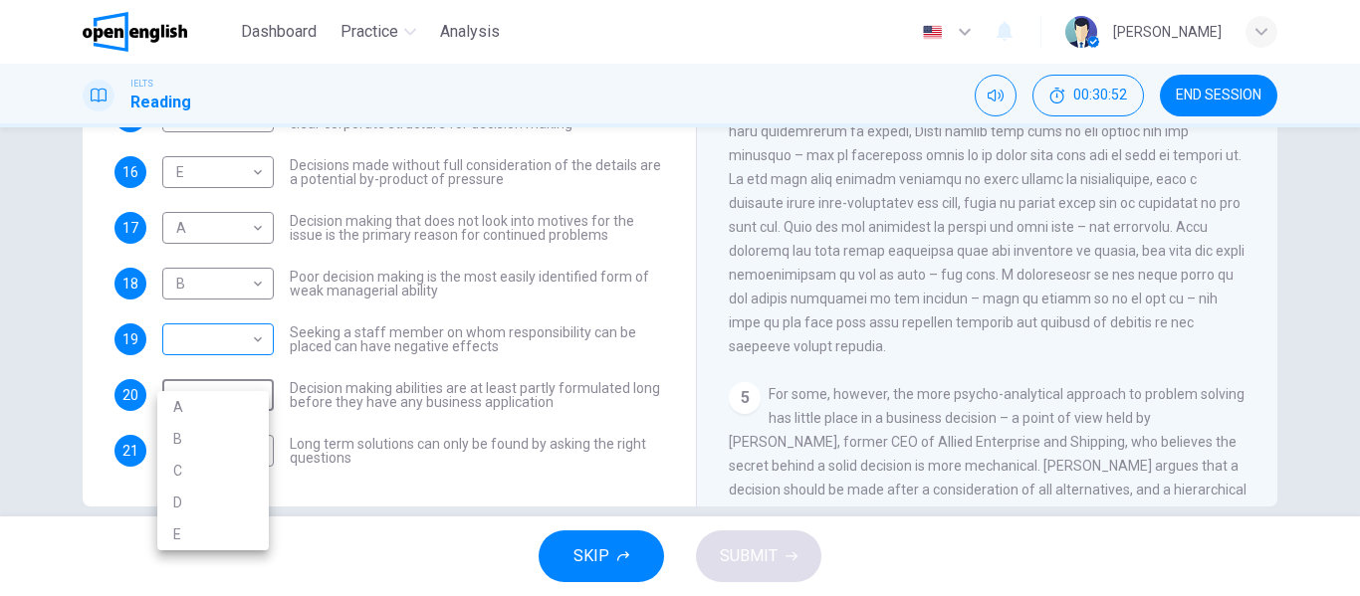
scroll to position [382, 0]
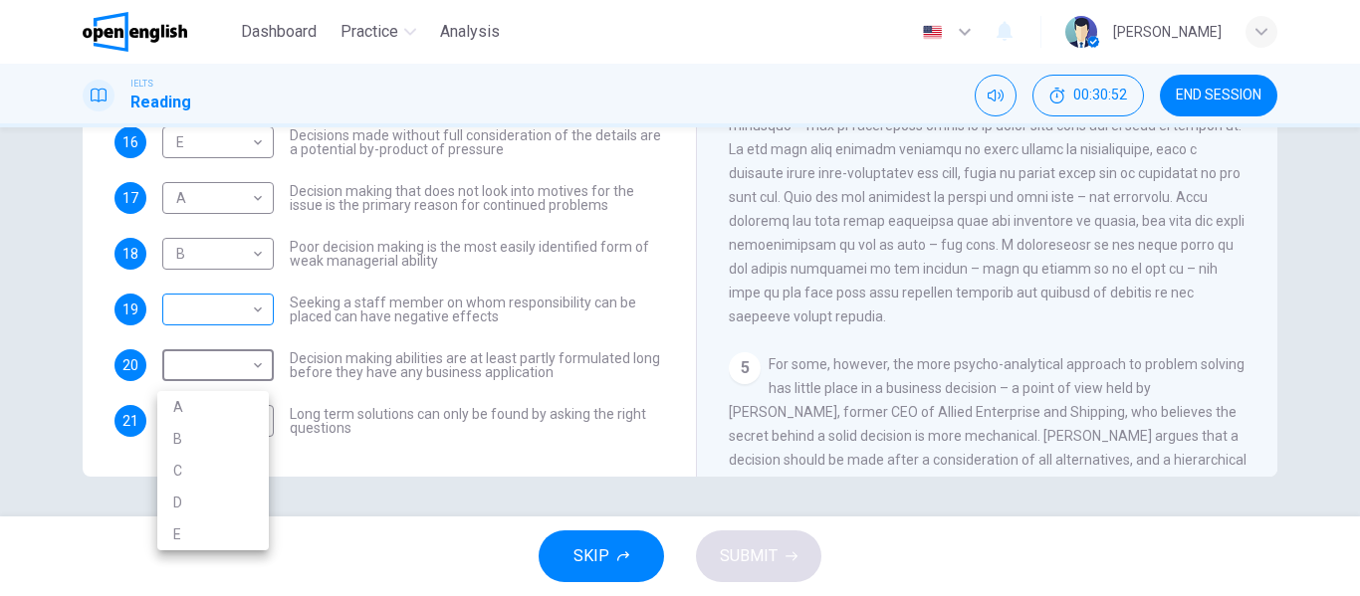
click at [213, 398] on body "This site uses cookies, as explained in our Privacy Policy . If you agree to th…" at bounding box center [680, 298] width 1360 height 596
click at [210, 309] on div at bounding box center [680, 298] width 1360 height 596
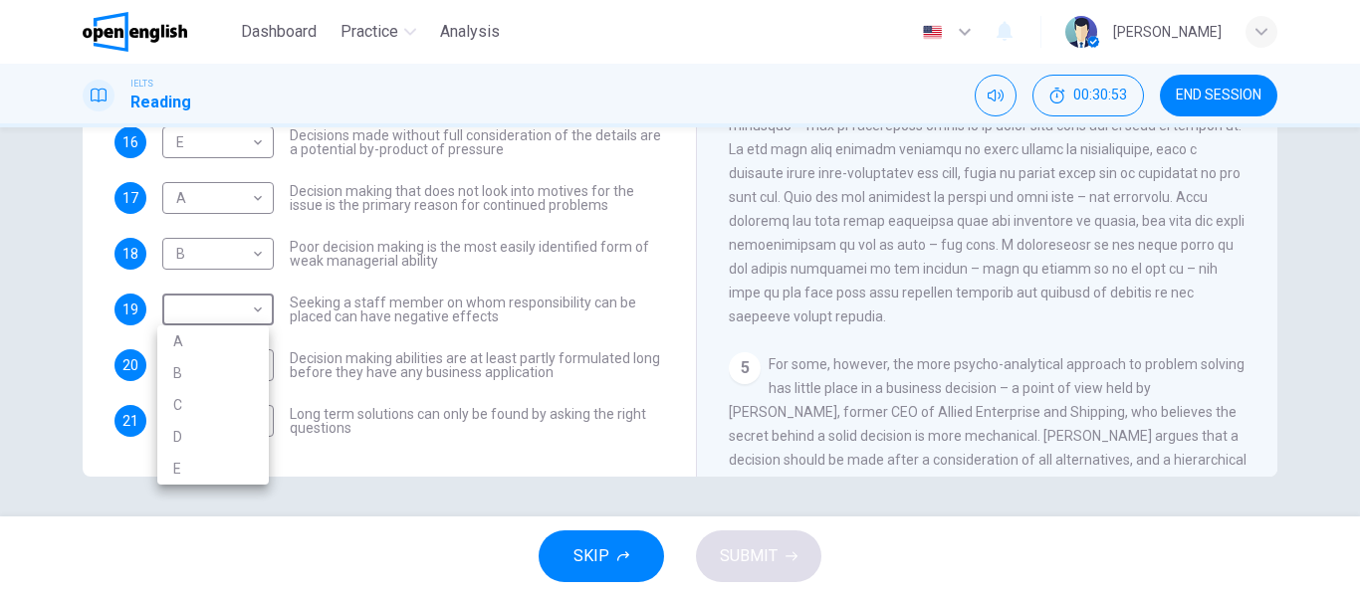
click at [210, 309] on body "This site uses cookies, as explained in our Privacy Policy . If you agree to th…" at bounding box center [680, 298] width 1360 height 596
click at [204, 409] on li "C" at bounding box center [212, 405] width 111 height 32
type input "*"
click at [558, 330] on div "15 D * ​ A successful solution can only be found when there is a clear corporat…" at bounding box center [388, 254] width 549 height 366
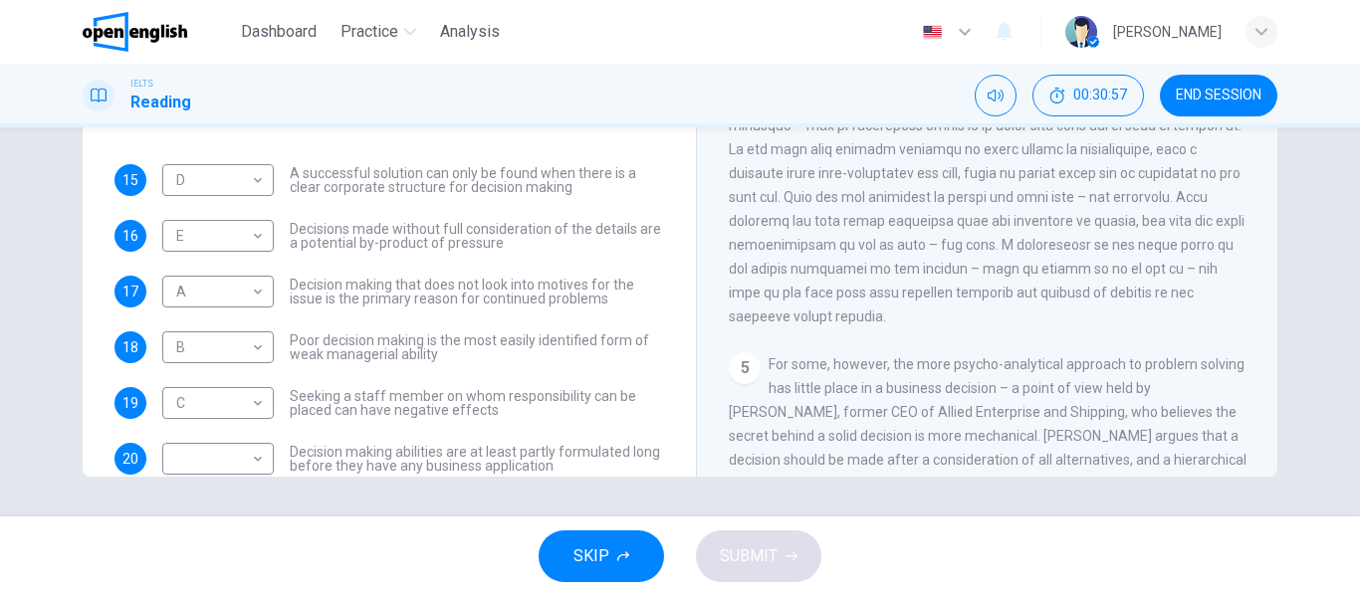
scroll to position [216, 0]
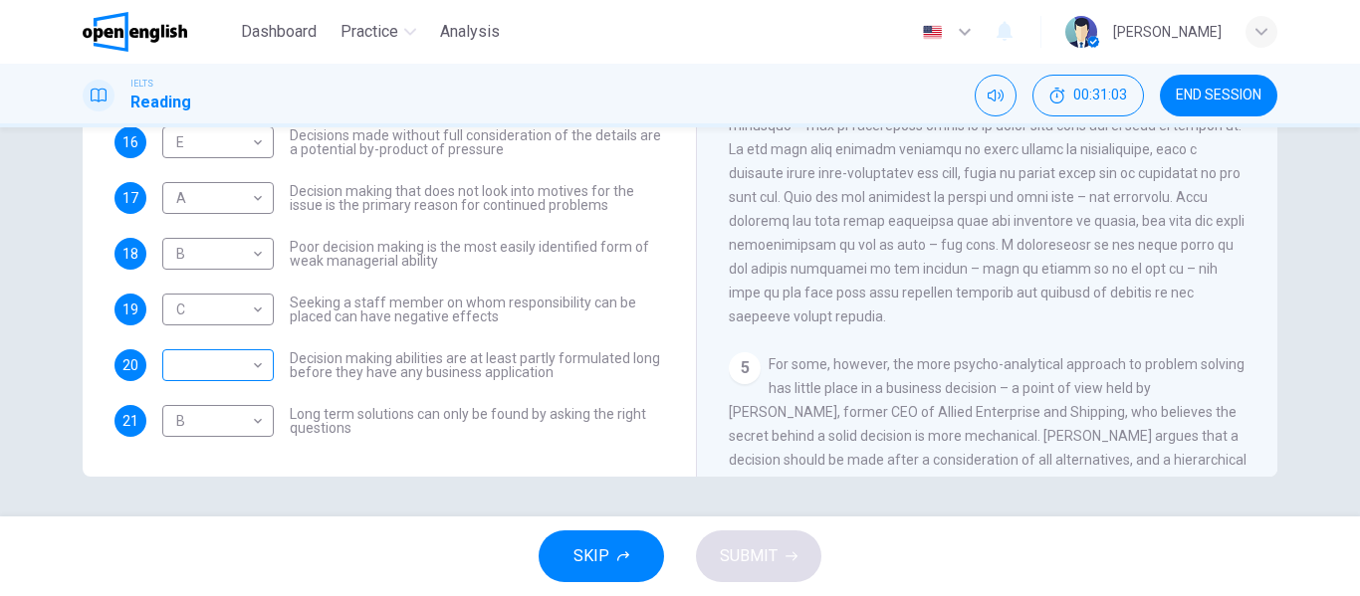
click at [227, 341] on body "This site uses cookies, as explained in our Privacy Policy . If you agree to th…" at bounding box center [680, 298] width 1360 height 596
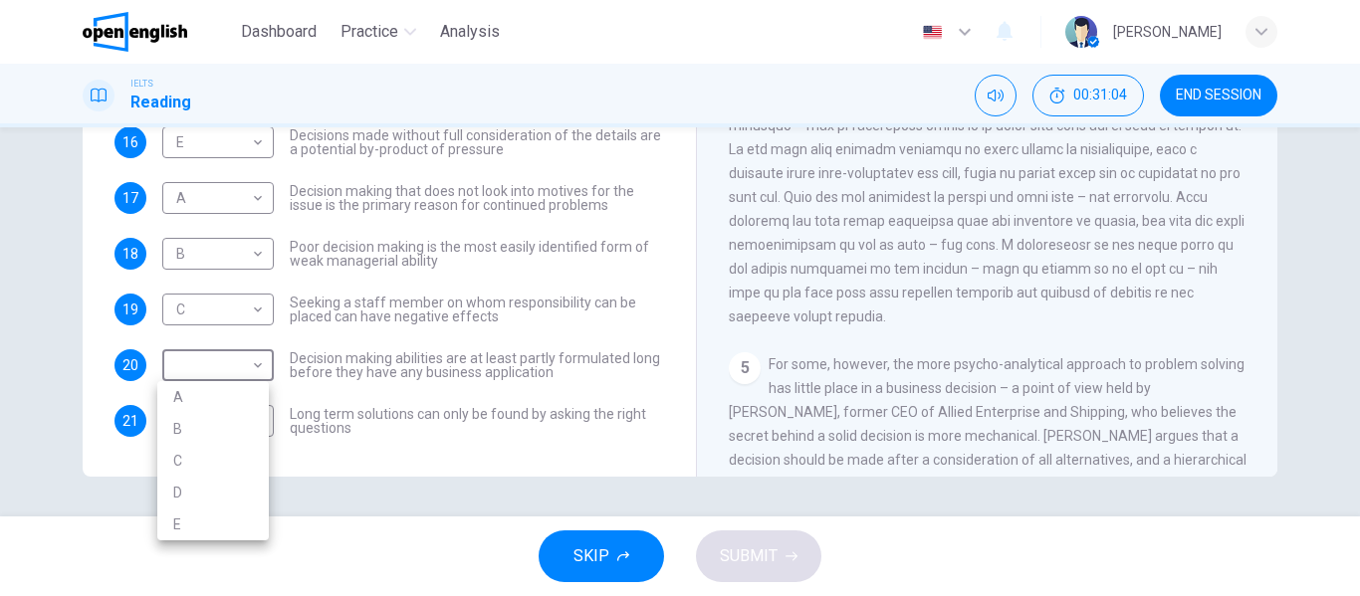
click at [229, 483] on li "D" at bounding box center [212, 493] width 111 height 32
type input "*"
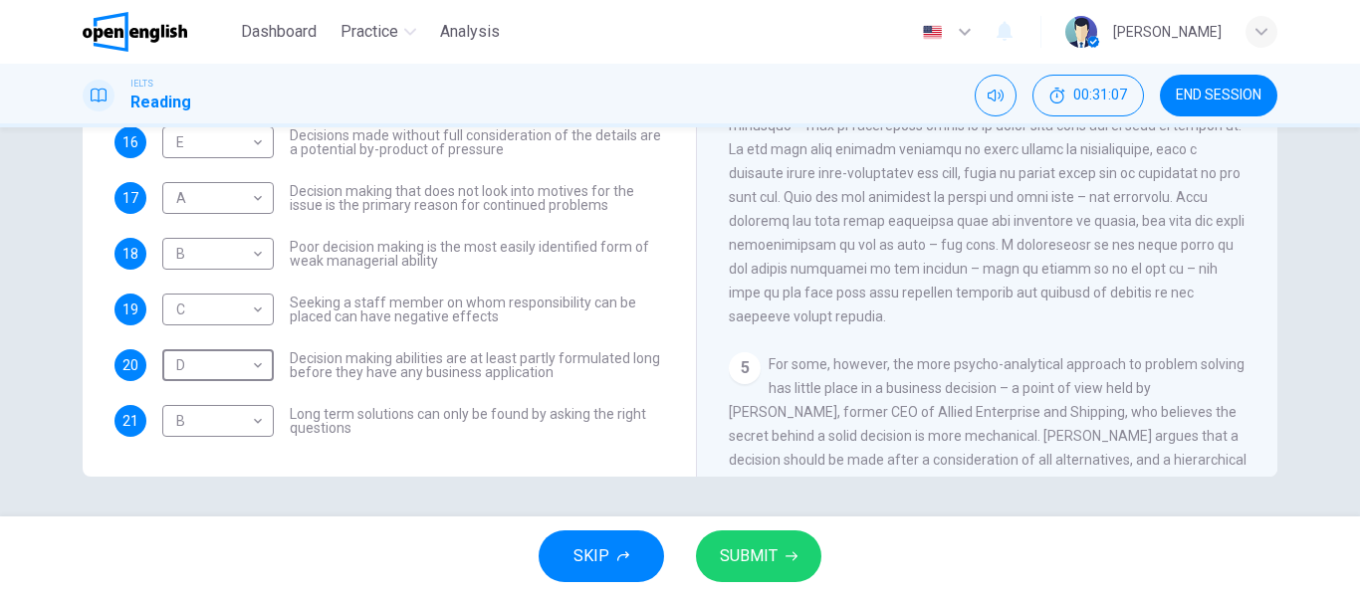
click at [724, 555] on span "SUBMIT" at bounding box center [749, 556] width 58 height 28
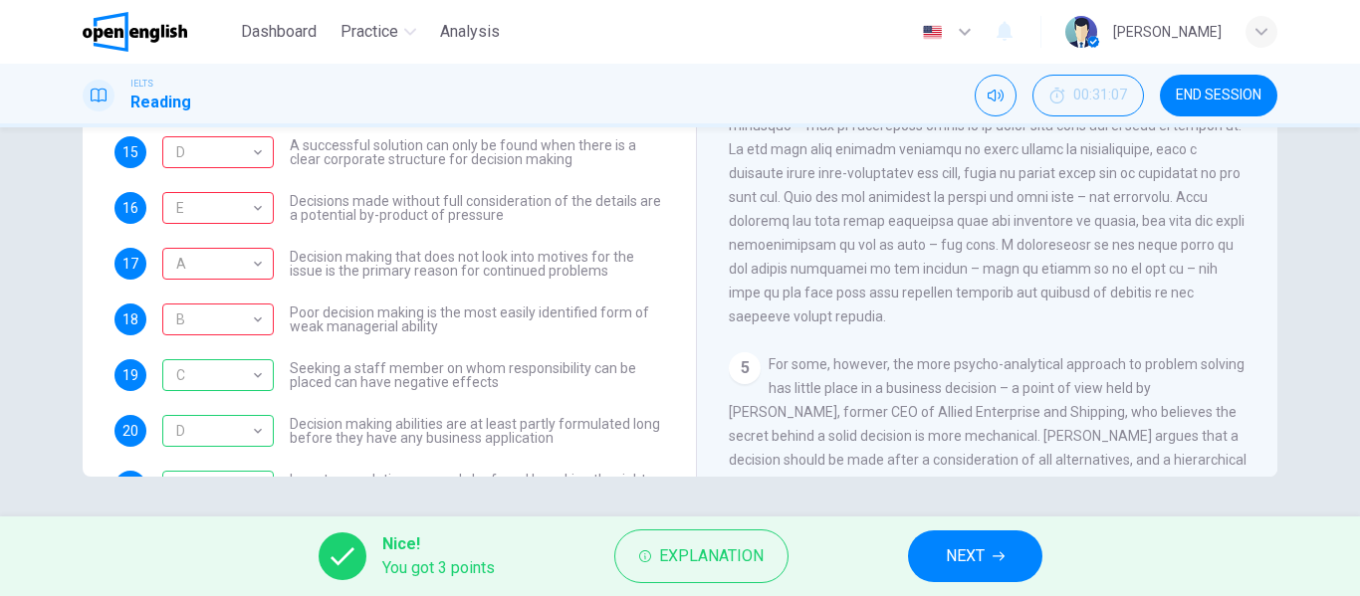
scroll to position [199, 0]
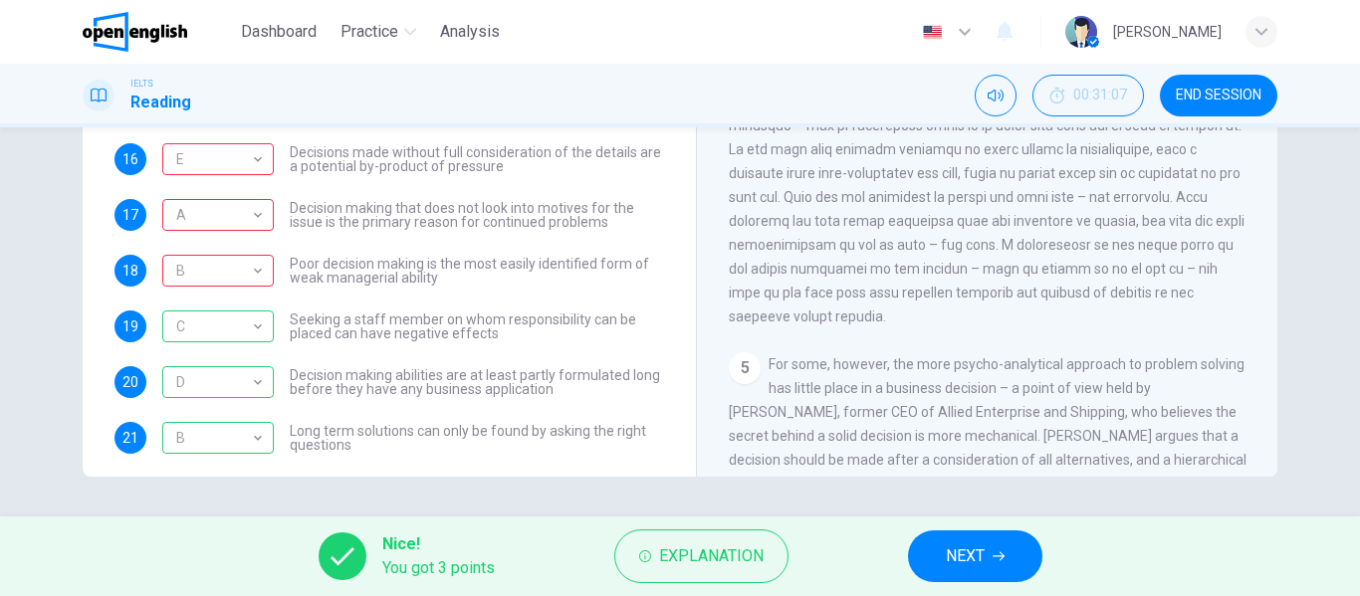
click at [975, 553] on span "NEXT" at bounding box center [965, 556] width 39 height 28
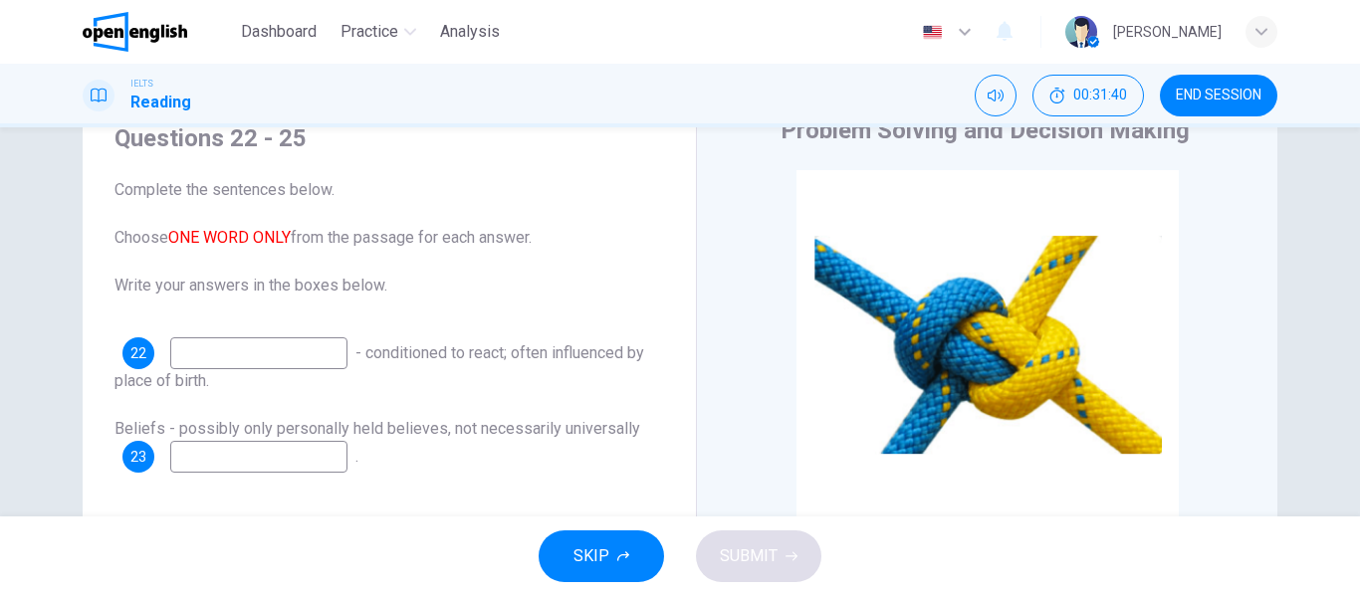
scroll to position [84, 0]
click at [347, 356] on input at bounding box center [258, 354] width 177 height 32
drag, startPoint x: 384, startPoint y: 353, endPoint x: 396, endPoint y: 396, distance: 44.4
click at [396, 396] on div "22 - conditioned to react; often influenced by place of birth. Beliefs - possib…" at bounding box center [388, 497] width 549 height 319
drag, startPoint x: 385, startPoint y: 345, endPoint x: 451, endPoint y: 355, distance: 66.4
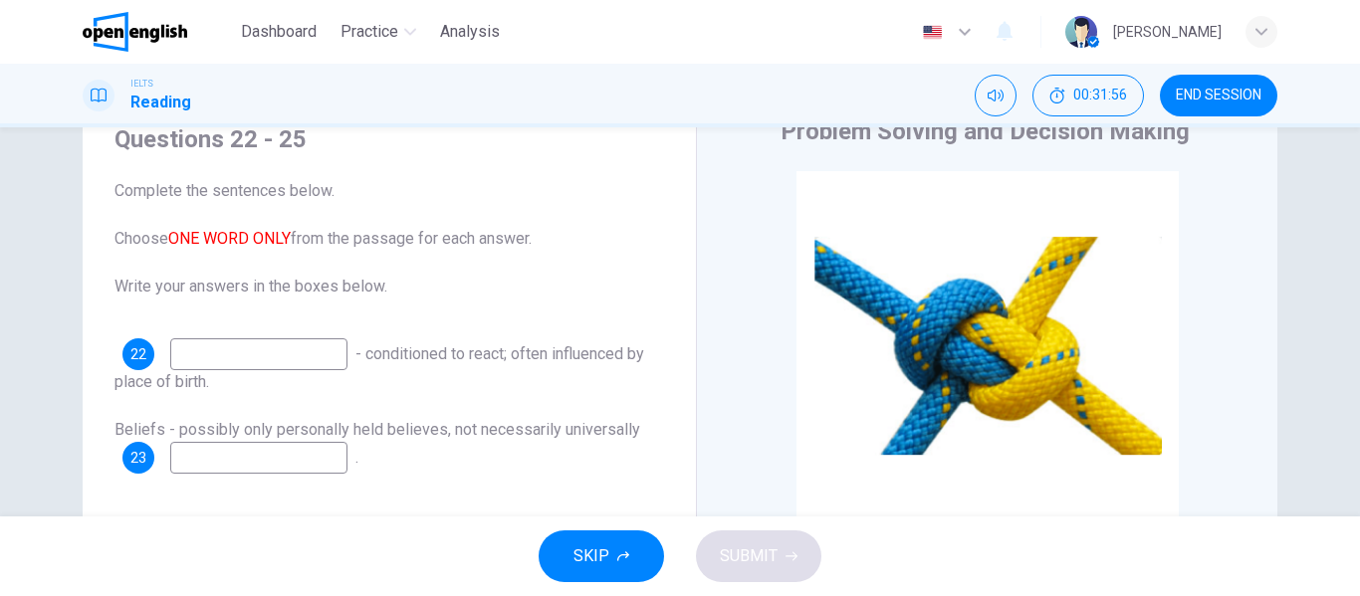
click at [451, 355] on span "- conditioned to react; often influenced by place of birth." at bounding box center [379, 367] width 530 height 47
click at [434, 365] on div "22 - conditioned to react; often influenced by place of birth." at bounding box center [388, 366] width 549 height 56
click at [400, 344] on span "- conditioned to react; often influenced by place of birth." at bounding box center [379, 367] width 530 height 47
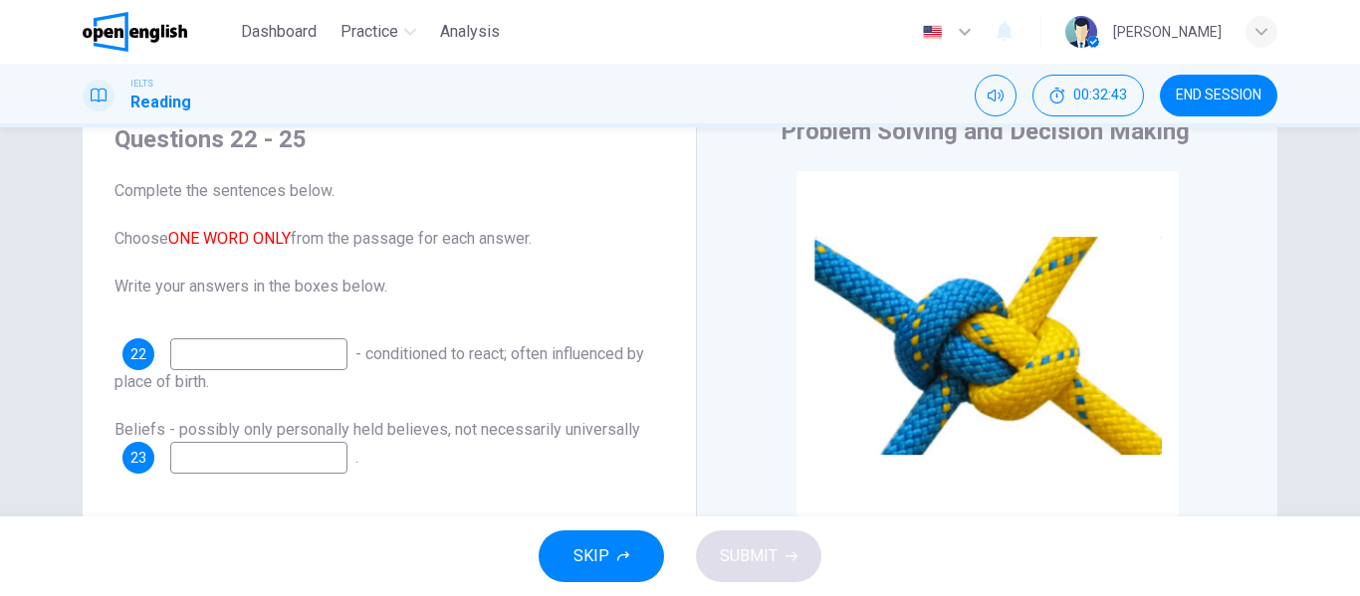
click at [276, 360] on input at bounding box center [258, 354] width 177 height 32
type input "******"
click at [271, 450] on input at bounding box center [258, 458] width 177 height 32
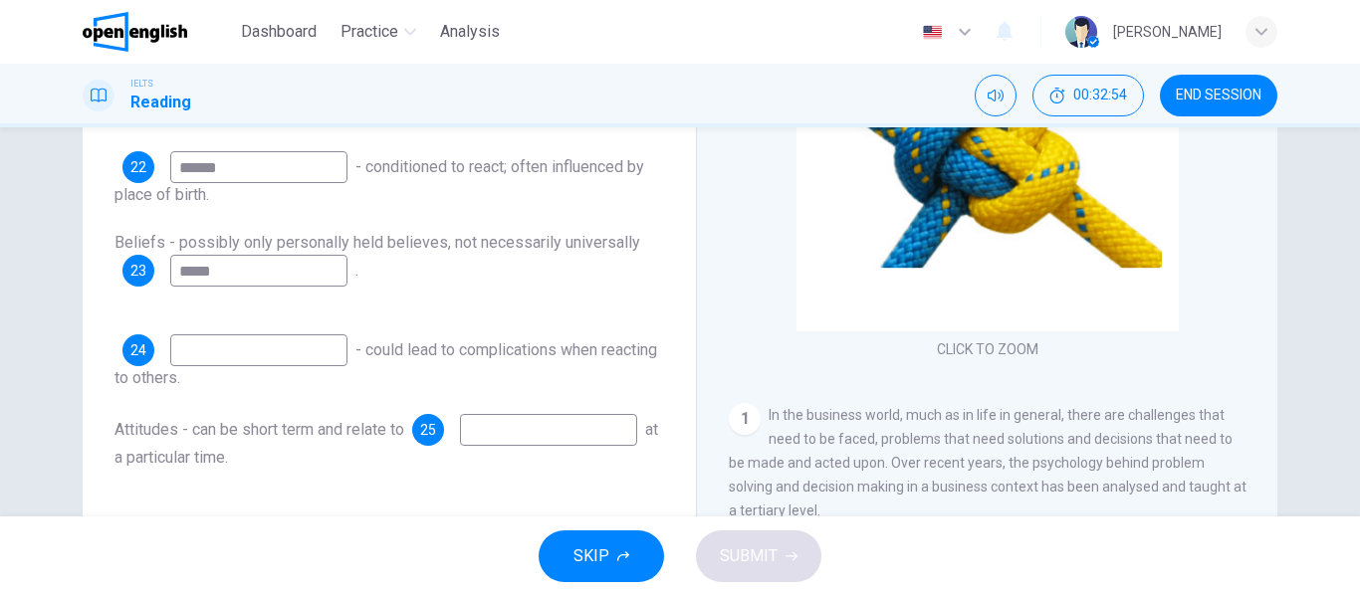
scroll to position [283, 0]
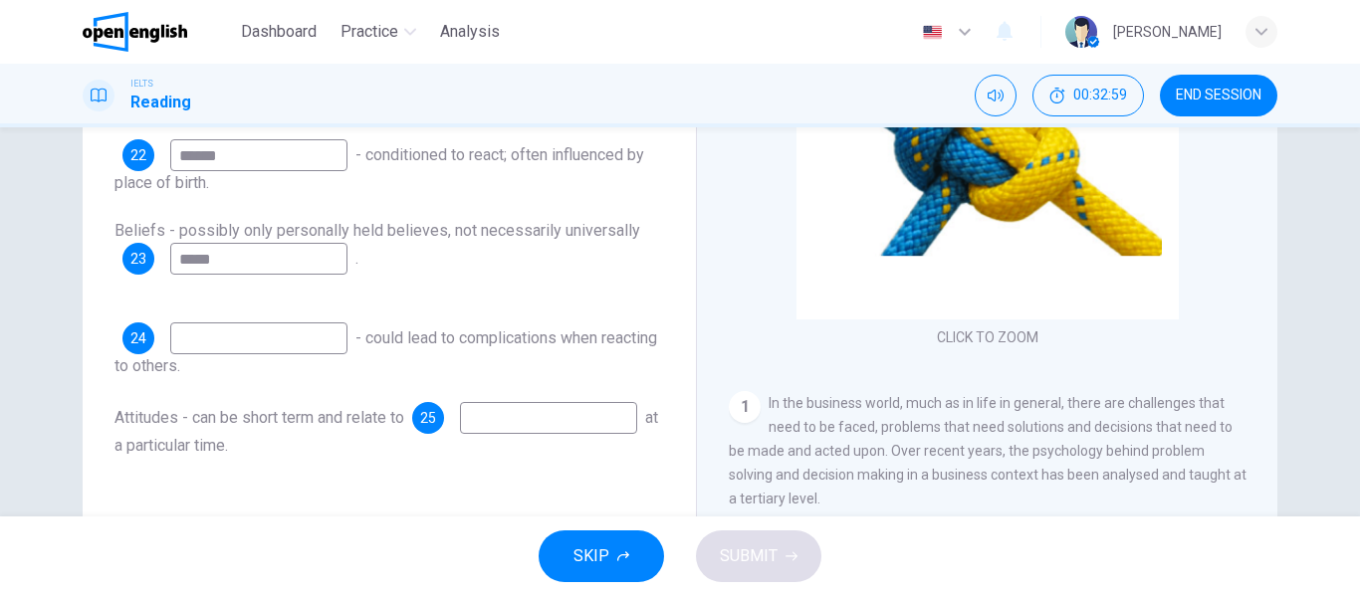
type input "*****"
click at [279, 349] on input at bounding box center [258, 339] width 177 height 32
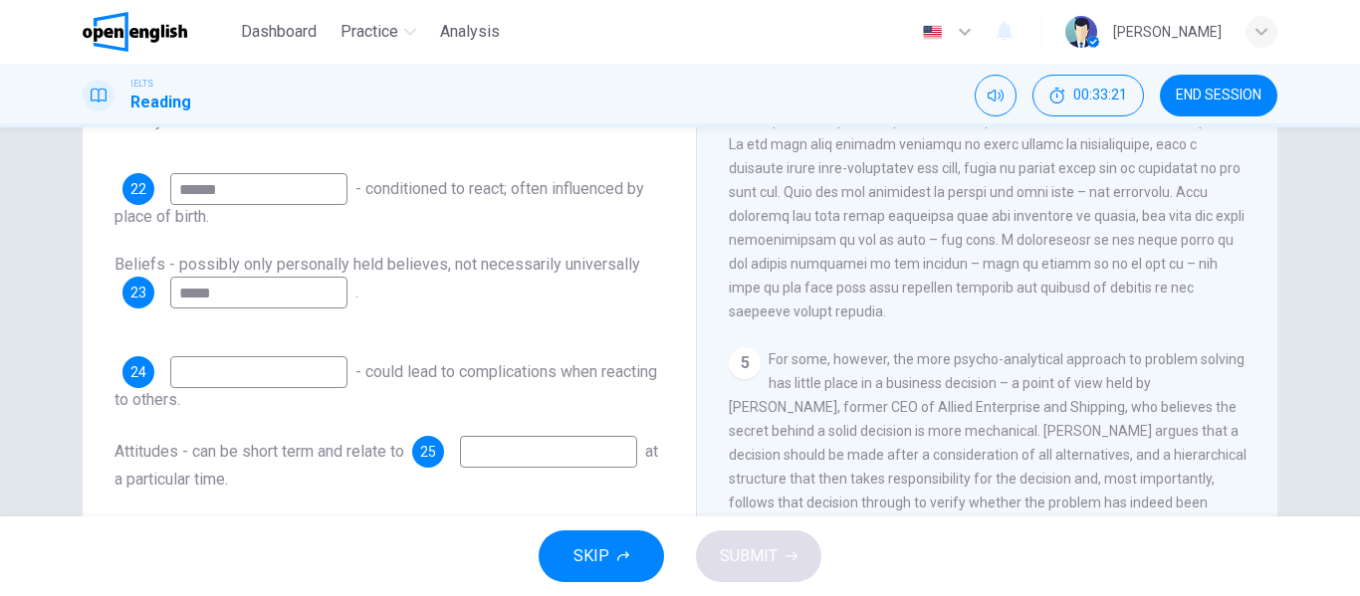
scroll to position [382, 0]
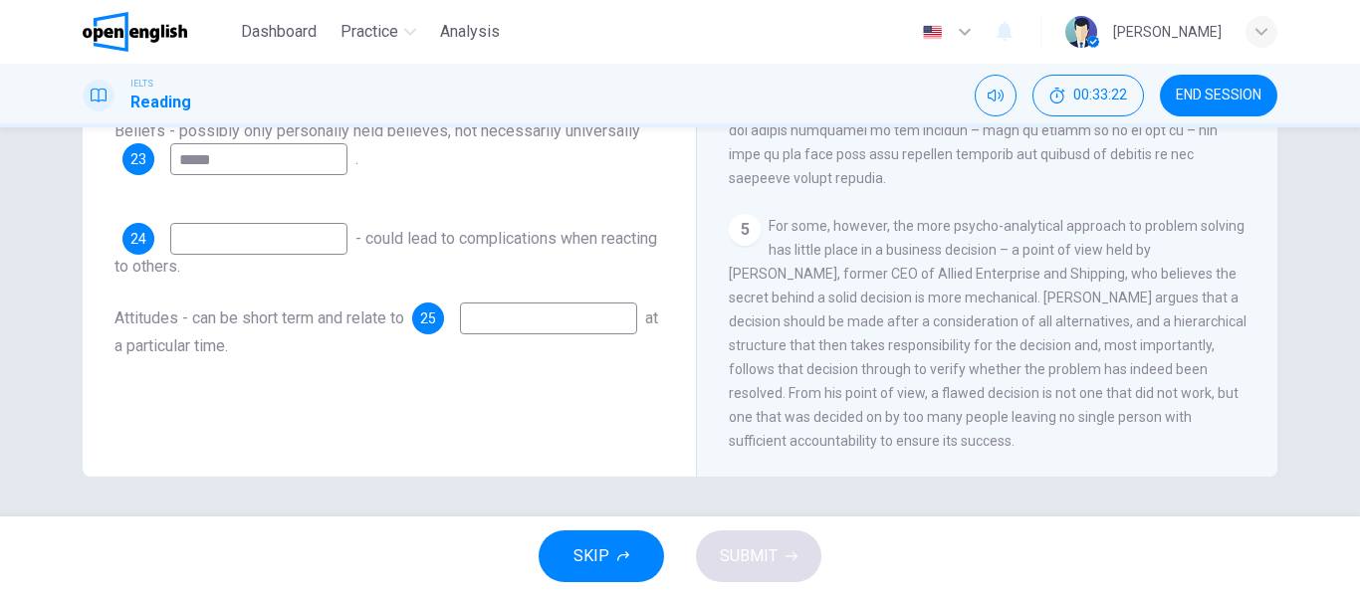
click at [382, 230] on span "- could lead to complications when reacting to others." at bounding box center [385, 252] width 542 height 47
drag, startPoint x: 385, startPoint y: 231, endPoint x: 448, endPoint y: 288, distance: 84.6
click at [448, 288] on div "22 ****** - conditioned to react; often influenced by place of birth. Beliefs -…" at bounding box center [388, 199] width 549 height 319
click at [241, 263] on div "24 - could lead to complications when reacting to others." at bounding box center [388, 251] width 549 height 56
click at [261, 246] on input at bounding box center [258, 239] width 177 height 32
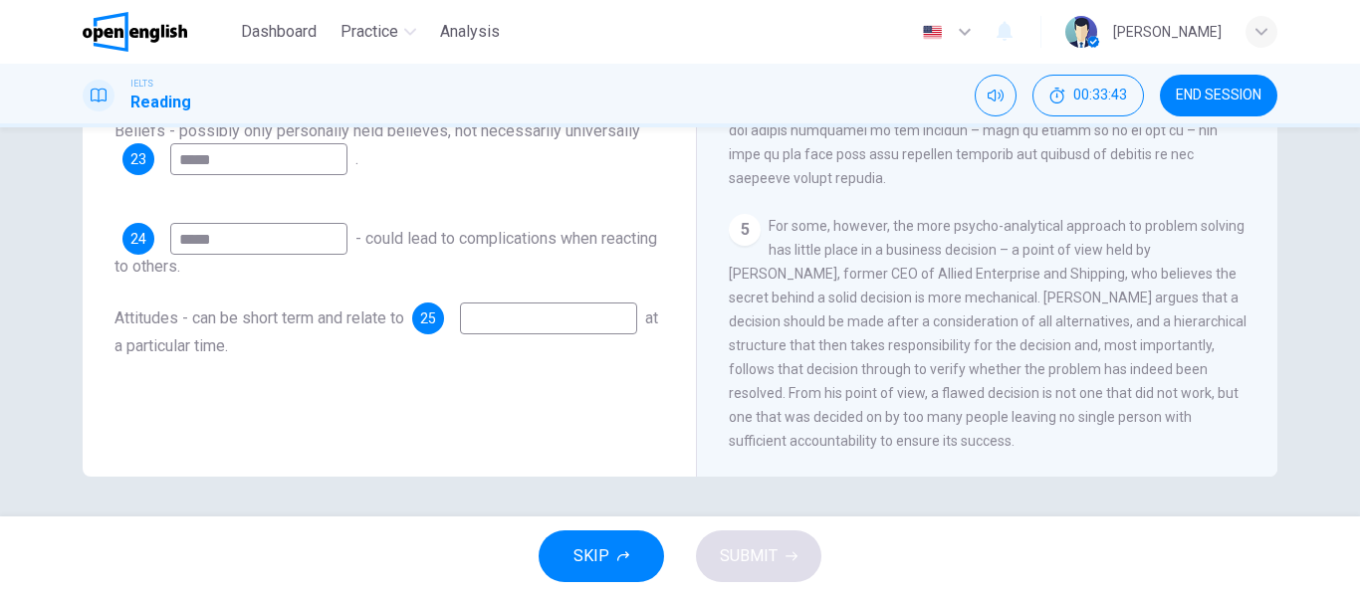
type input "*****"
click at [460, 334] on input at bounding box center [548, 319] width 177 height 32
type input "*********"
click at [807, 562] on button "SUBMIT" at bounding box center [758, 557] width 125 height 52
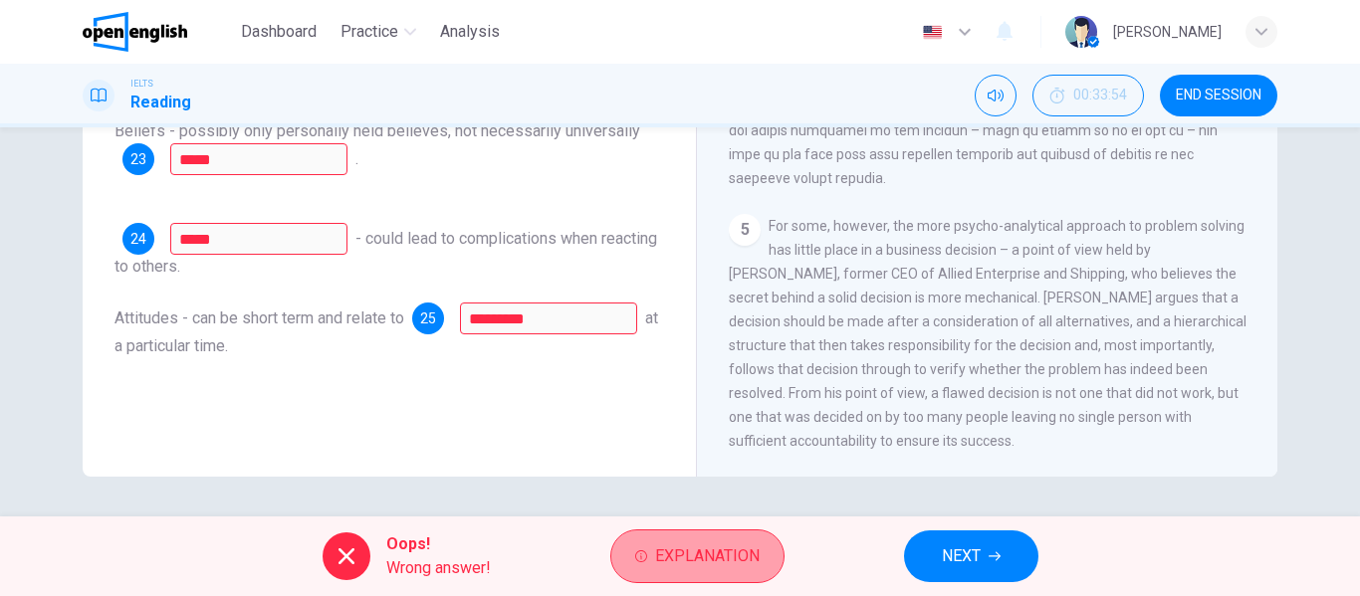
click at [704, 568] on span "Explanation" at bounding box center [707, 556] width 105 height 28
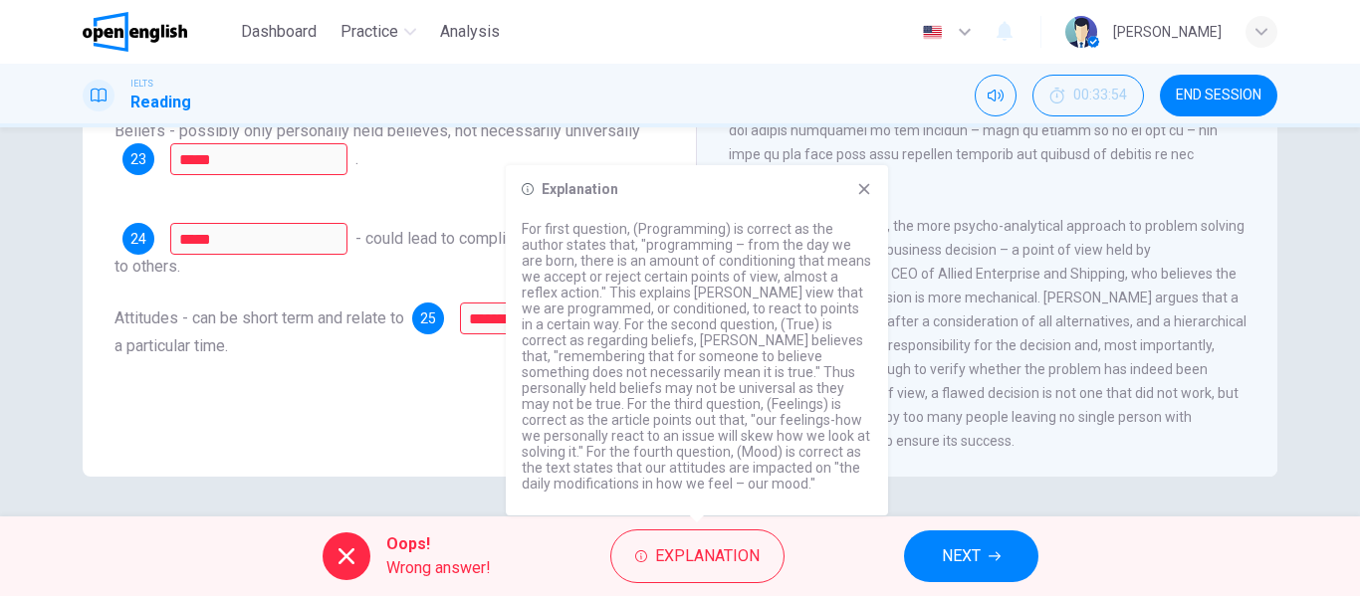
click at [864, 196] on icon at bounding box center [864, 189] width 16 height 16
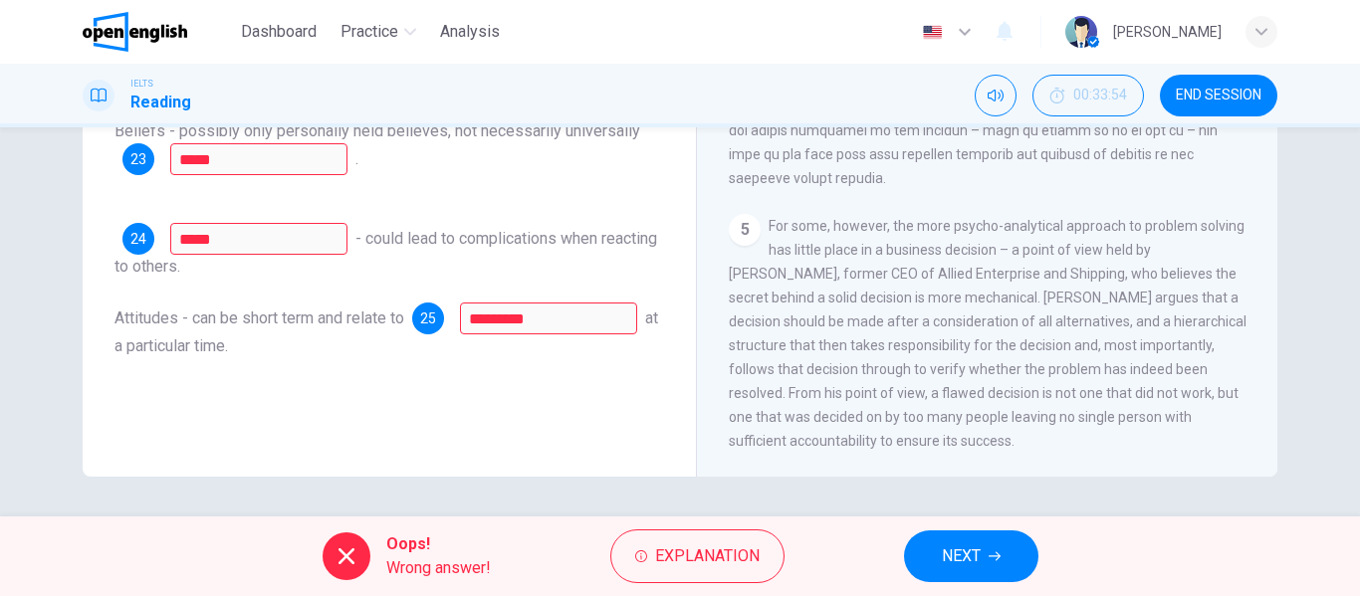
click at [995, 576] on button "NEXT" at bounding box center [971, 557] width 134 height 52
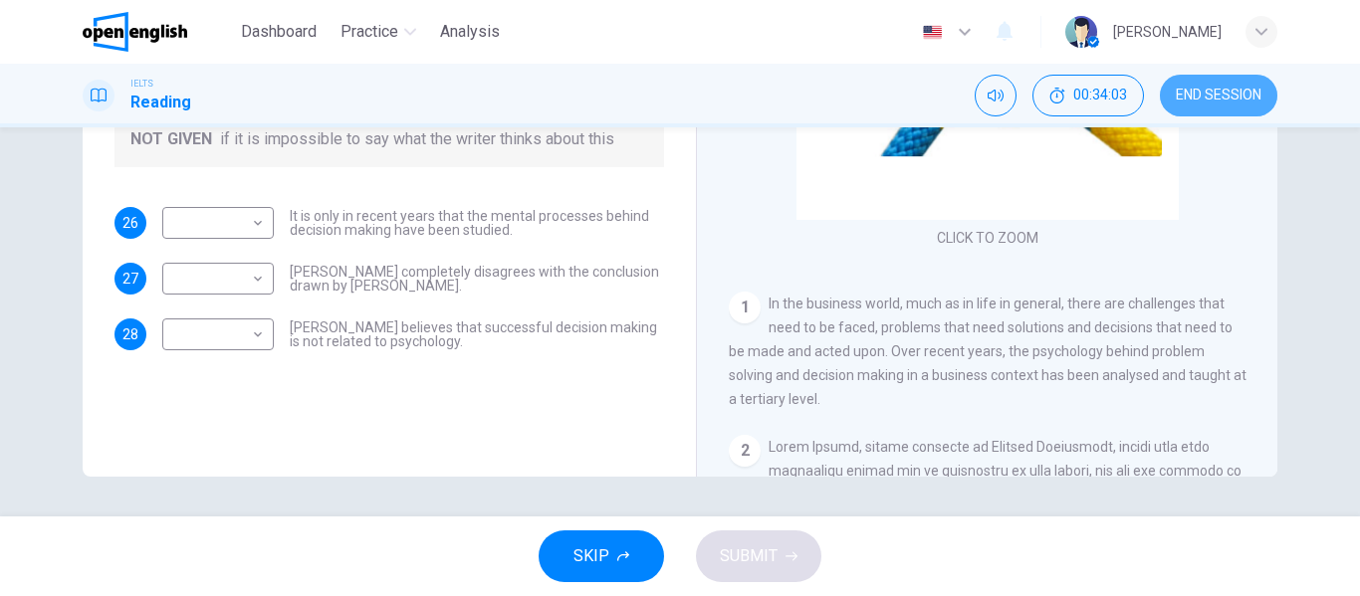
click at [1247, 94] on span "END SESSION" at bounding box center [1219, 96] width 86 height 16
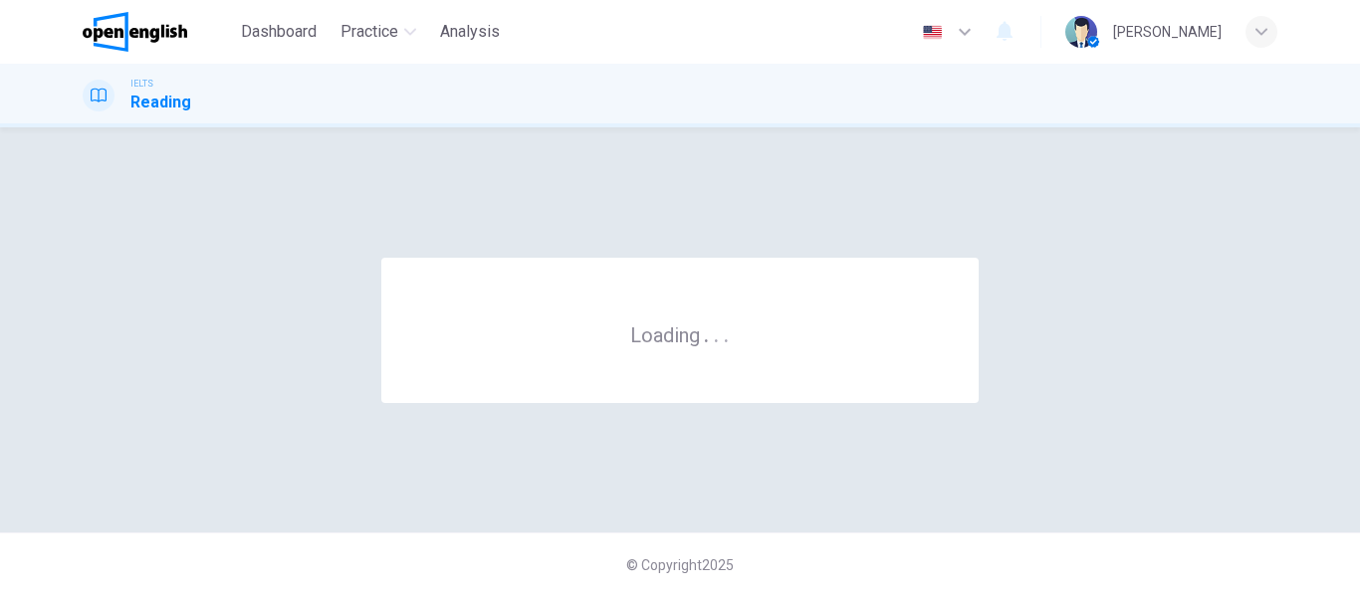
scroll to position [0, 0]
